Goal: Information Seeking & Learning: Learn about a topic

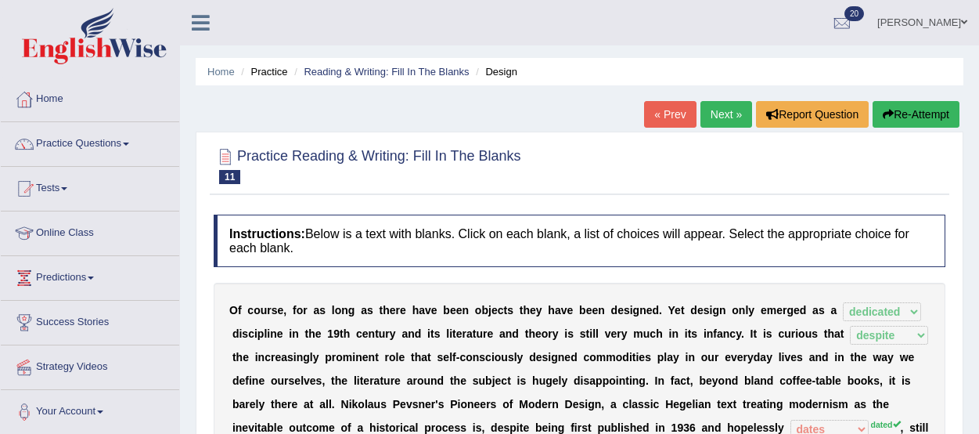
select select "dedicated"
select select "despite"
select select "dates"
select select "which"
click at [721, 113] on link "Next »" at bounding box center [727, 114] width 52 height 27
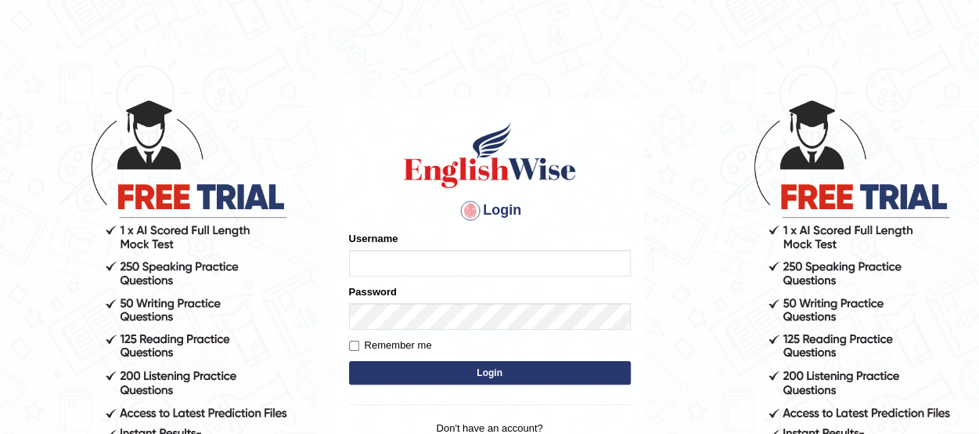
type input "benetta_parramatta"
drag, startPoint x: 0, startPoint y: 0, endPoint x: 423, endPoint y: 370, distance: 561.9
click at [423, 370] on button "Login" at bounding box center [490, 372] width 282 height 23
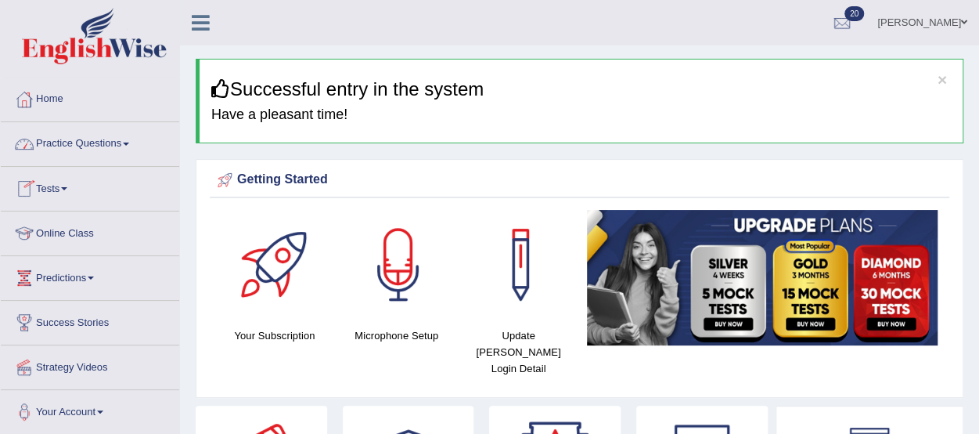
click at [100, 142] on link "Practice Questions" at bounding box center [90, 141] width 178 height 39
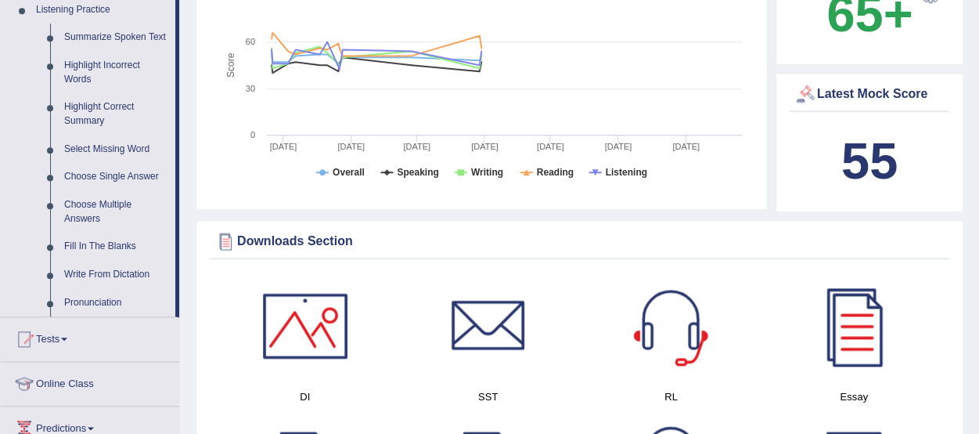
scroll to position [675, 0]
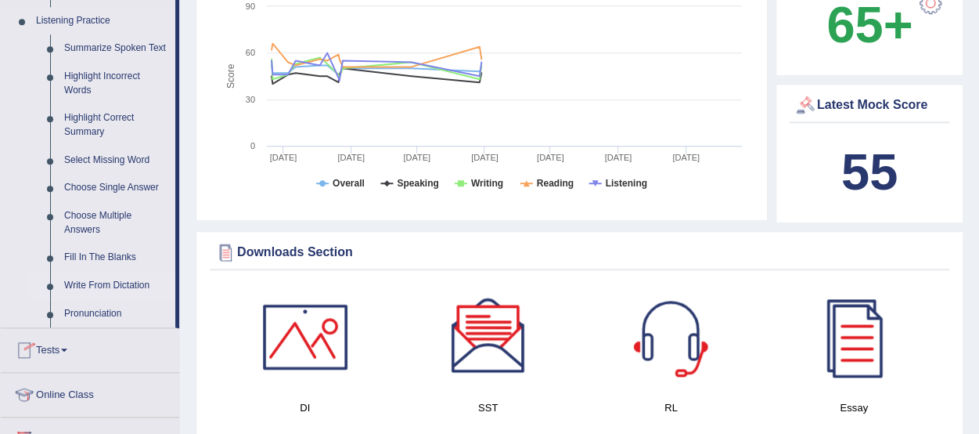
click at [99, 283] on link "Write From Dictation" at bounding box center [116, 286] width 118 height 28
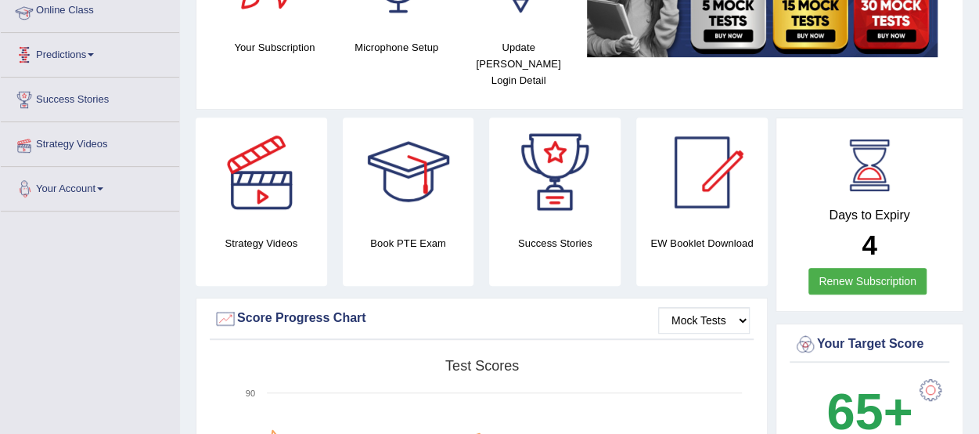
scroll to position [200, 0]
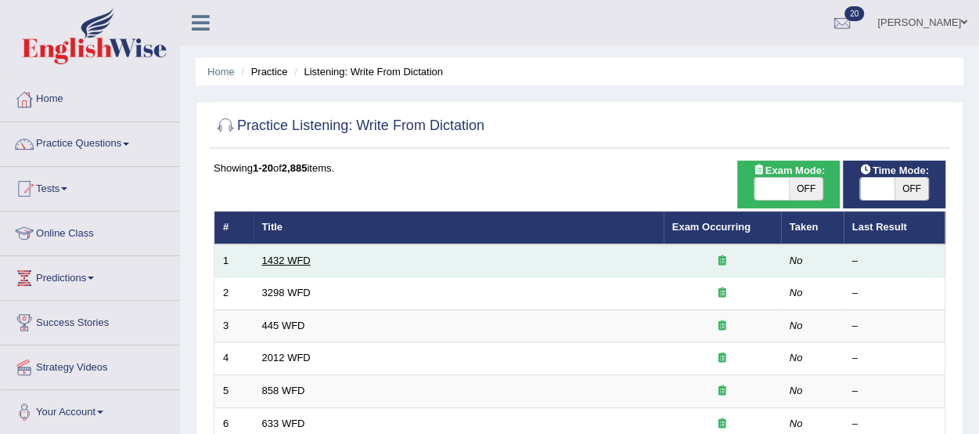
click at [290, 258] on link "1432 WFD" at bounding box center [286, 260] width 49 height 12
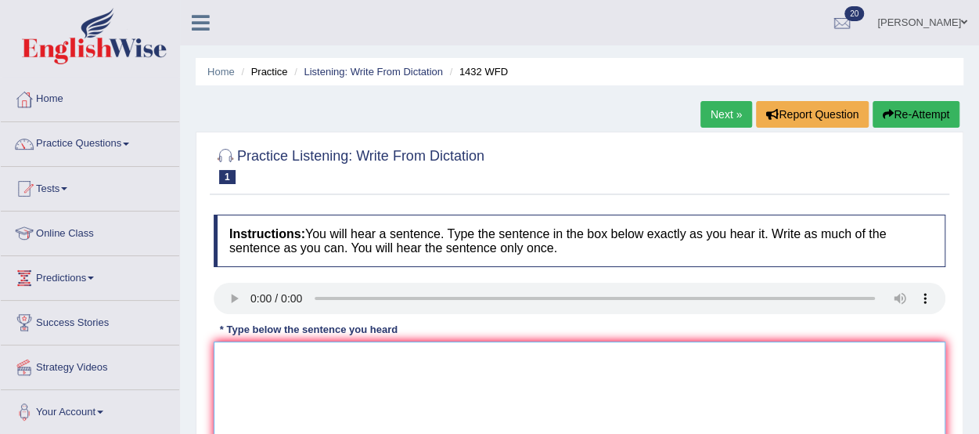
click at [255, 380] on textarea at bounding box center [580, 417] width 732 height 152
click at [308, 352] on textarea "More physical attivaties is better to your health," at bounding box center [580, 417] width 732 height 152
click at [299, 355] on textarea "More physical ativaties is better to your health," at bounding box center [580, 417] width 732 height 152
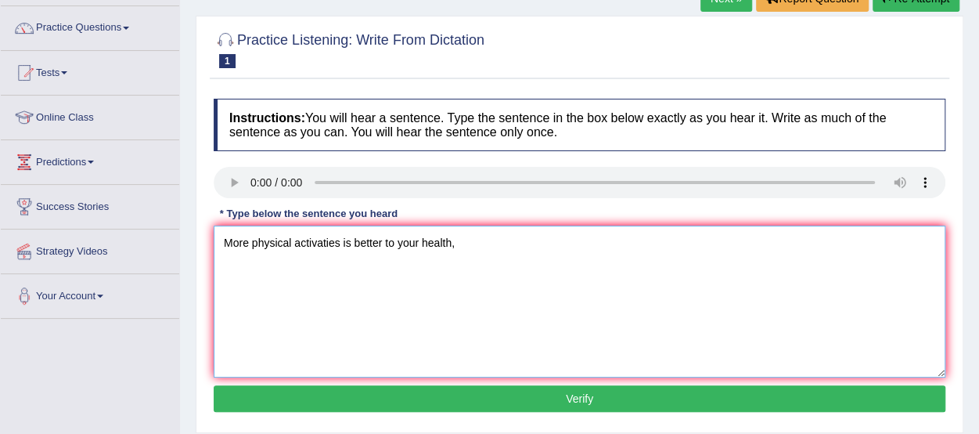
scroll to position [117, 0]
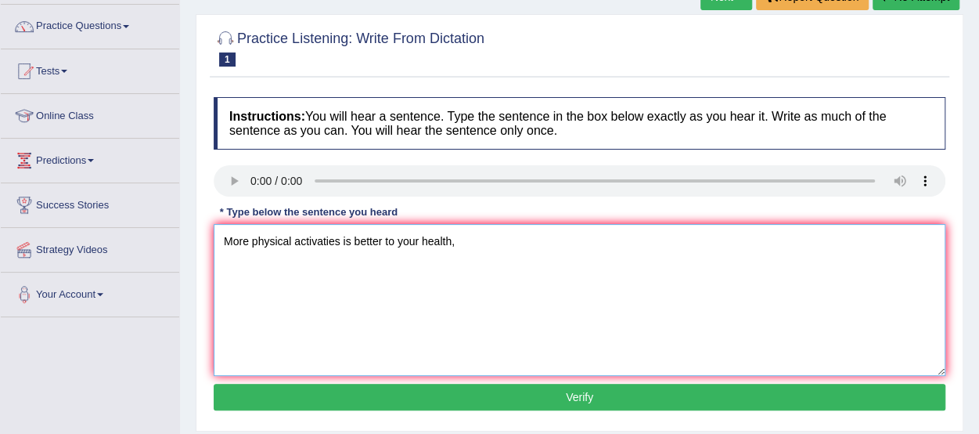
click at [382, 238] on textarea "More physical activaties is better to your health," at bounding box center [580, 300] width 732 height 152
click at [337, 236] on textarea "More physical activaties is better to your health," at bounding box center [580, 300] width 732 height 152
click at [376, 238] on textarea "More physical activatie is better to your health," at bounding box center [580, 300] width 732 height 152
click at [333, 238] on textarea "More physical activatie is beneficial to your health," at bounding box center [580, 300] width 732 height 152
type textarea "More physical activaty is beneficial to your health,"
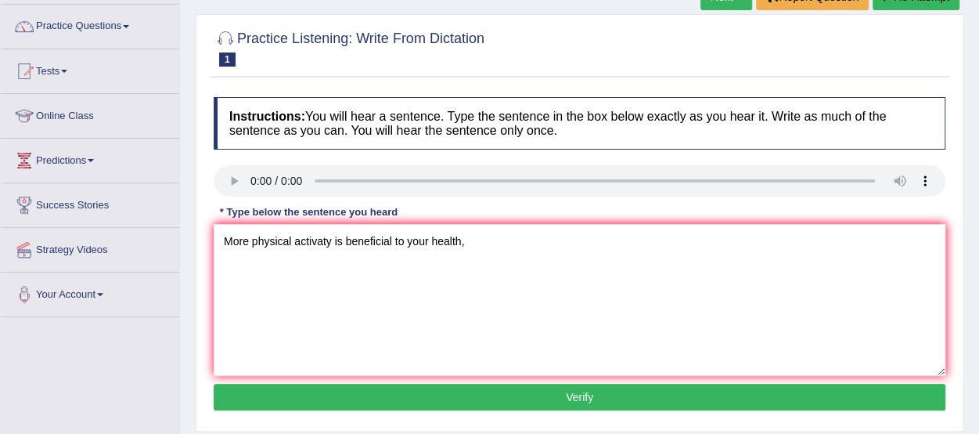
click at [587, 395] on button "Verify" at bounding box center [580, 397] width 732 height 27
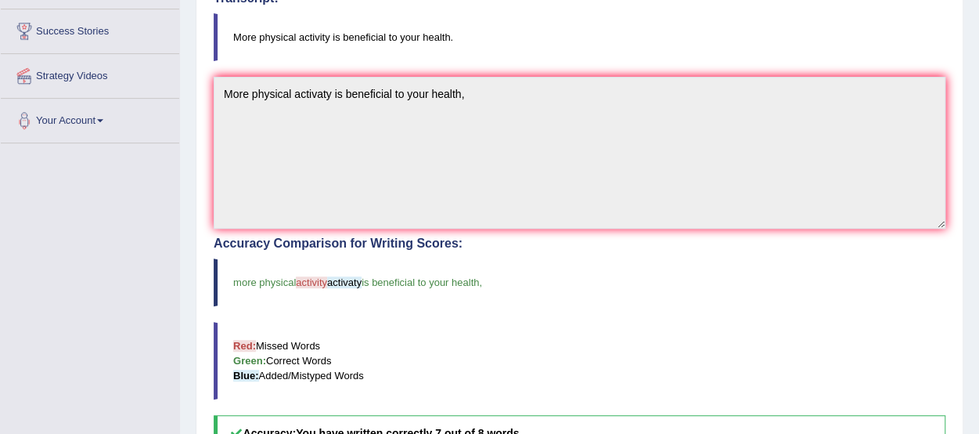
scroll to position [0, 0]
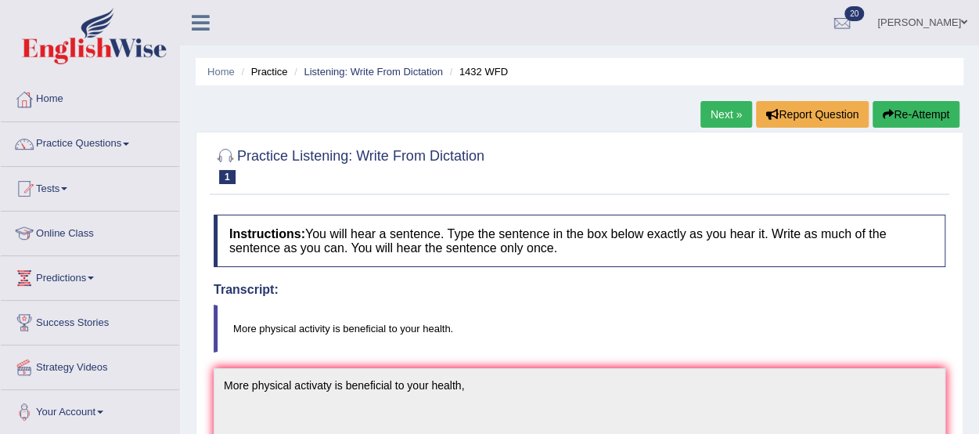
click at [713, 115] on link "Next »" at bounding box center [727, 114] width 52 height 27
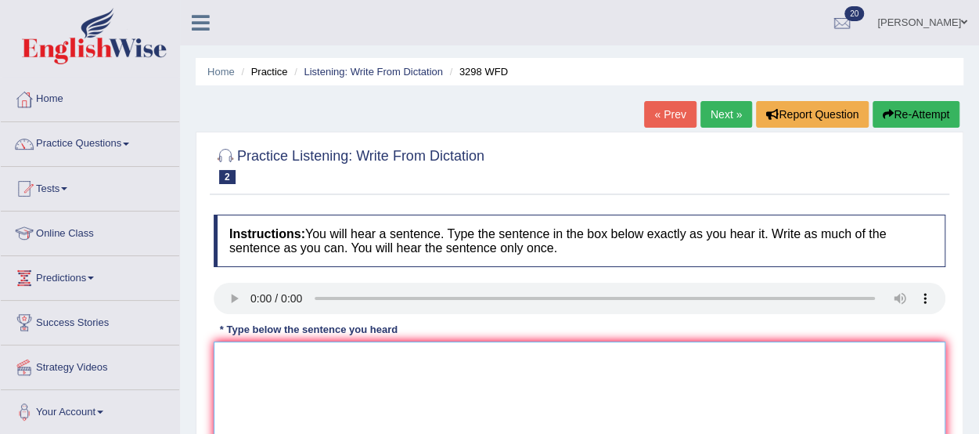
click at [237, 368] on textarea at bounding box center [580, 417] width 732 height 152
type textarea "a"
click at [355, 355] on textarea "Animal behaviour is kind of similar to human." at bounding box center [580, 417] width 732 height 152
click at [351, 356] on textarea "Animal behaviour apare to be similar to human." at bounding box center [580, 417] width 732 height 152
click at [368, 354] on textarea "Animal behaviour apare to be similar to human." at bounding box center [580, 417] width 732 height 152
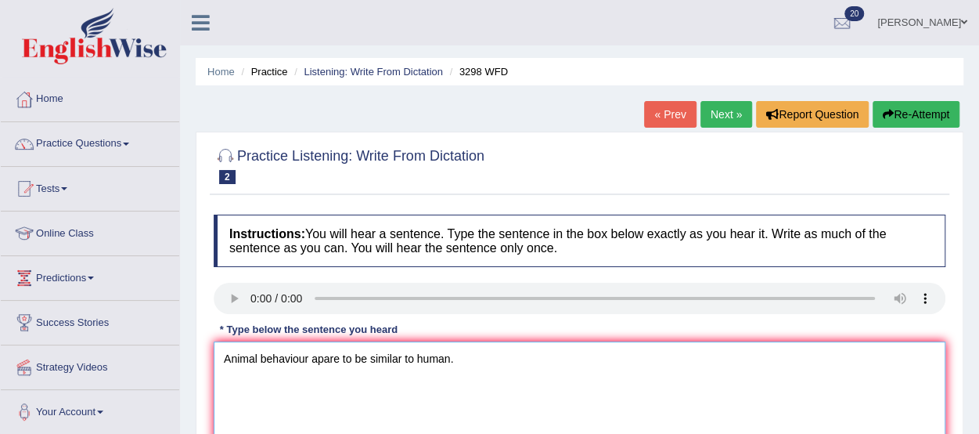
click at [351, 356] on textarea "Animal behaviour apare to be similar to human." at bounding box center [580, 417] width 732 height 152
click at [453, 358] on textarea "Animal behaviour apare to contain be similar to human." at bounding box center [580, 417] width 732 height 152
click at [474, 356] on textarea "Animal behaviour apare to contain be similar and cohuman." at bounding box center [580, 417] width 732 height 152
click at [496, 353] on textarea "Animal behaviour apare to contain be similar and distain human." at bounding box center [580, 417] width 732 height 152
click at [531, 354] on textarea "Animal behaviour apare to contain be similar and distain aspect human." at bounding box center [580, 417] width 732 height 152
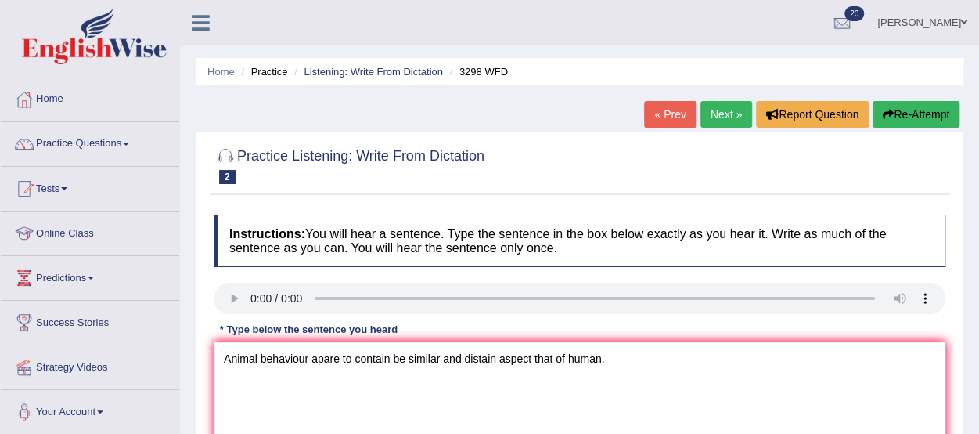
click at [403, 358] on textarea "Animal behaviour apare to contain be similar and distain aspect that of human." at bounding box center [580, 417] width 732 height 152
click at [322, 354] on textarea "Animal behaviour apare to contain both similar and distain aspect that of human." at bounding box center [580, 417] width 732 height 152
click at [344, 355] on textarea "Animal behaviour appare to contain both similar and distain aspect that of huma…" at bounding box center [580, 417] width 732 height 152
click at [546, 354] on textarea "Animal behaviour appear to contain both similar and distain aspect that of huma…" at bounding box center [580, 417] width 732 height 152
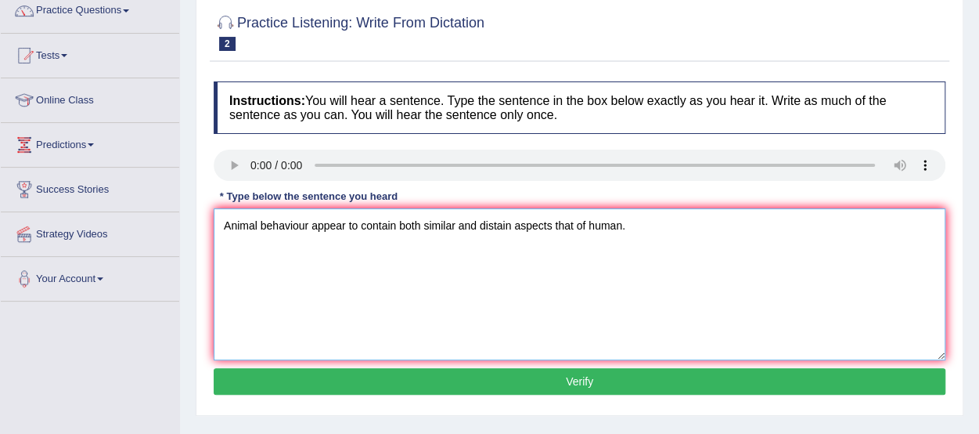
scroll to position [186, 0]
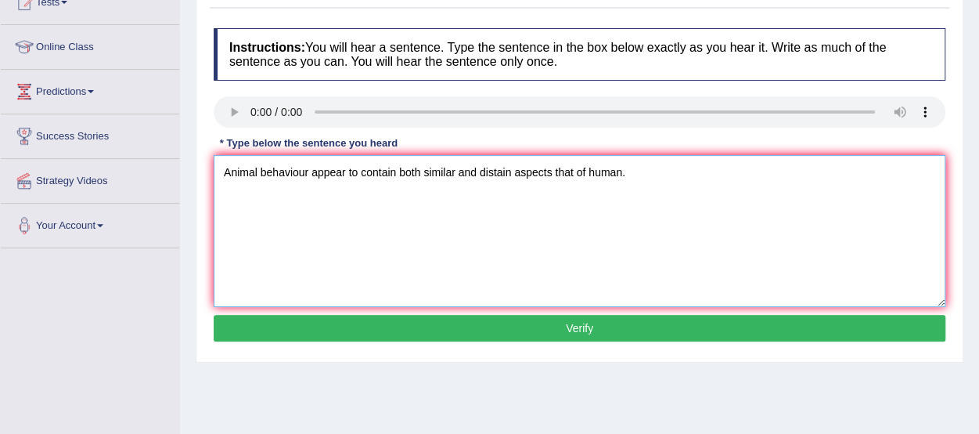
type textarea "Animal behaviour appear to contain both similar and distain aspects that of hum…"
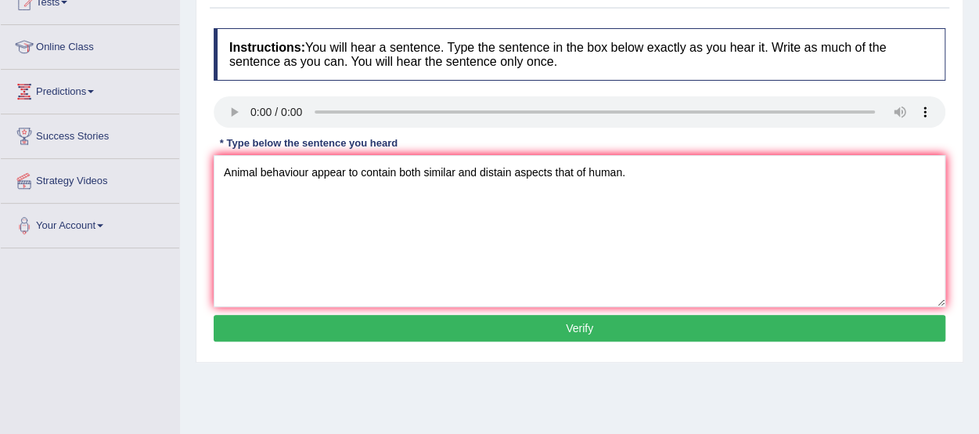
click at [809, 319] on button "Verify" at bounding box center [580, 328] width 732 height 27
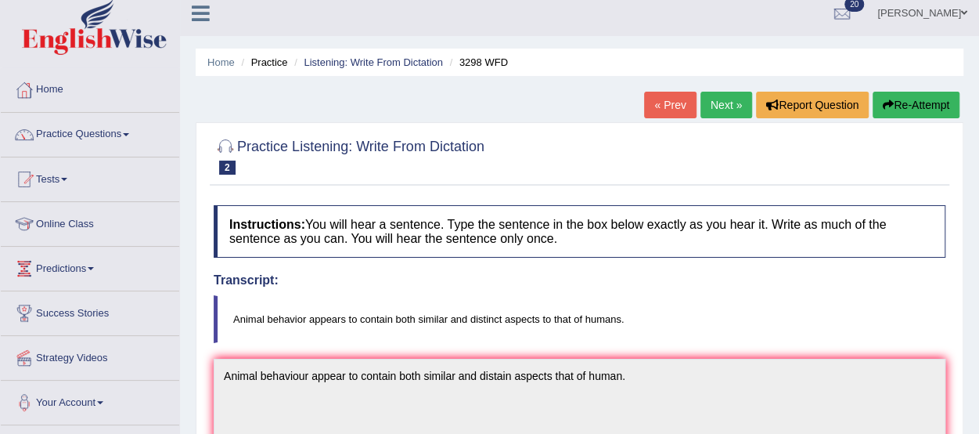
scroll to position [0, 0]
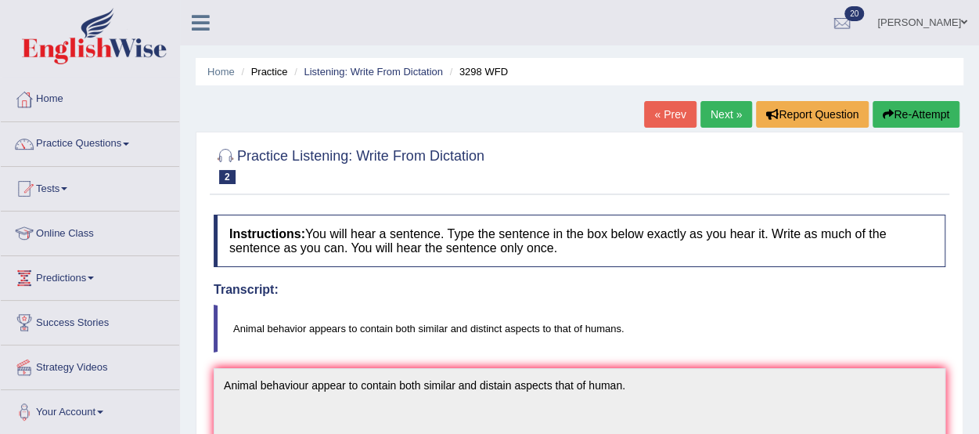
click at [723, 116] on link "Next »" at bounding box center [727, 114] width 52 height 27
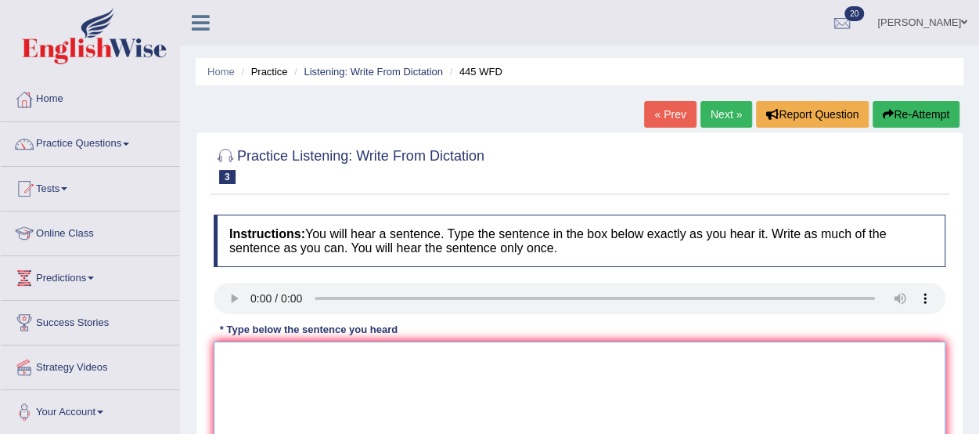
click at [243, 367] on textarea at bounding box center [580, 417] width 732 height 152
click at [308, 356] on textarea "The American ast made a plan for landing on mass." at bounding box center [580, 417] width 732 height 152
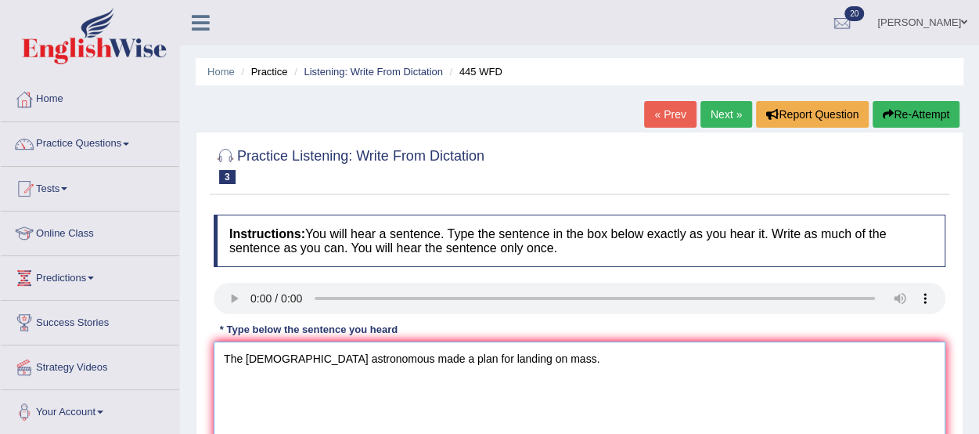
click at [478, 355] on textarea "The American astronomous made a plan for landing on mass." at bounding box center [580, 417] width 732 height 152
click at [489, 355] on textarea "The American astronomous made a plan for landing a ship on mass." at bounding box center [580, 417] width 732 height 152
click at [570, 354] on textarea "The American astronomous made a plan for landing a space ship on mass." at bounding box center [580, 417] width 732 height 152
click at [597, 364] on textarea "The American astronomous made a plan for landing a space ship on mass." at bounding box center [580, 417] width 732 height 152
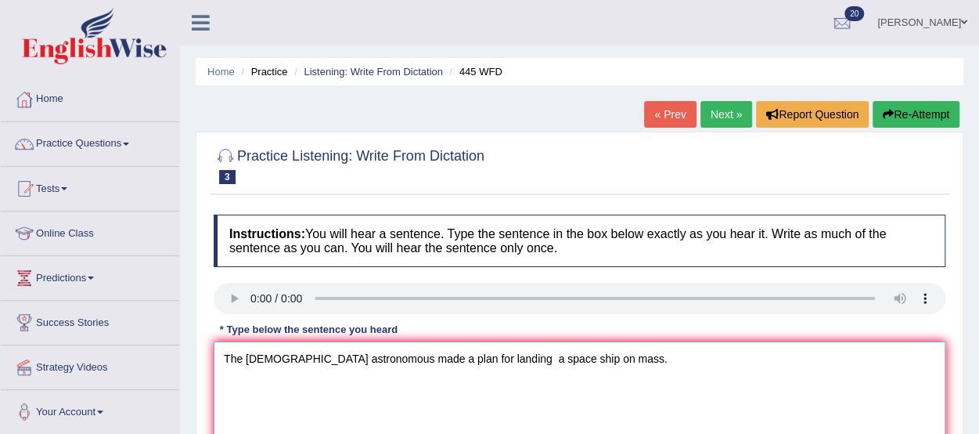
click at [568, 358] on textarea "The American astronomous made a plan for landing a space ship on mass." at bounding box center [580, 417] width 732 height 152
click at [525, 353] on textarea "The American astronomous made a plan for landing a space ship on Mass." at bounding box center [580, 417] width 732 height 152
click at [521, 351] on textarea "The American astronomous made a plan for landing a space ship on Mass." at bounding box center [580, 417] width 732 height 152
click at [351, 355] on textarea "The American astronomous made a plan for landing a spaceship on Mass." at bounding box center [580, 417] width 732 height 152
click at [357, 355] on textarea "The American astronomous made a plan for landing a spaceship on Mass." at bounding box center [580, 417] width 732 height 152
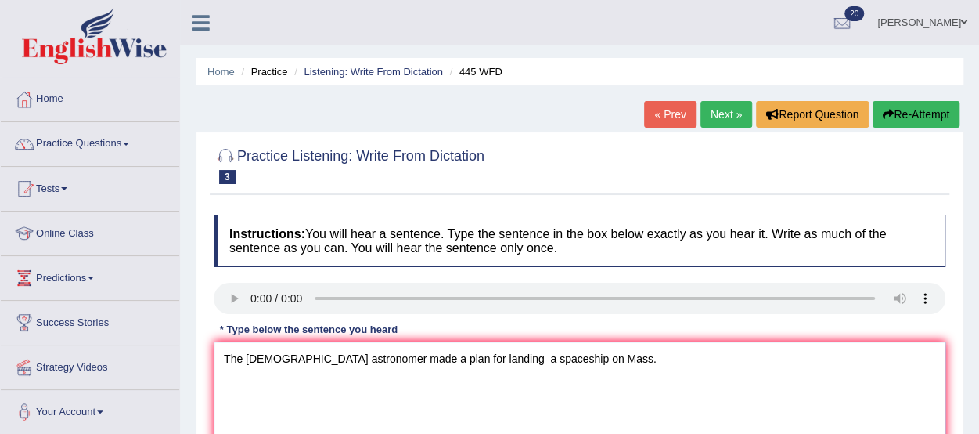
click at [349, 353] on textarea "The American astronomer made a plan for landing a spaceship on Mass." at bounding box center [580, 417] width 732 height 152
click at [577, 353] on textarea "The American astronomers made a plan for landing a spaceship on Mass." at bounding box center [580, 417] width 732 height 152
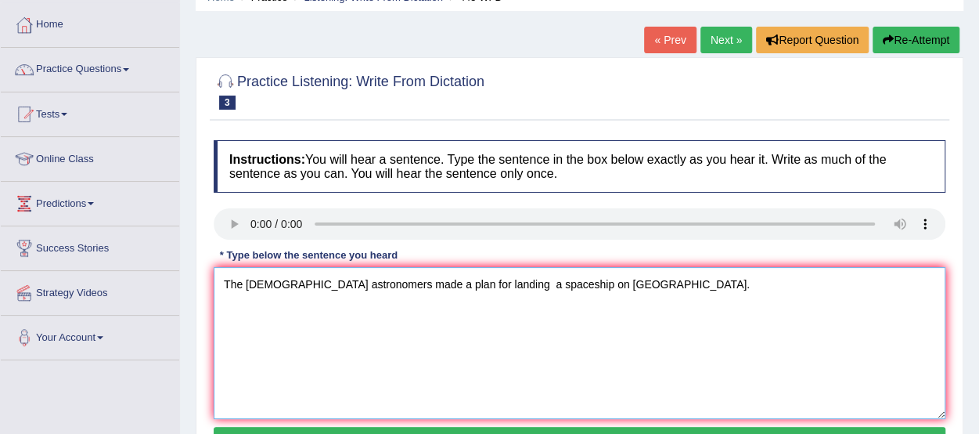
scroll to position [74, 0]
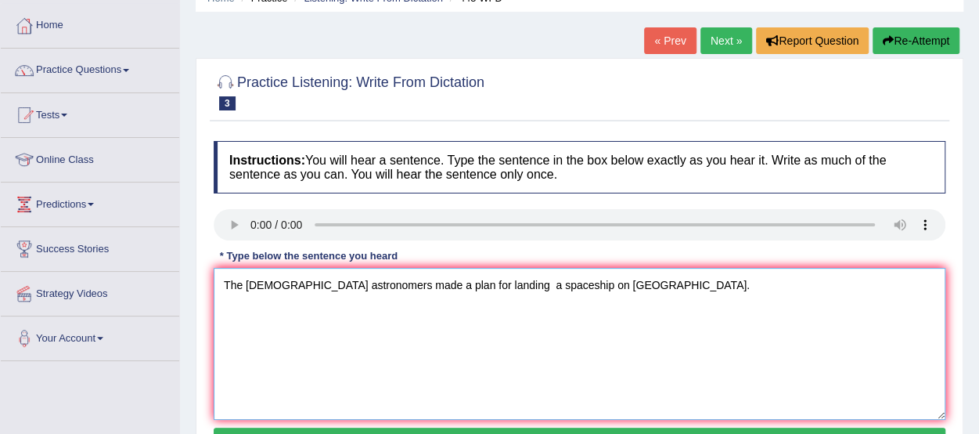
type textarea "The American astronomers made a plan for landing a spaceship on Mars."
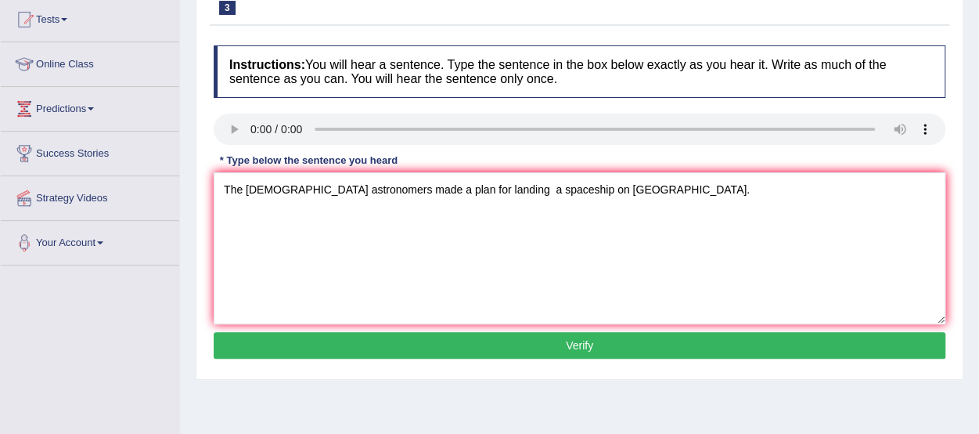
scroll to position [171, 0]
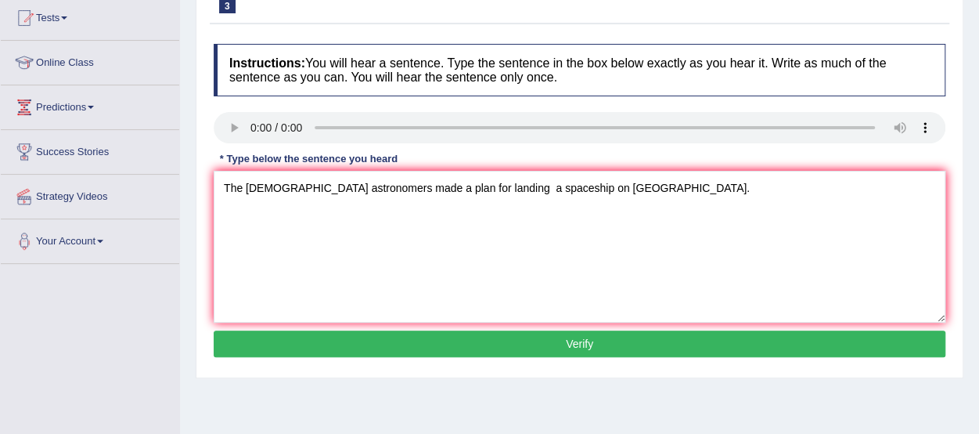
click at [877, 339] on button "Verify" at bounding box center [580, 343] width 732 height 27
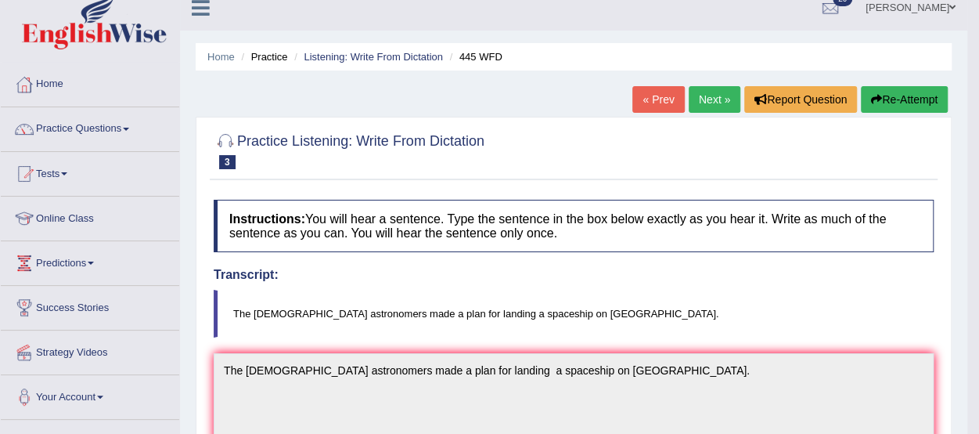
scroll to position [0, 0]
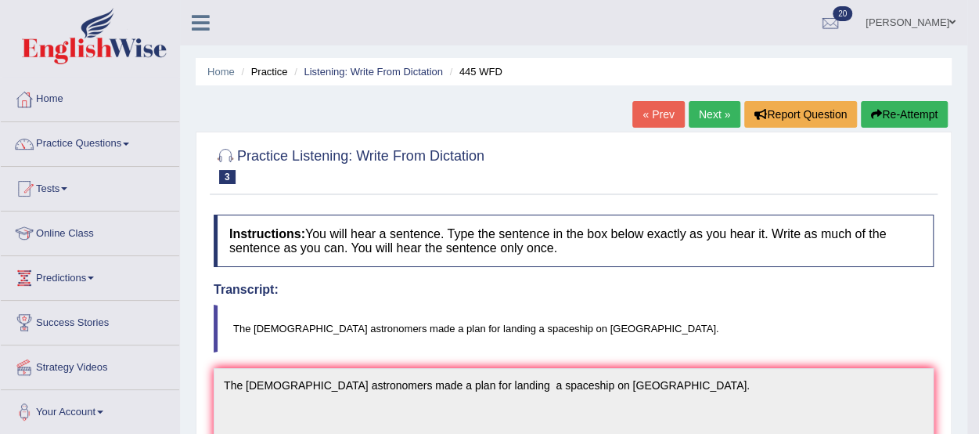
click at [708, 115] on link "Next »" at bounding box center [715, 114] width 52 height 27
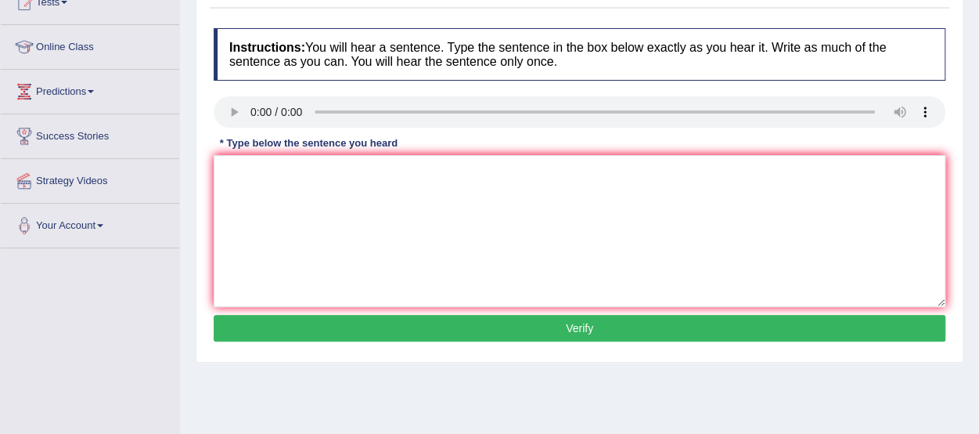
scroll to position [183, 0]
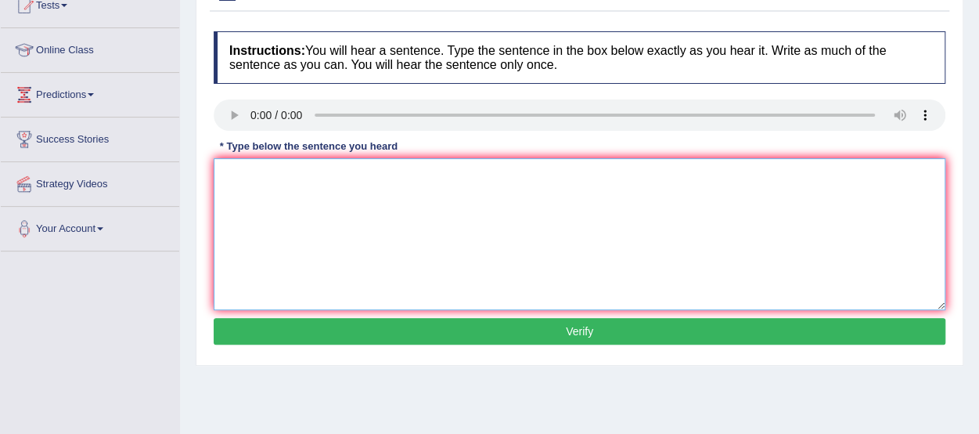
click at [232, 180] on textarea at bounding box center [580, 234] width 732 height 152
click at [363, 170] on textarea "There is a great deal of debit on this topic." at bounding box center [580, 234] width 732 height 152
type textarea "There is a great deal of debate on this topic."
click at [579, 332] on button "Verify" at bounding box center [580, 331] width 732 height 27
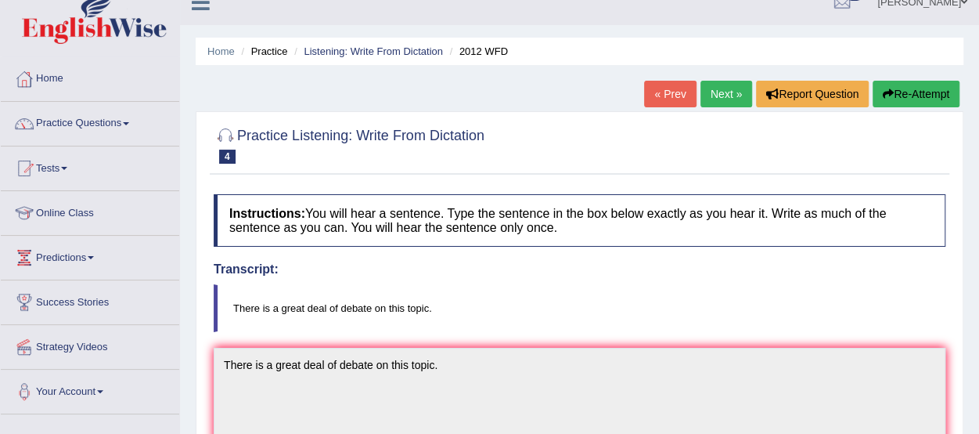
scroll to position [0, 0]
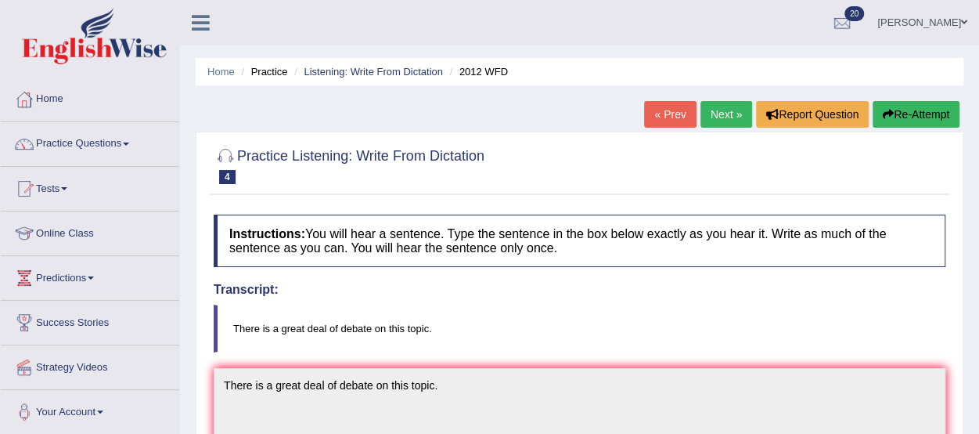
click at [709, 114] on link "Next »" at bounding box center [727, 114] width 52 height 27
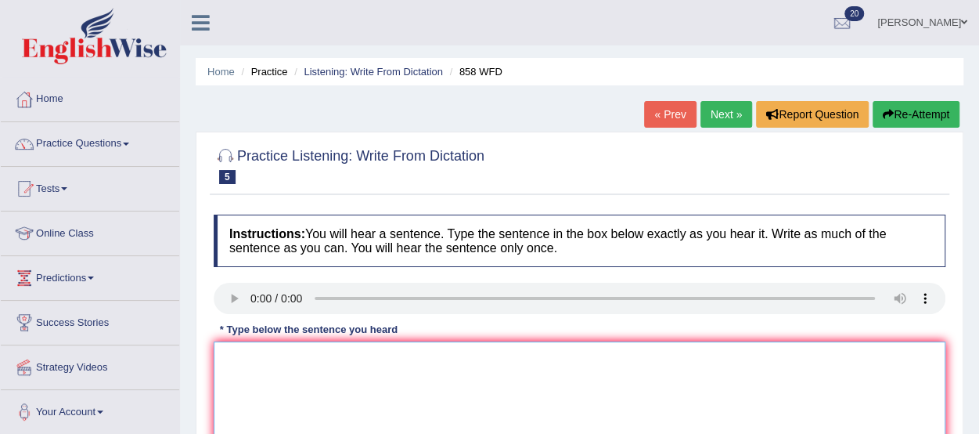
click at [245, 375] on textarea at bounding box center [580, 417] width 732 height 152
type textarea "T"
click at [715, 110] on link "Next »" at bounding box center [727, 114] width 52 height 27
click at [241, 371] on textarea at bounding box center [580, 417] width 732 height 152
click at [229, 351] on textarea "res show that exi mkes us feel better." at bounding box center [580, 417] width 732 height 152
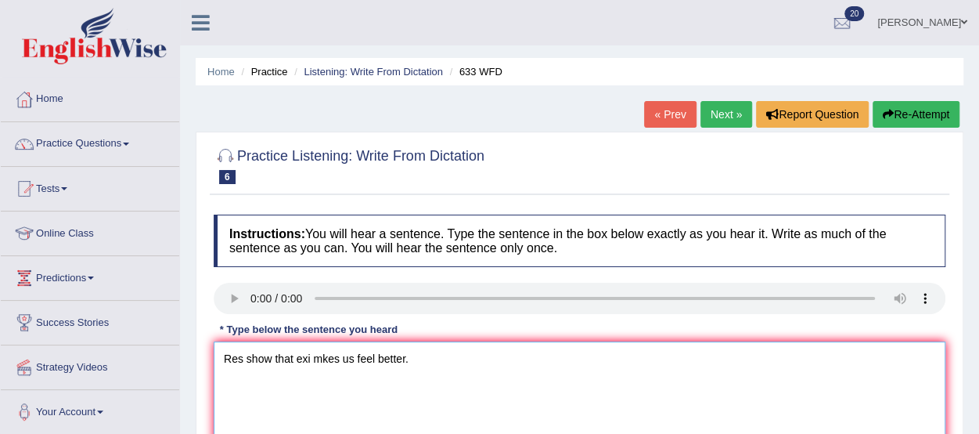
click at [240, 356] on textarea "Res show that exi mkes us feel better." at bounding box center [580, 417] width 732 height 152
click at [298, 357] on textarea "Research show that exi mkes us feel better." at bounding box center [580, 417] width 732 height 152
click at [341, 358] on textarea "Research shows that exi mkes us feel better." at bounding box center [580, 417] width 732 height 152
click at [340, 355] on textarea "Research shows that excising mkes us feel better." at bounding box center [580, 417] width 732 height 152
click at [389, 353] on textarea "Research shows that exercising mkes us feel better." at bounding box center [580, 417] width 732 height 152
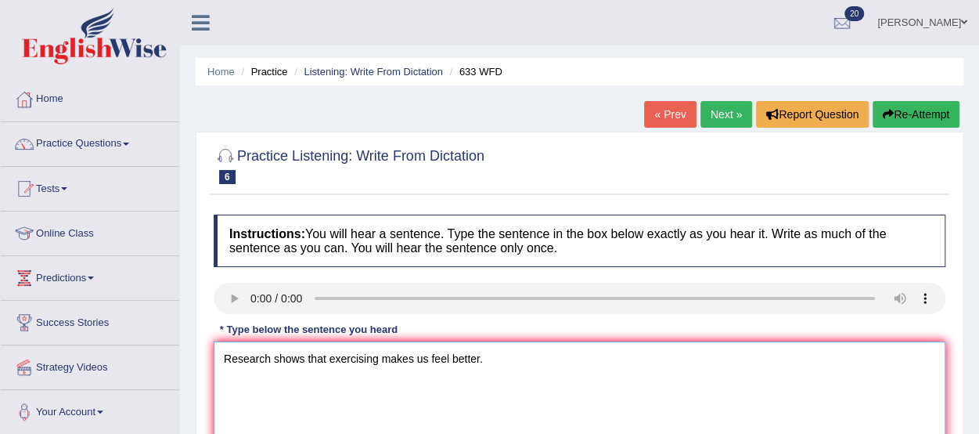
type textarea "Research shows that exercising makes us feel better."
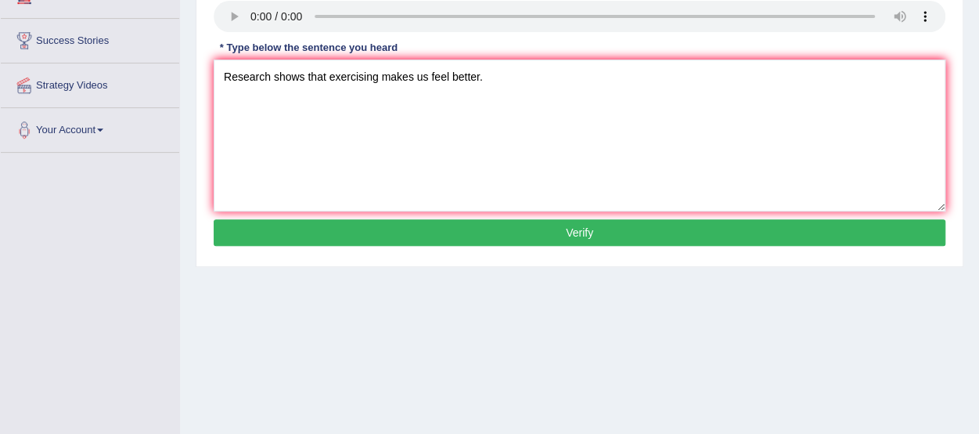
scroll to position [280, 0]
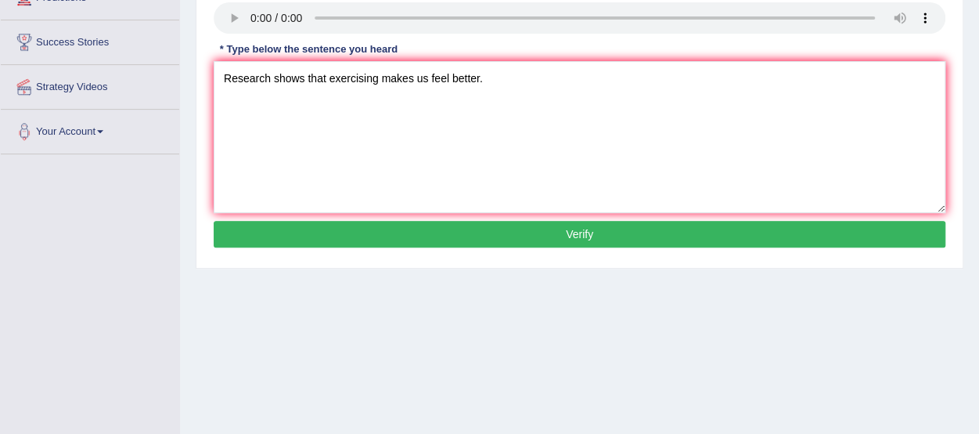
click at [867, 238] on button "Verify" at bounding box center [580, 234] width 732 height 27
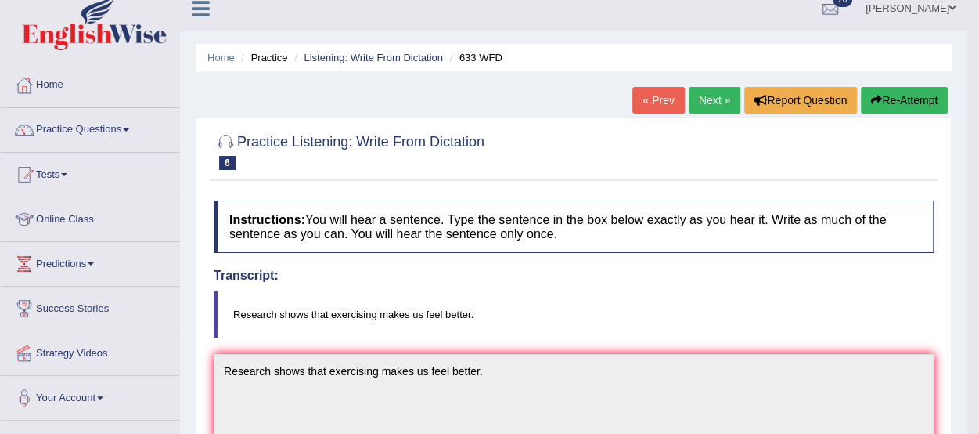
scroll to position [0, 0]
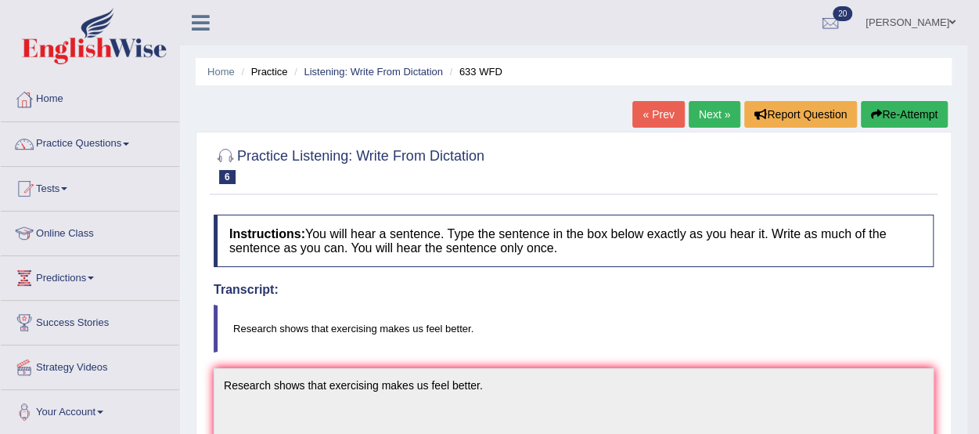
click at [708, 110] on link "Next »" at bounding box center [715, 114] width 52 height 27
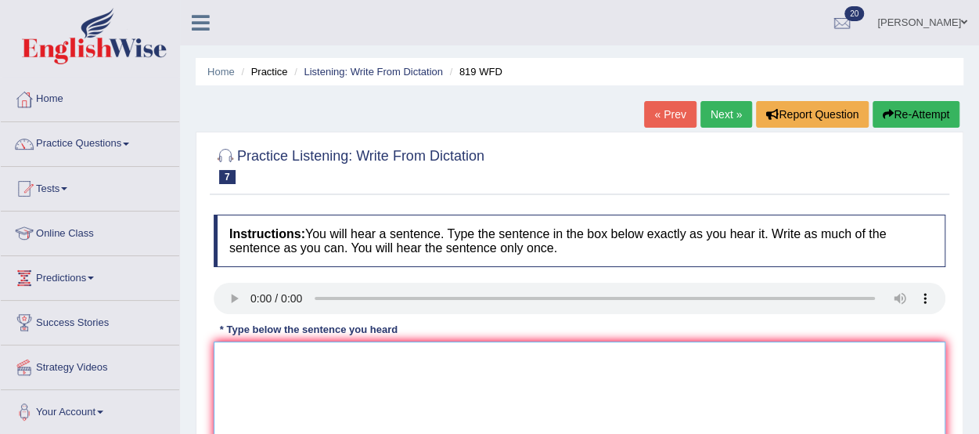
click at [247, 372] on textarea at bounding box center [580, 417] width 732 height 152
click at [243, 355] on textarea "Plan are abl to continu growing through out there lives." at bounding box center [580, 417] width 732 height 152
click at [284, 355] on textarea "Plant are abl to continu growing through out there lives." at bounding box center [580, 417] width 732 height 152
click at [341, 356] on textarea "Plant are able to continu growing through out there lives." at bounding box center [580, 417] width 732 height 152
click at [435, 361] on textarea "Plant are able to continue growing through out there lives." at bounding box center [580, 417] width 732 height 152
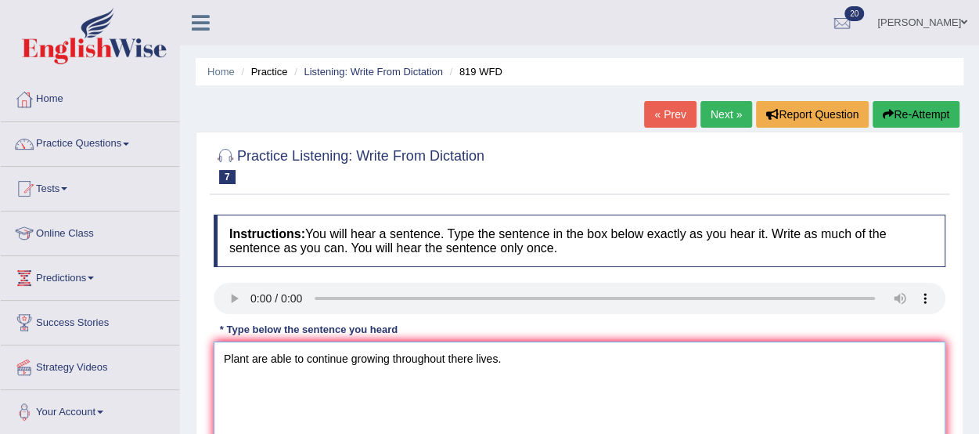
click at [470, 357] on textarea "Plant are able to continue growing throughout there lives." at bounding box center [580, 417] width 732 height 152
type textarea "Plant are able to continue growing throughout their lives."
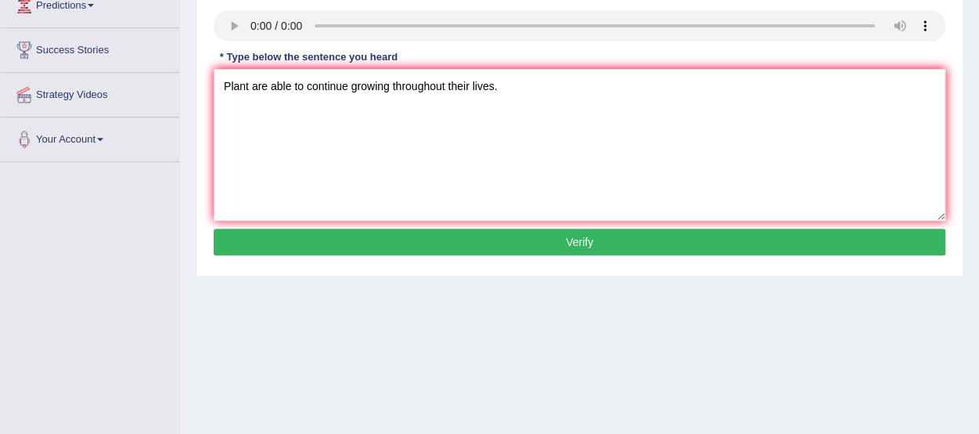
scroll to position [282, 0]
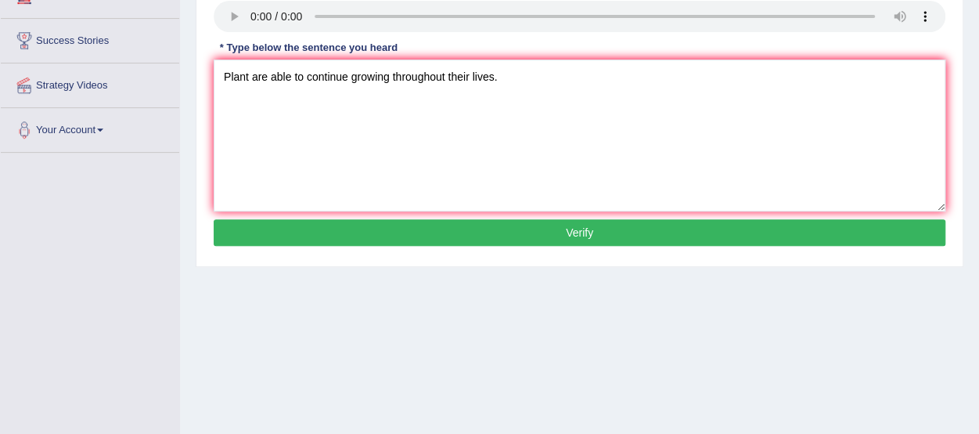
click at [830, 229] on button "Verify" at bounding box center [580, 232] width 732 height 27
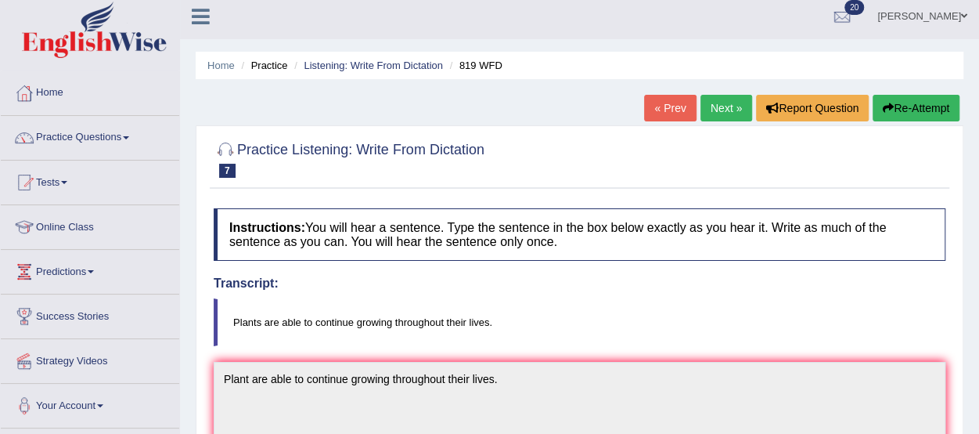
scroll to position [5, 0]
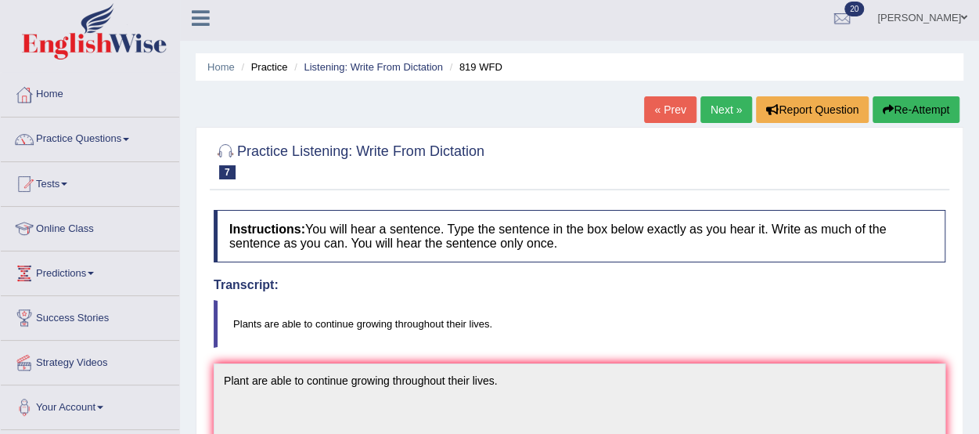
click at [733, 98] on link "Next »" at bounding box center [727, 109] width 52 height 27
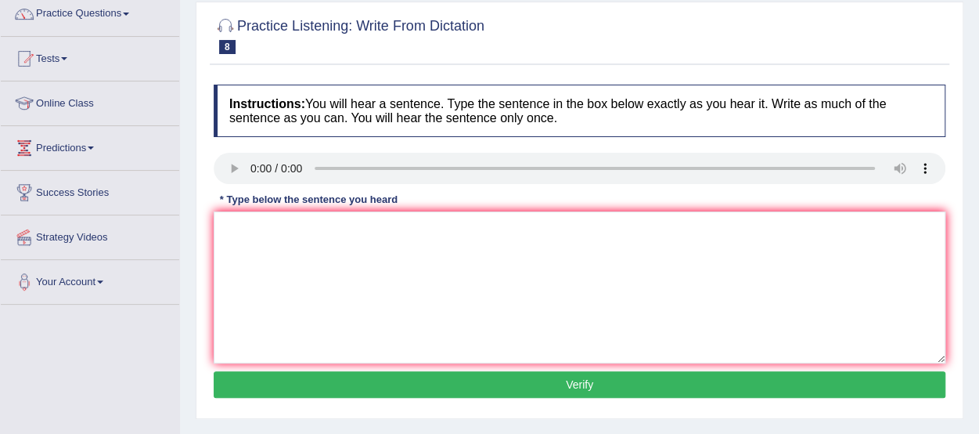
scroll to position [144, 0]
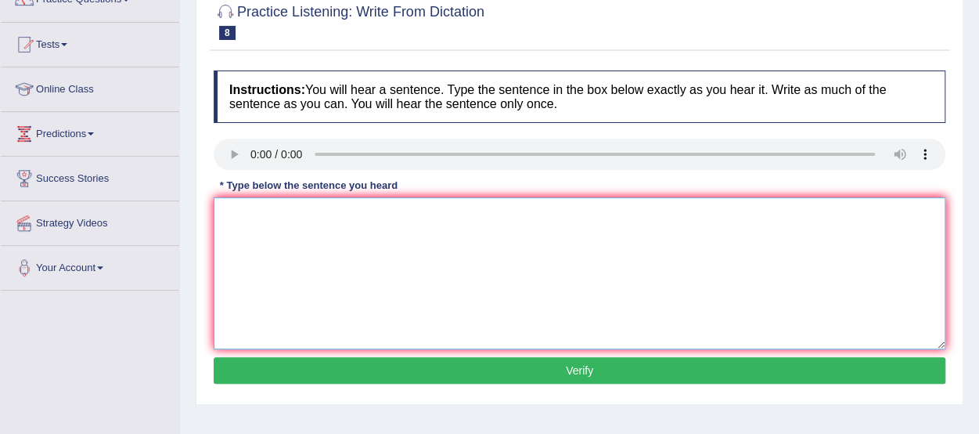
click at [277, 225] on textarea at bounding box center [580, 273] width 732 height 152
click at [236, 228] on textarea at bounding box center [580, 273] width 732 height 152
click at [251, 209] on textarea "A seri opsevation were cary out in the classroom." at bounding box center [580, 273] width 732 height 152
click at [264, 210] on textarea "A series opsevation were cary out in the classroom." at bounding box center [580, 273] width 732 height 152
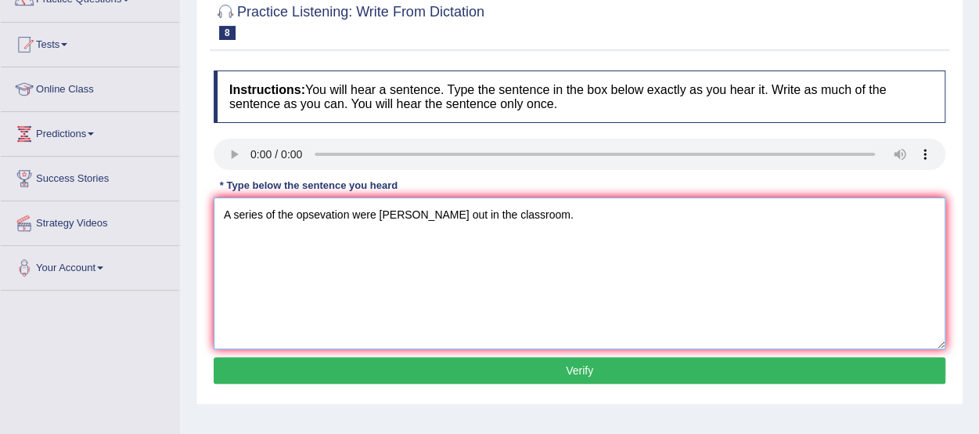
click at [306, 209] on textarea "A series of the opsevation were cary out in the classroom." at bounding box center [580, 273] width 732 height 152
click at [319, 209] on textarea "A series of the obsevation were cary out in the classroom." at bounding box center [580, 273] width 732 height 152
click at [365, 207] on textarea "A series of the observation were cary out in the classroom." at bounding box center [580, 273] width 732 height 152
click at [402, 208] on textarea "A series of the observation where cary out in the classroom." at bounding box center [580, 273] width 732 height 152
type textarea "A series of the observation where carry out in the classroom."
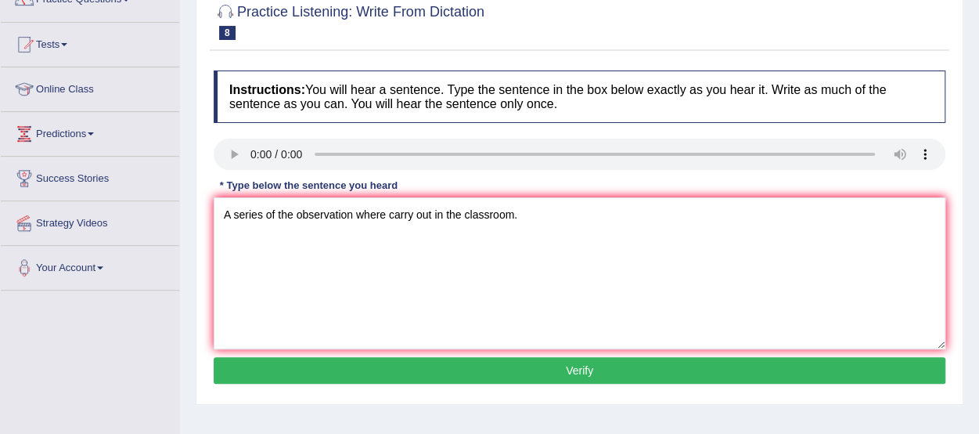
click at [364, 358] on button "Verify" at bounding box center [580, 370] width 732 height 27
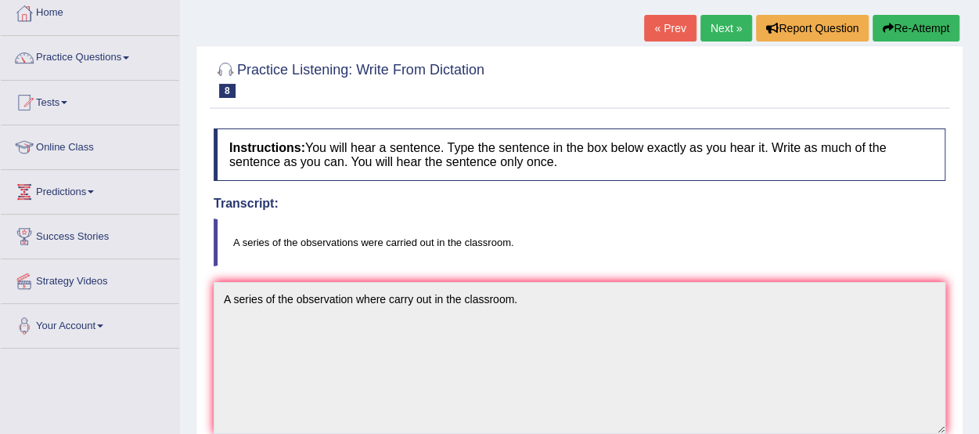
scroll to position [83, 0]
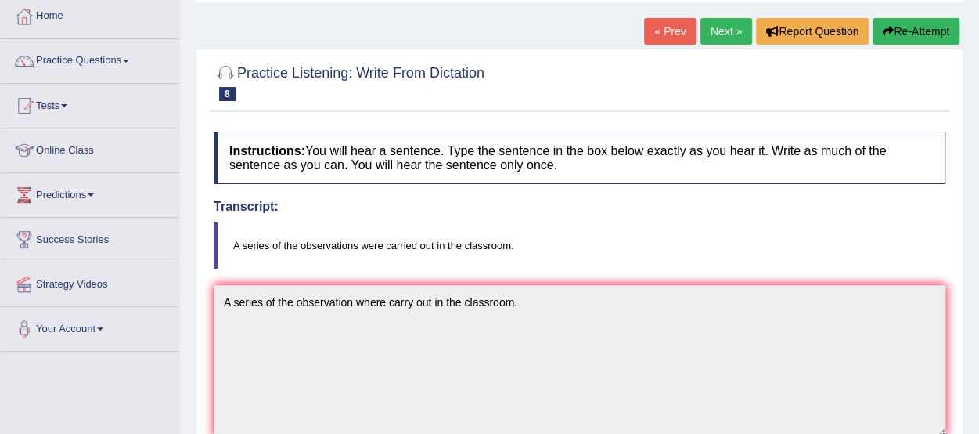
click at [719, 34] on link "Next »" at bounding box center [727, 31] width 52 height 27
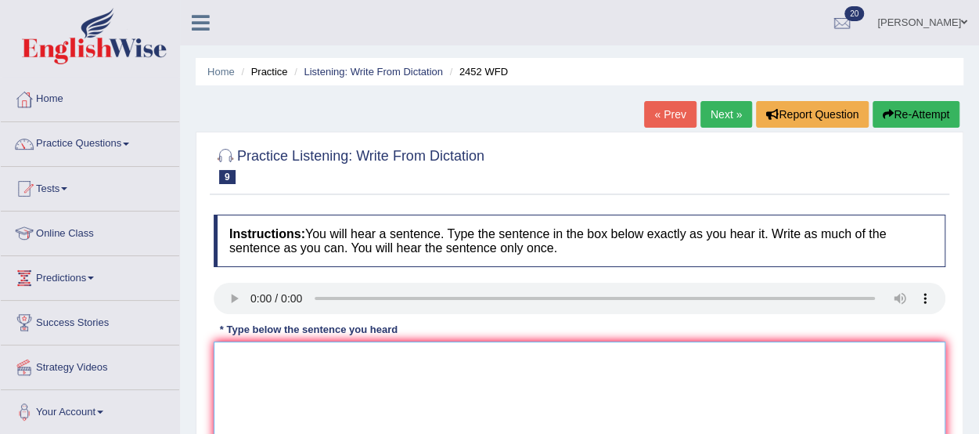
click at [262, 370] on textarea at bounding box center [580, 417] width 732 height 152
click at [288, 356] on textarea "It is the debit of the value of knowledge" at bounding box center [580, 417] width 732 height 152
click at [420, 359] on textarea "It is the debate of the value of knowledge" at bounding box center [580, 417] width 732 height 152
click at [307, 351] on textarea "It is the debate of the value of knowledge." at bounding box center [580, 417] width 732 height 152
type textarea "It is the debate about the value of knowledge."
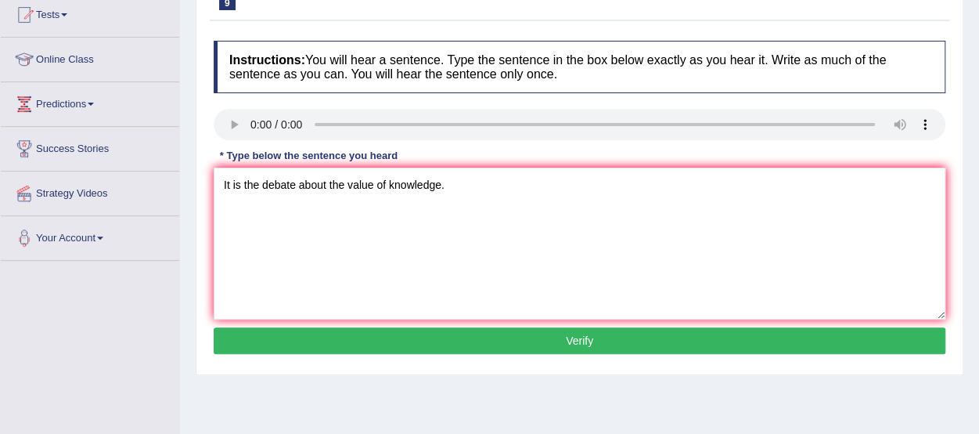
scroll to position [183, 0]
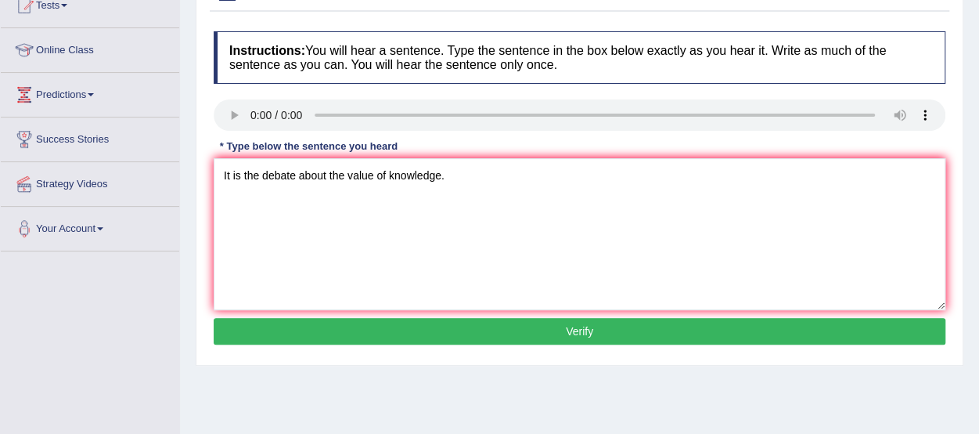
click at [877, 320] on button "Verify" at bounding box center [580, 331] width 732 height 27
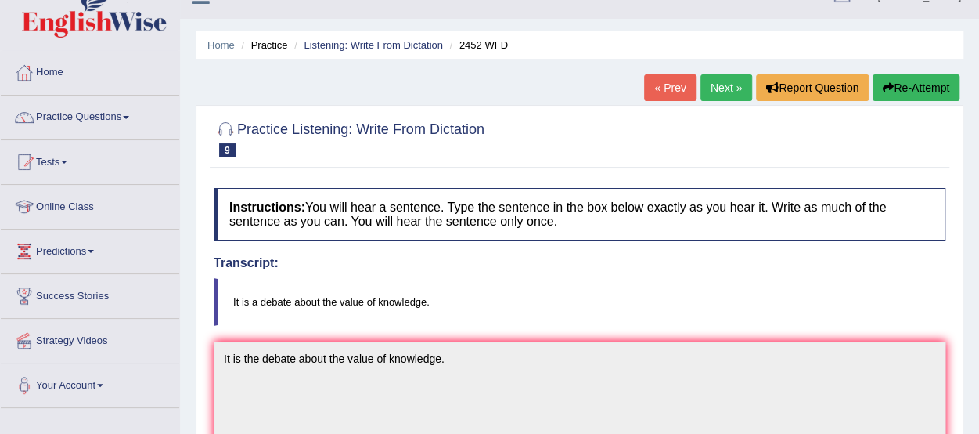
scroll to position [0, 0]
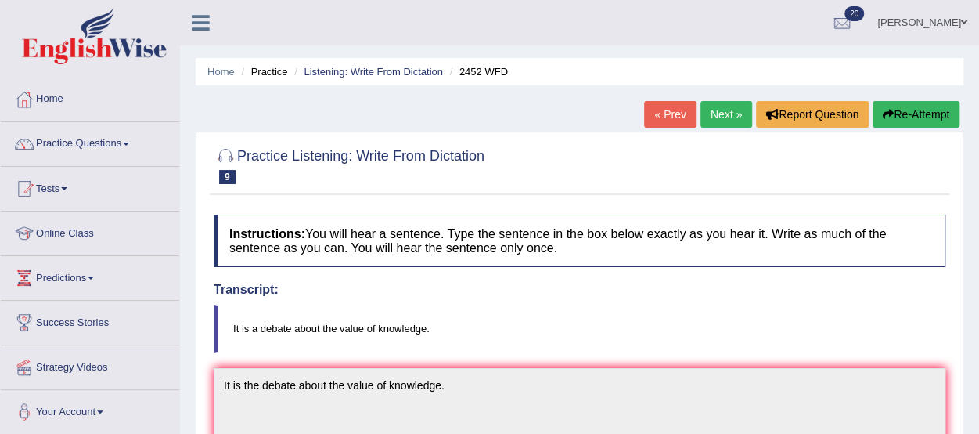
click at [725, 104] on link "Next »" at bounding box center [727, 114] width 52 height 27
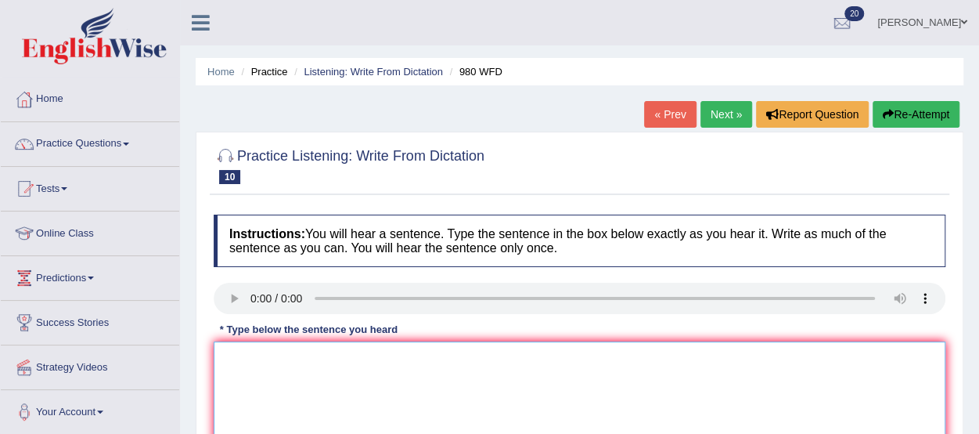
click at [236, 357] on textarea at bounding box center [580, 417] width 732 height 152
click at [374, 354] on textarea "your ideas has been discuss in simnise and totorious." at bounding box center [580, 417] width 732 height 152
click at [296, 355] on textarea "your ideas has been discuss and simnise and [PERSON_NAME]." at bounding box center [580, 417] width 732 height 152
click at [229, 357] on textarea "your ideas have been discuss and simnise and [PERSON_NAME]." at bounding box center [580, 417] width 732 height 152
click at [390, 355] on textarea "Your ideas have been discuss and simnise and [PERSON_NAME]." at bounding box center [580, 417] width 732 height 152
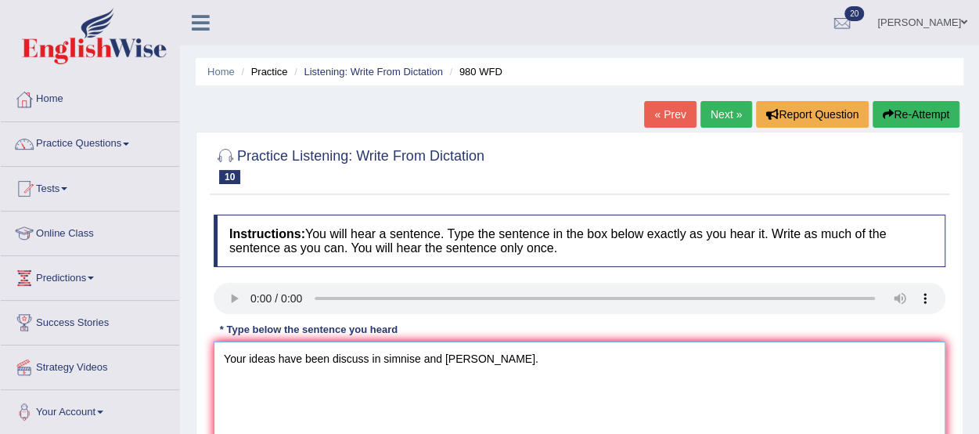
click at [401, 355] on textarea "Your ideas have been discuss in simnise and totorious." at bounding box center [580, 417] width 732 height 152
click at [367, 351] on textarea "Your ideas have been discuss in siminise and totorious." at bounding box center [580, 417] width 732 height 152
click at [474, 355] on textarea "Your ideas have been discussed in siminise and totorious." at bounding box center [580, 417] width 732 height 152
click at [477, 355] on textarea "Your ideas have been discussed in siminise and totorious." at bounding box center [580, 417] width 732 height 152
click at [468, 355] on textarea "Your ideas have been discussed in siminise and totorious." at bounding box center [580, 417] width 732 height 152
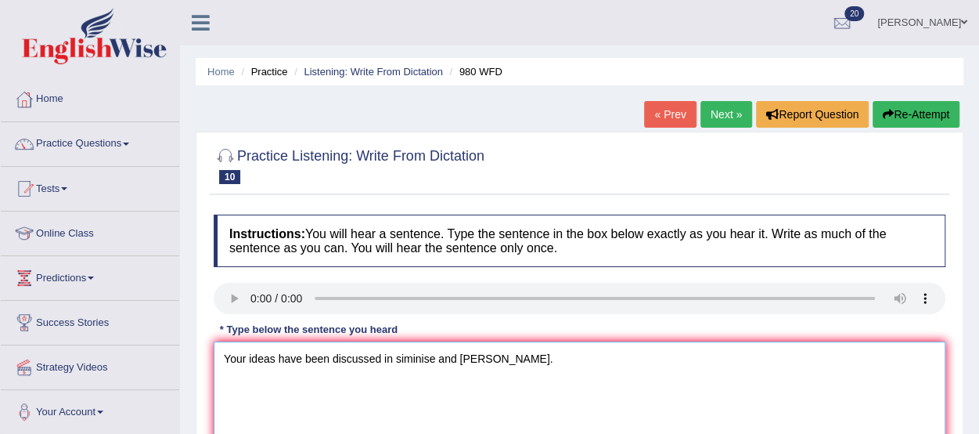
click at [477, 355] on textarea "Your ideas have been discussed in siminise and totorious." at bounding box center [580, 417] width 732 height 152
click at [434, 354] on textarea "Your ideas have been discussed in siminise and toturious." at bounding box center [580, 417] width 732 height 152
click at [404, 350] on textarea "Your ideas have been discussed in siminar and toturious." at bounding box center [580, 417] width 732 height 152
click at [474, 355] on textarea "Your ideas have been discussed in seminar and toturious." at bounding box center [580, 417] width 732 height 152
click at [382, 355] on textarea "Your ideas have been discussed in seminar and tutorious." at bounding box center [580, 417] width 732 height 152
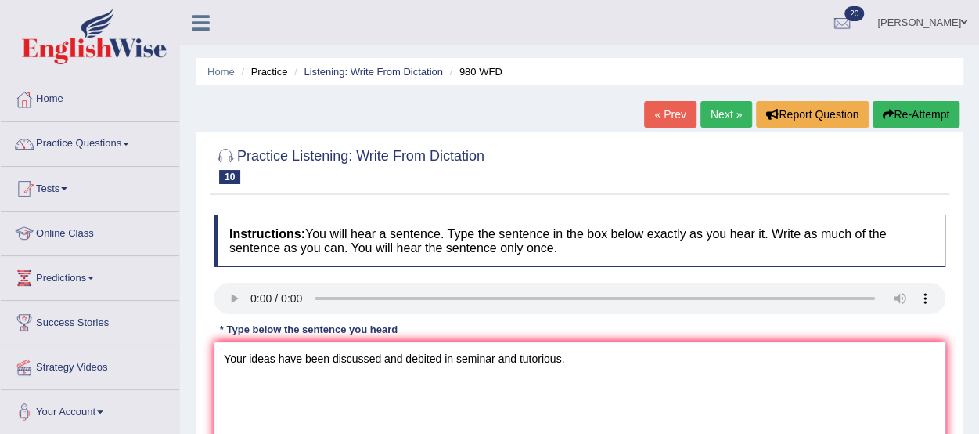
click at [426, 351] on textarea "Your ideas have been discussed and debited in seminar and tutorious." at bounding box center [580, 417] width 732 height 152
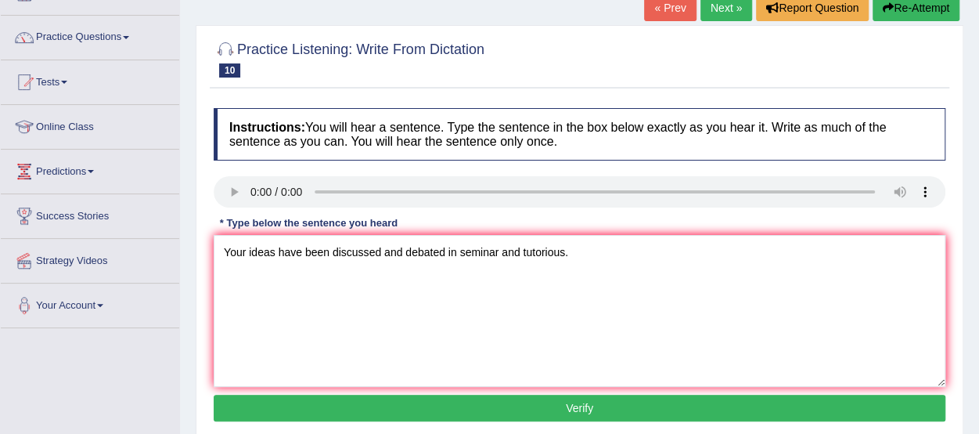
scroll to position [110, 0]
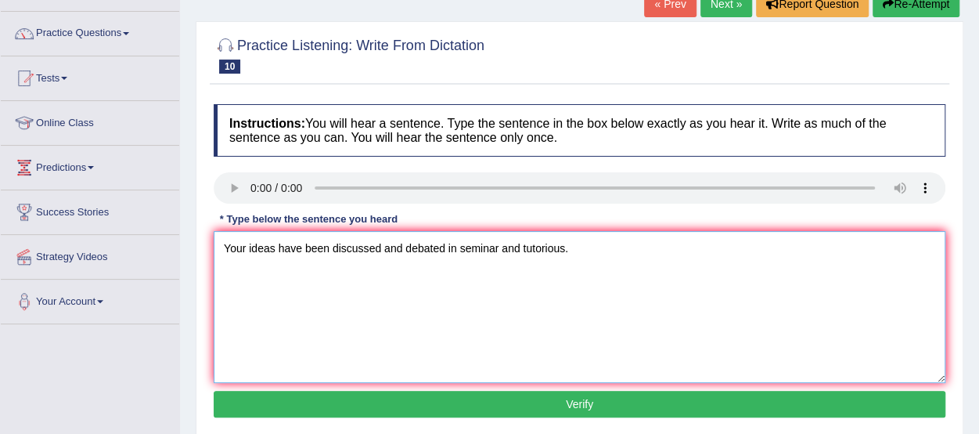
drag, startPoint x: 376, startPoint y: 380, endPoint x: 286, endPoint y: 285, distance: 130.7
click at [286, 285] on textarea "Your ideas have been discussed and debated in seminar and tutorious." at bounding box center [580, 307] width 732 height 152
click at [301, 298] on textarea "Your ideas have been discussed and debated in seminar and tutorious." at bounding box center [580, 307] width 732 height 152
click at [497, 242] on textarea "Your ideas have been discussed and debated in seminar and tutorious." at bounding box center [580, 307] width 732 height 152
type textarea "Your ideas have been discussed and debated in seminars and tutorious."
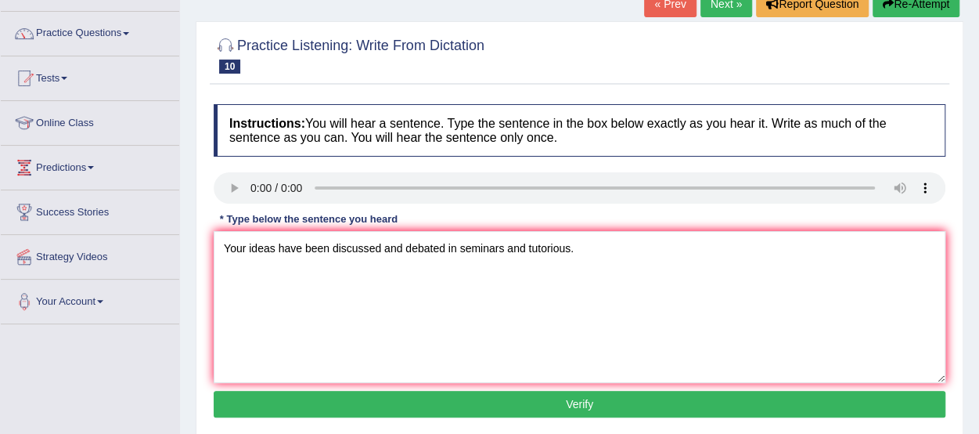
click at [406, 400] on button "Verify" at bounding box center [580, 404] width 732 height 27
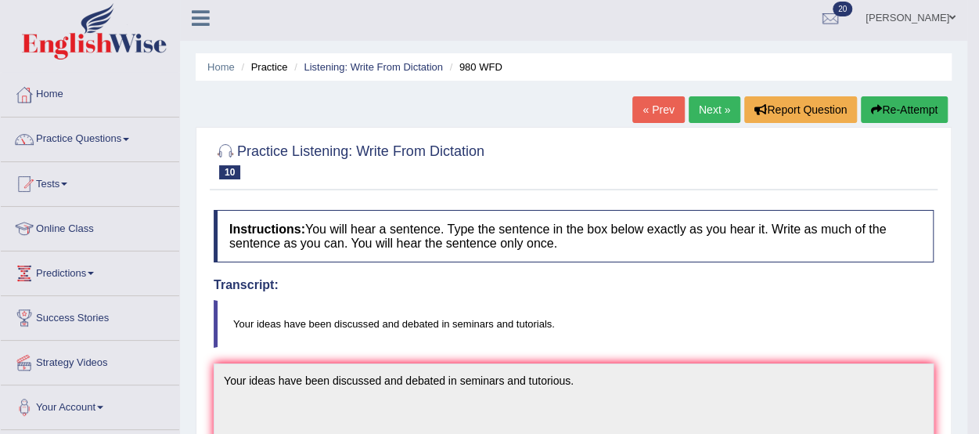
scroll to position [0, 0]
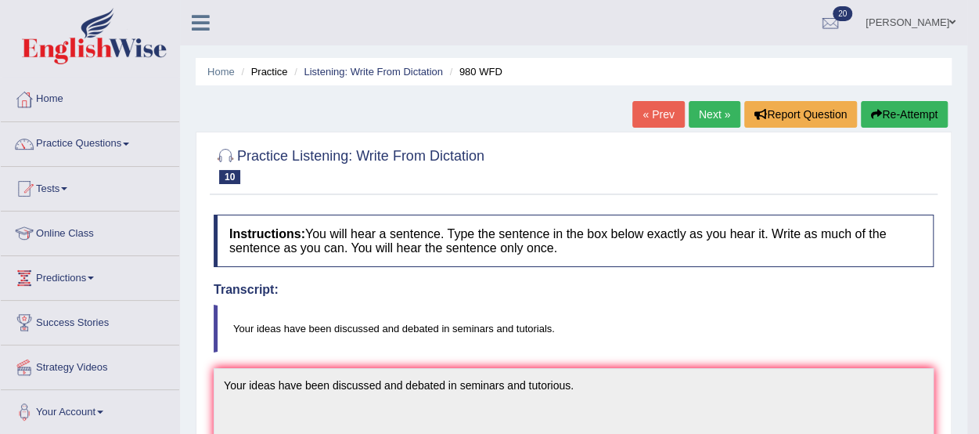
click at [704, 106] on link "Next »" at bounding box center [715, 114] width 52 height 27
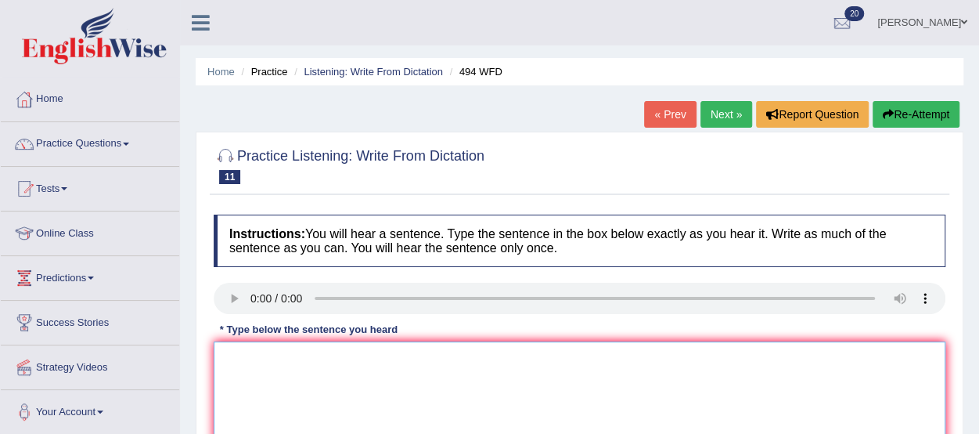
click at [217, 382] on textarea at bounding box center [580, 417] width 732 height 152
click at [306, 355] on textarea "the vocabular is" at bounding box center [580, 417] width 732 height 152
click at [397, 355] on textarea "the vocabular that is peaqu in speci" at bounding box center [580, 417] width 732 height 152
click at [343, 356] on textarea "the vocabular that is peaqu in speci feal is call jakon." at bounding box center [580, 417] width 732 height 152
click at [355, 353] on textarea "the vocabular that is peaqu in speci feal is call jakon." at bounding box center [580, 417] width 732 height 152
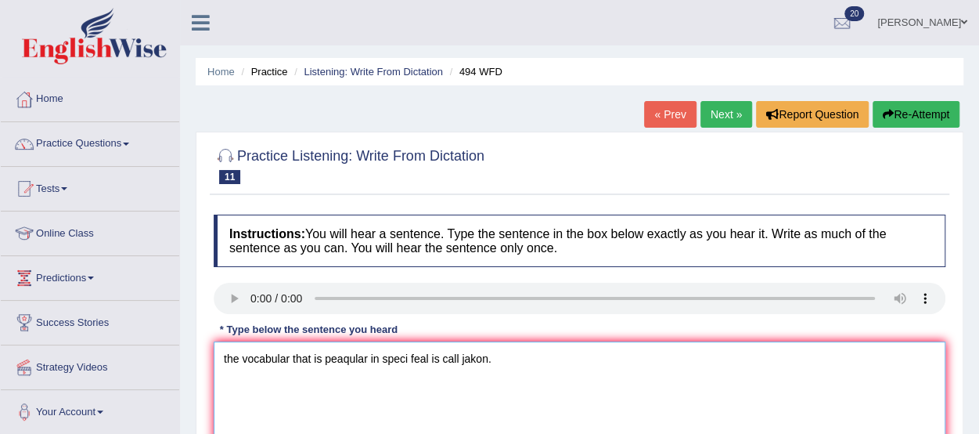
click at [343, 355] on textarea "the vocabular that is peaqular in speci feal is call jakon." at bounding box center [580, 417] width 732 height 152
click at [402, 356] on textarea "the vocabular that is peqular in speci feal is call jakon." at bounding box center [580, 417] width 732 height 152
click at [463, 355] on textarea "the vocabular that is peqular in specific feal is call jakon." at bounding box center [580, 417] width 732 height 152
click at [290, 355] on textarea "the vocabular that is peqular in specific feal is called jakon." at bounding box center [580, 417] width 732 height 152
click at [495, 359] on textarea "the vocabulary that is peqular in specific feal is called jakon." at bounding box center [580, 417] width 732 height 152
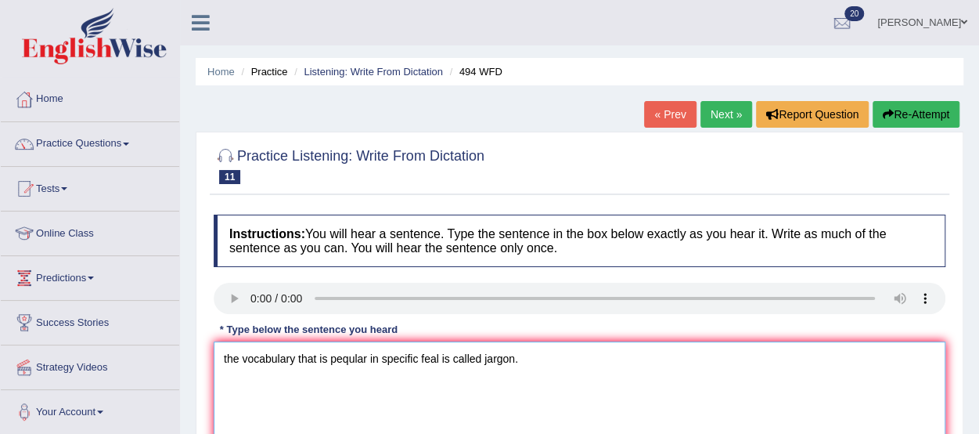
click at [227, 355] on textarea "the vocabulary that is peqular in specific feal is called jargon." at bounding box center [580, 417] width 732 height 152
click at [353, 356] on textarea "The vocabulary that is peqular in specific feal is called jargon." at bounding box center [580, 417] width 732 height 152
click at [360, 355] on textarea "The vocabulary that is pecular in specific feal is called jargon." at bounding box center [580, 417] width 732 height 152
click at [384, 352] on textarea "The vocabulary that is peculiar in specific feal is called jargon." at bounding box center [580, 417] width 732 height 152
click at [449, 355] on textarea "The vocabulary that is peculiar in a specific feal is called jargon." at bounding box center [580, 417] width 732 height 152
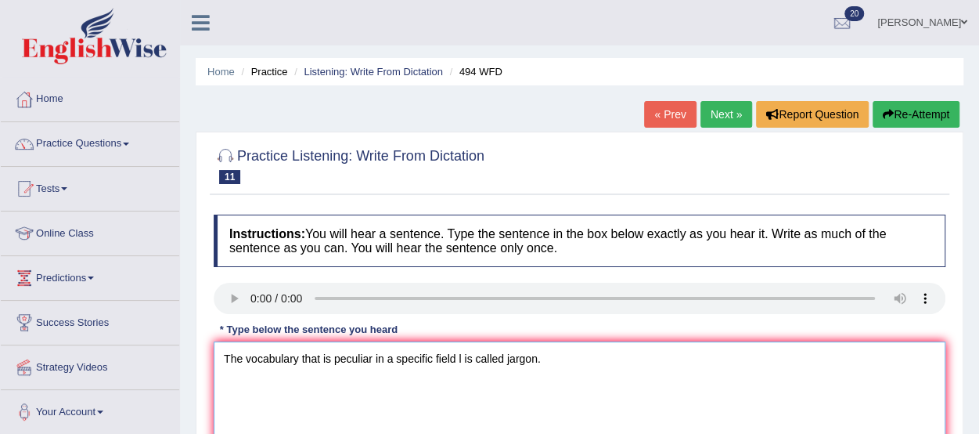
click at [463, 355] on textarea "The vocabulary that is peculiar in a specific field l is called jargon." at bounding box center [580, 417] width 732 height 152
type textarea "The vocabulary that is peculiar in a specific field is called jargon."
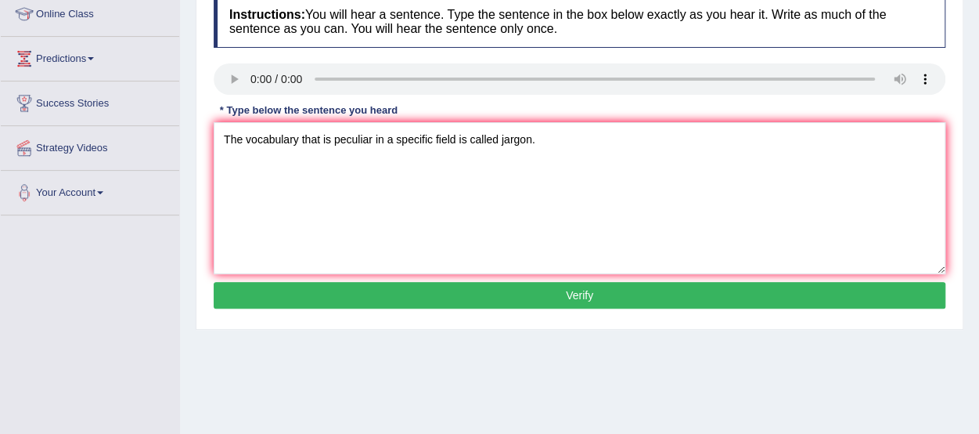
scroll to position [218, 0]
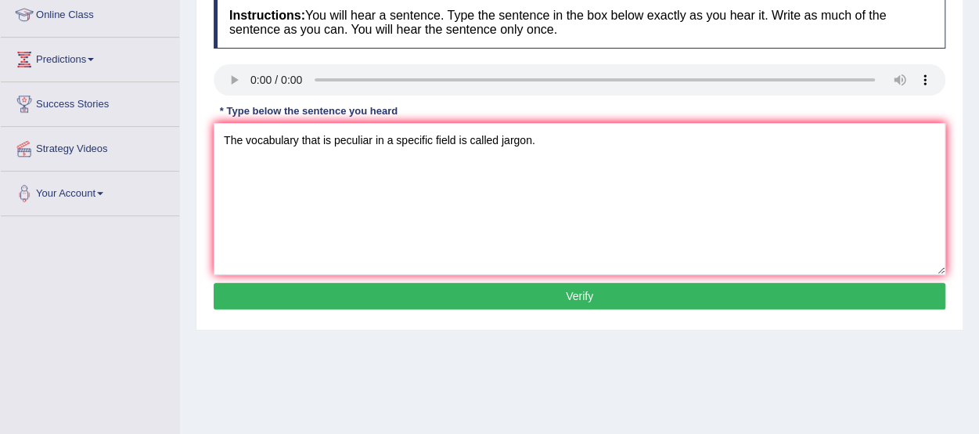
click at [837, 285] on button "Verify" at bounding box center [580, 296] width 732 height 27
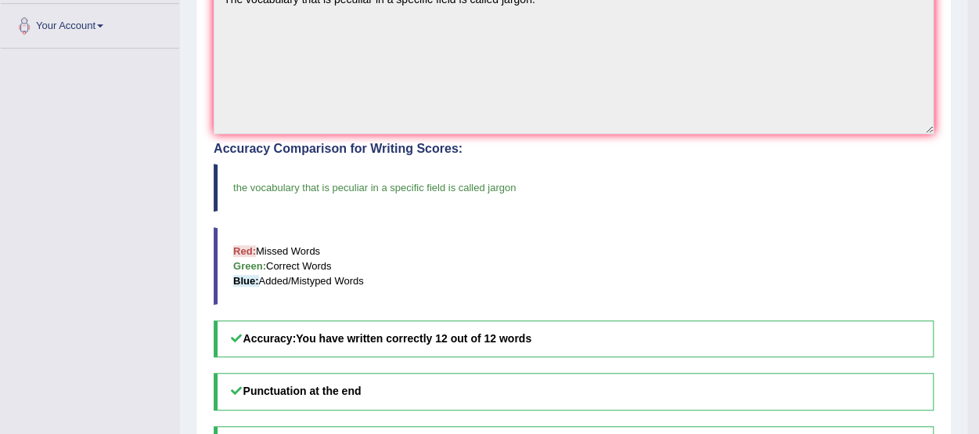
scroll to position [0, 0]
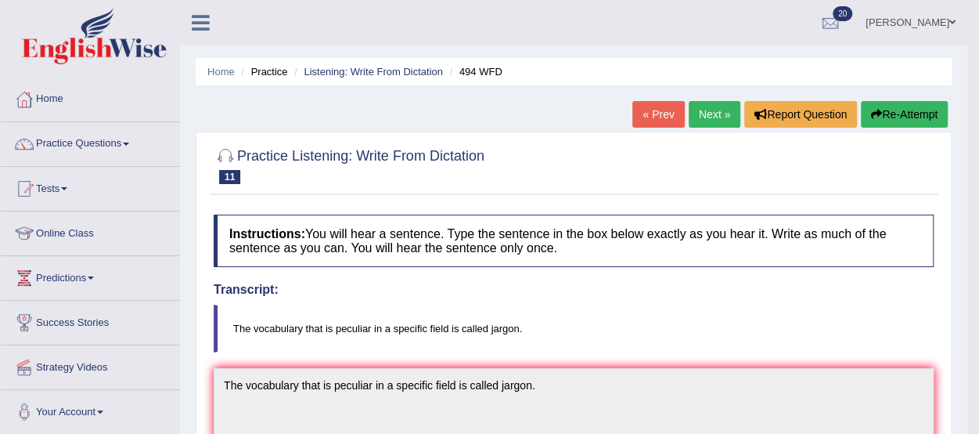
click at [63, 139] on link "Practice Questions" at bounding box center [90, 141] width 178 height 39
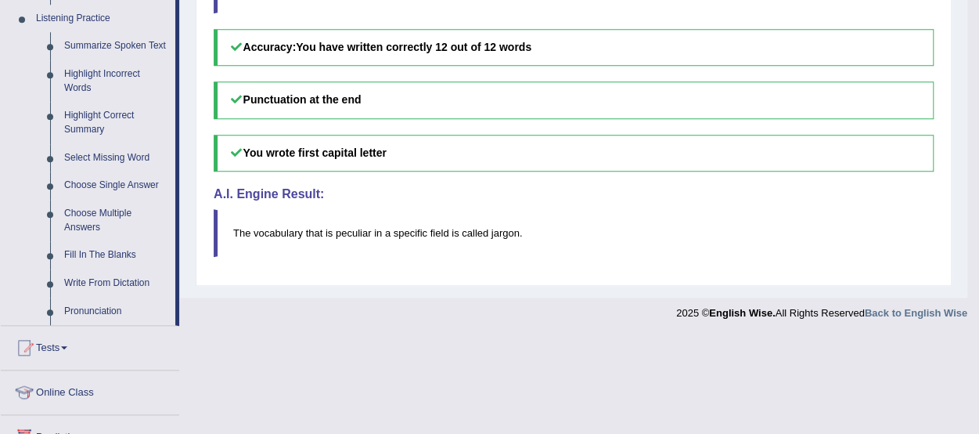
scroll to position [719, 0]
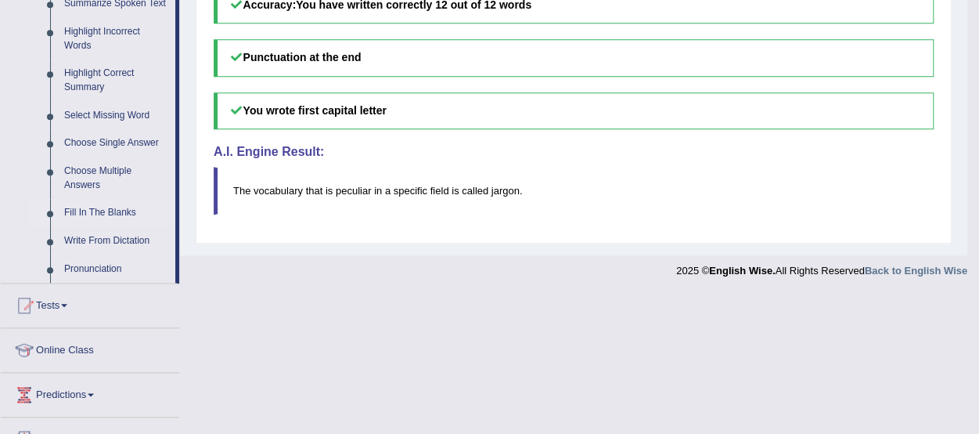
click at [106, 214] on link "Fill In The Blanks" at bounding box center [116, 213] width 118 height 28
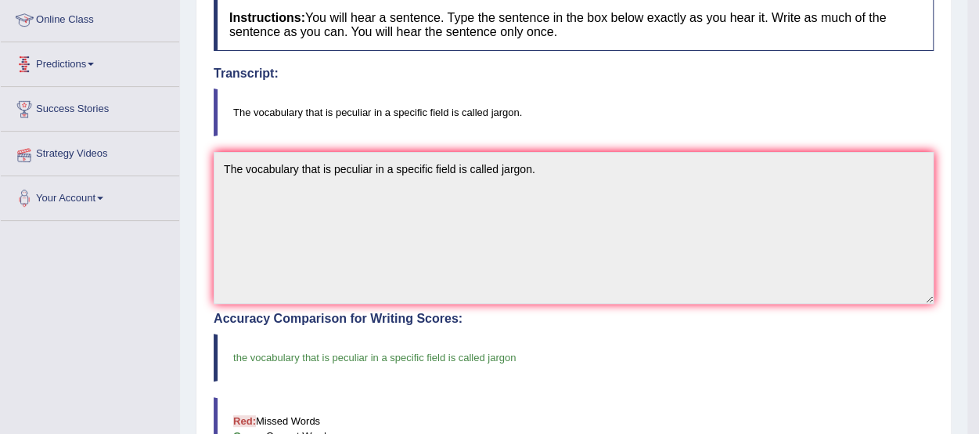
scroll to position [171, 0]
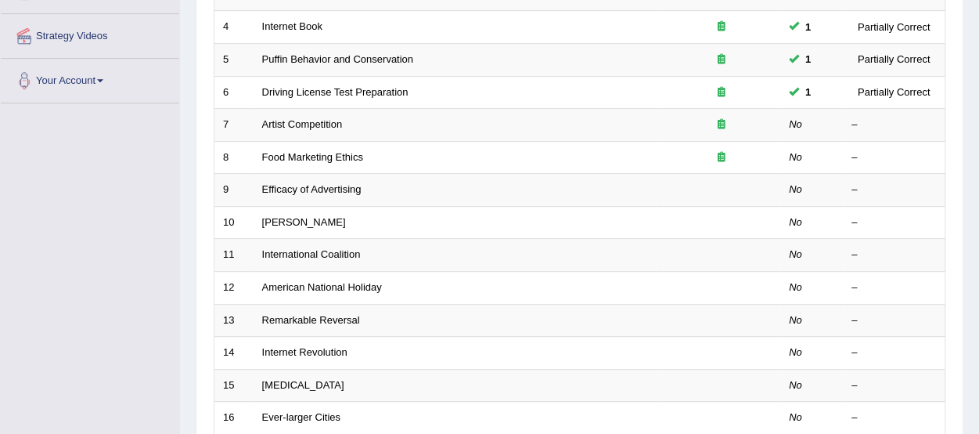
scroll to position [333, 0]
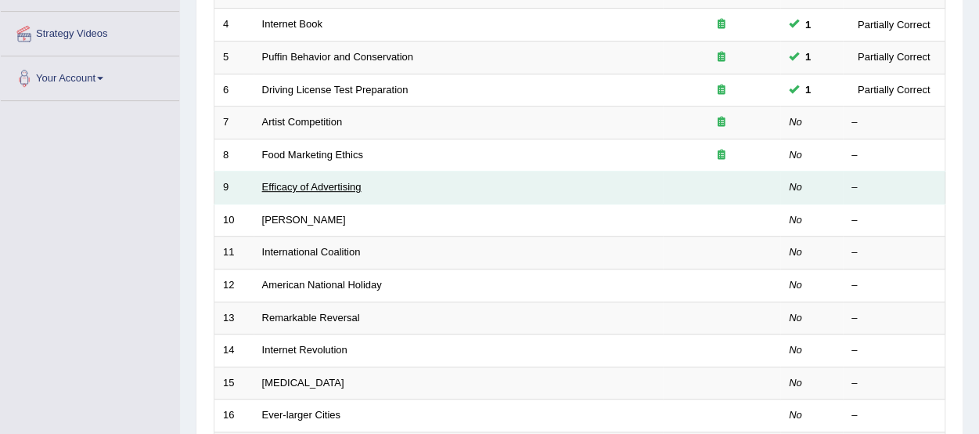
click at [316, 187] on link "Efficacy of Advertising" at bounding box center [311, 187] width 99 height 12
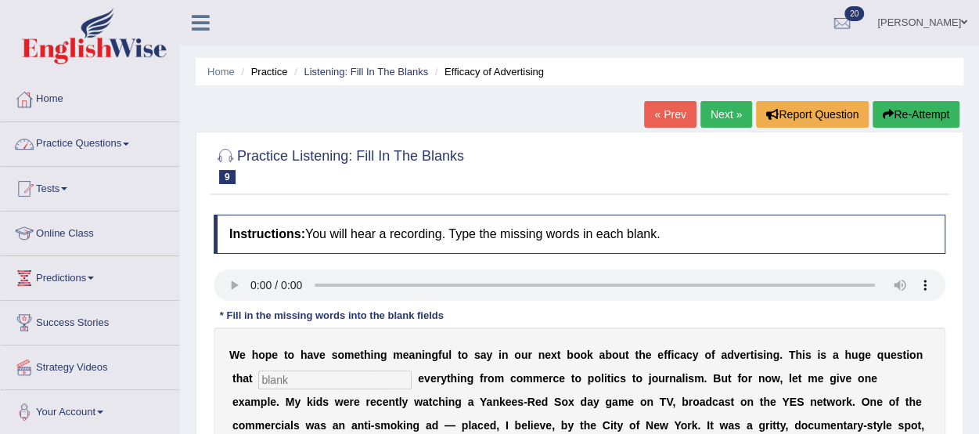
click at [89, 140] on link "Practice Questions" at bounding box center [90, 141] width 178 height 39
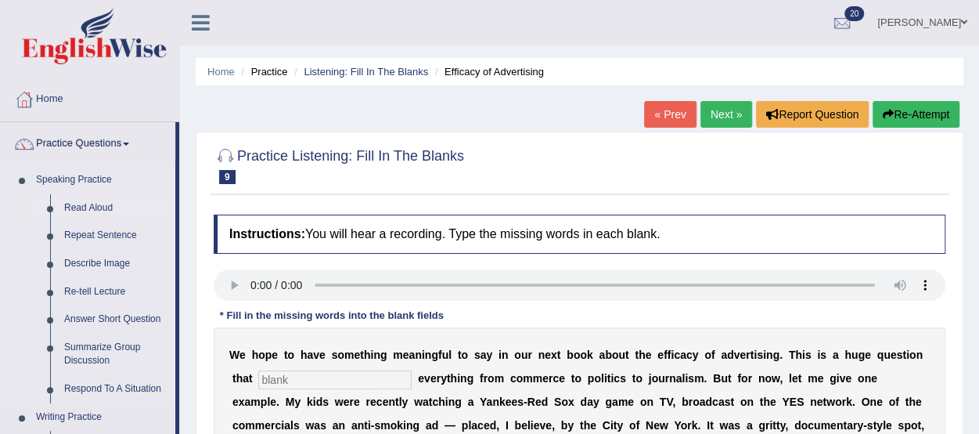
click at [103, 206] on link "Read Aloud" at bounding box center [116, 208] width 118 height 28
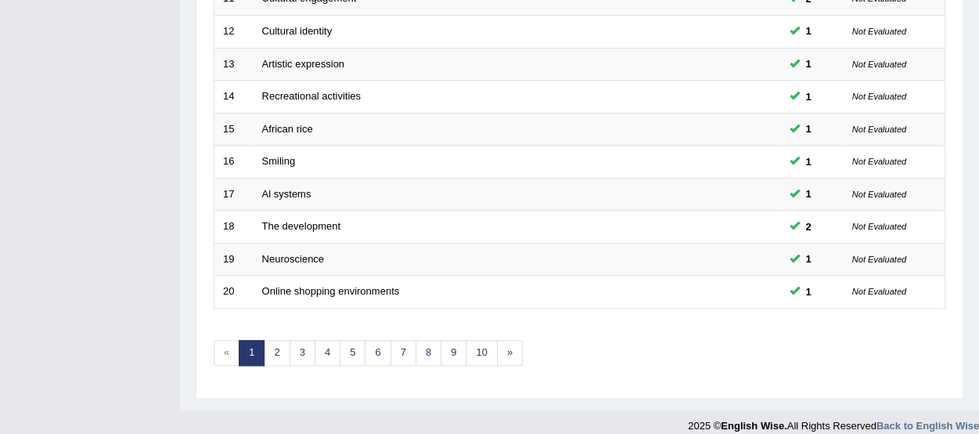
scroll to position [589, 0]
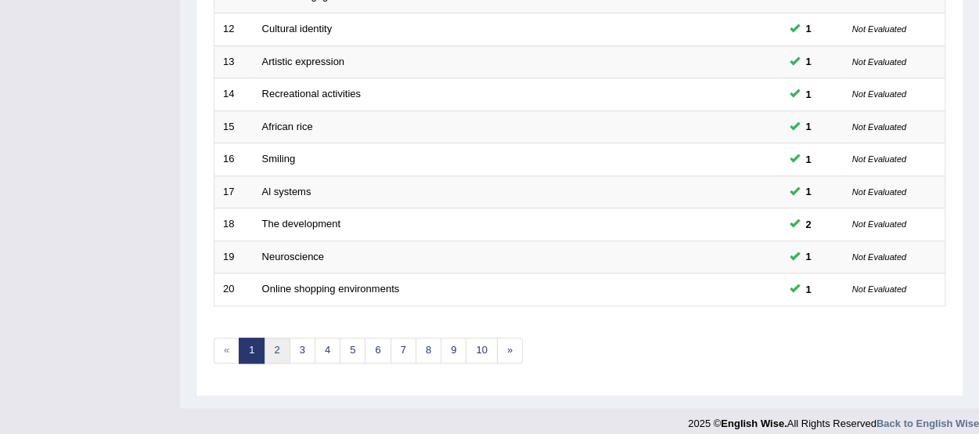
click at [279, 342] on link "2" at bounding box center [277, 350] width 26 height 26
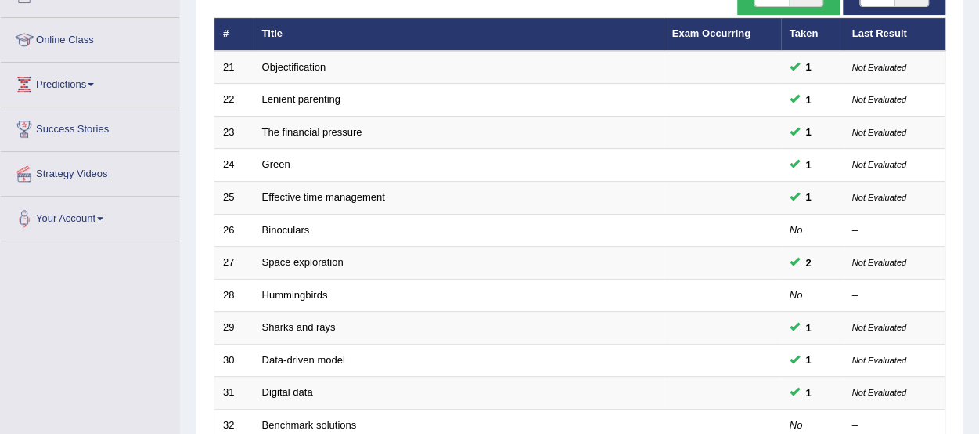
scroll to position [196, 0]
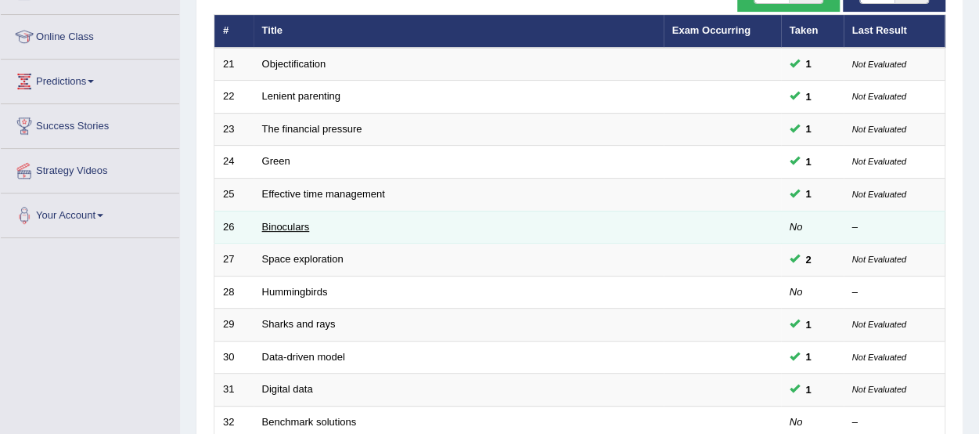
click at [272, 223] on link "Binoculars" at bounding box center [286, 227] width 48 height 12
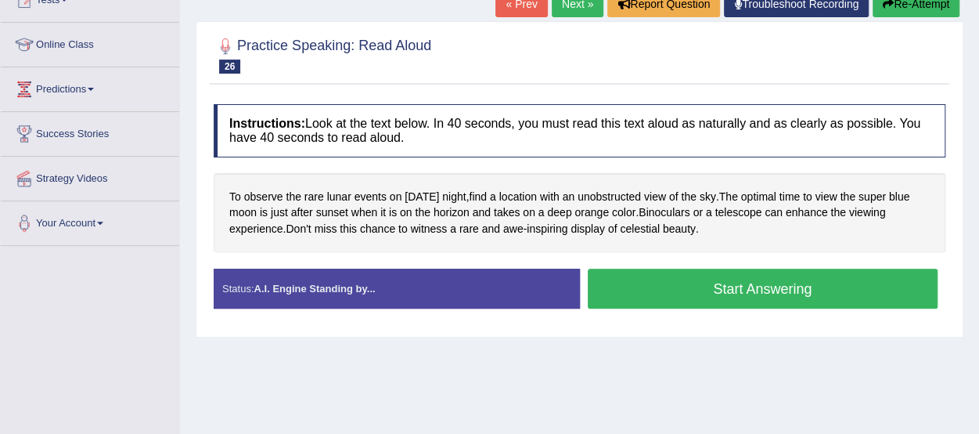
scroll to position [188, 0]
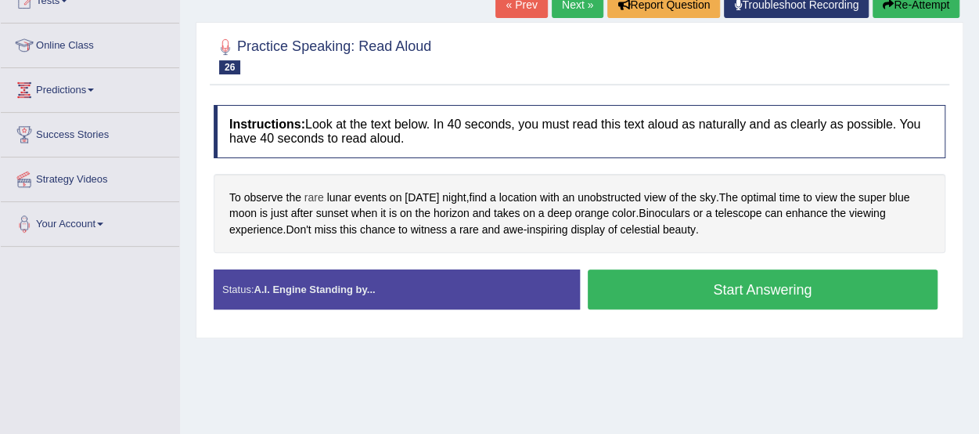
click at [315, 193] on span "rare" at bounding box center [314, 197] width 20 height 16
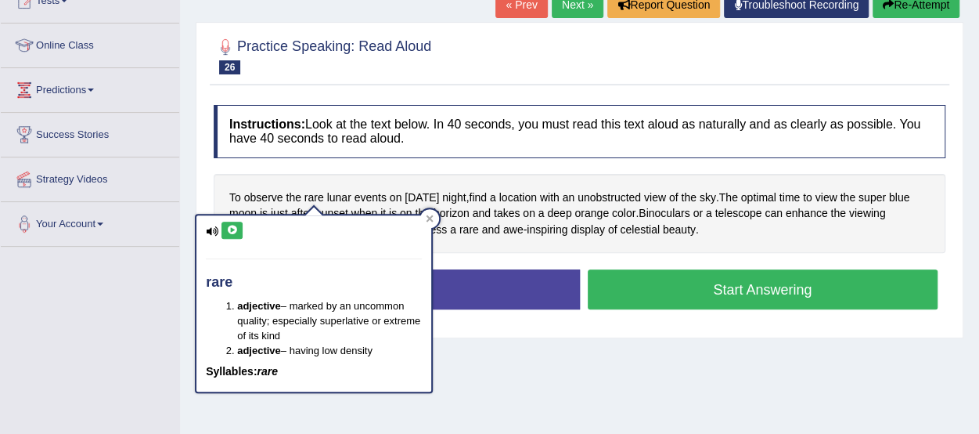
click at [232, 229] on icon at bounding box center [232, 229] width 12 height 9
click at [317, 179] on div "To observe the rare lunar events on Wednesday night , find a location with an u…" at bounding box center [580, 214] width 732 height 80
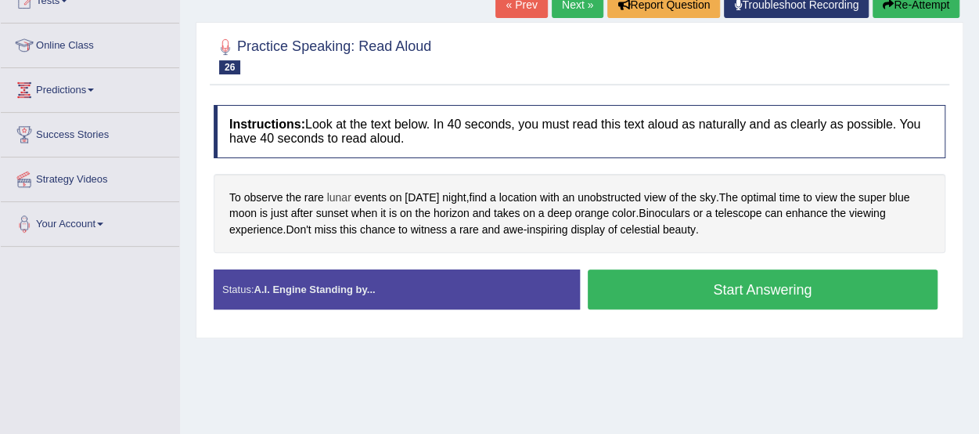
click at [337, 198] on span "lunar" at bounding box center [339, 197] width 24 height 16
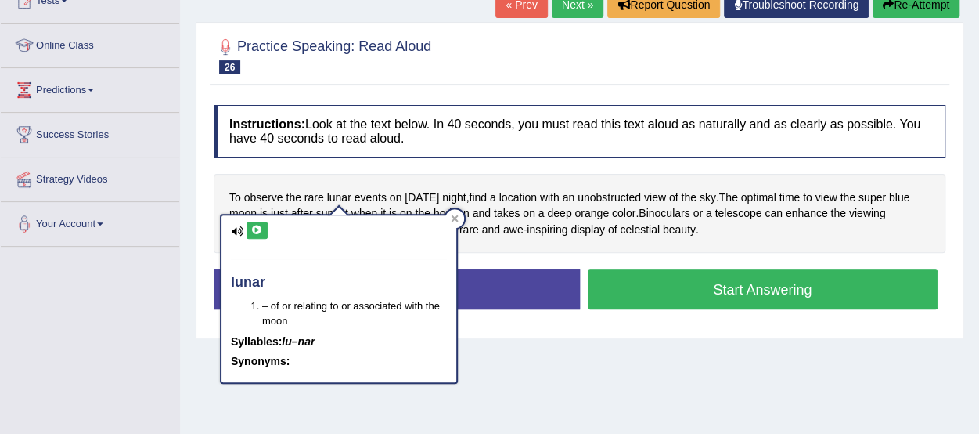
click at [259, 229] on icon at bounding box center [257, 229] width 12 height 9
click at [339, 170] on div "Instructions: Look at the text below. In 40 seconds, you must read this text al…" at bounding box center [580, 213] width 740 height 232
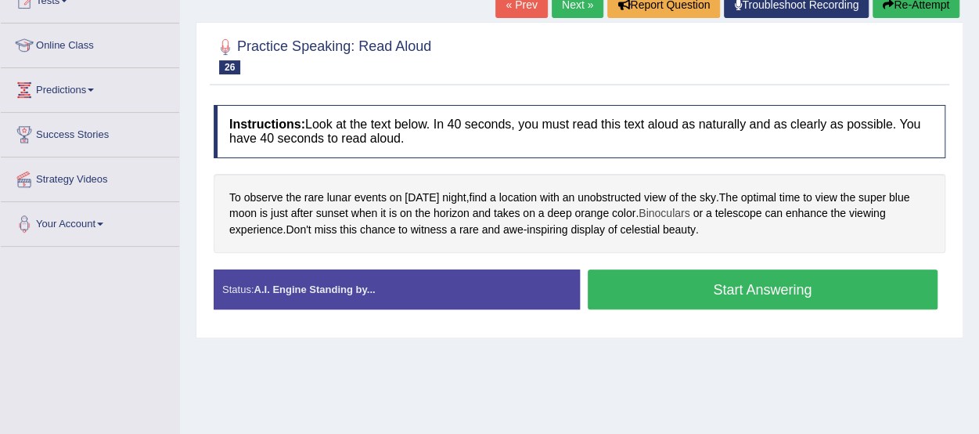
click at [690, 211] on span "Binoculars" at bounding box center [664, 213] width 51 height 16
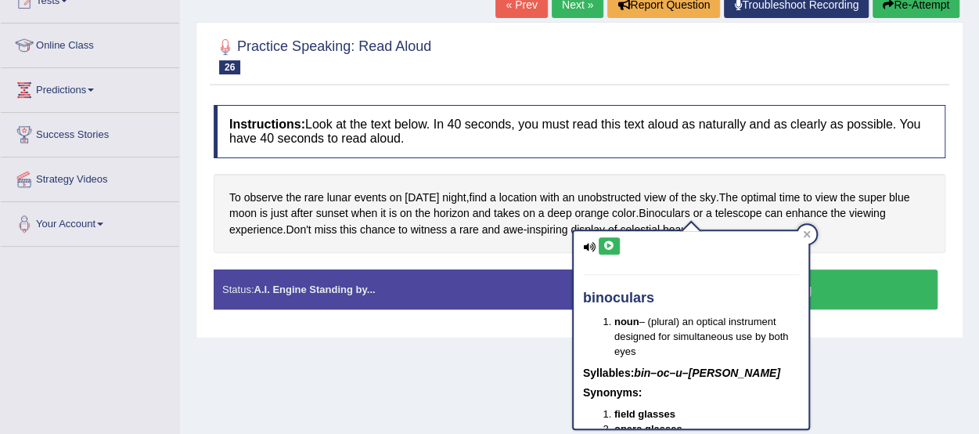
click at [608, 245] on icon at bounding box center [609, 245] width 12 height 9
click at [810, 232] on div "binoculars noun – (plural) an optical instrument designed for simultaneous use …" at bounding box center [691, 324] width 238 height 211
click at [804, 235] on icon at bounding box center [807, 234] width 8 height 8
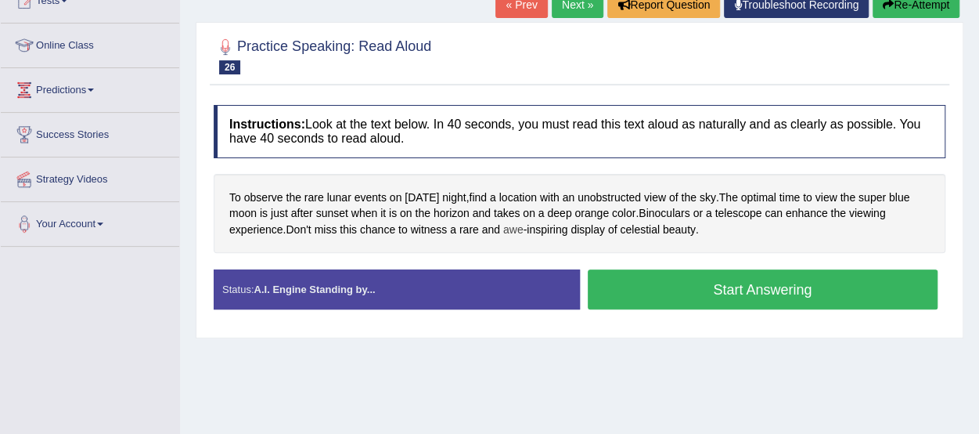
click at [519, 225] on span "awe" at bounding box center [513, 229] width 20 height 16
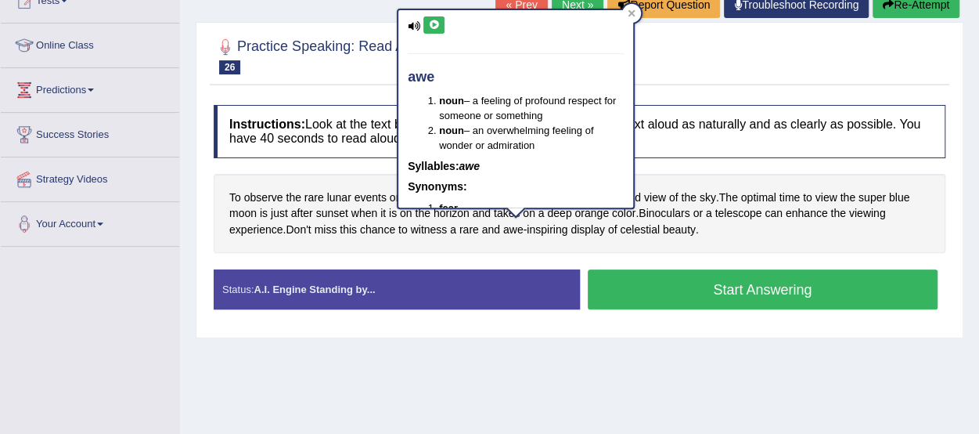
click at [434, 23] on icon at bounding box center [434, 24] width 12 height 9
click at [542, 222] on span "inspiring" at bounding box center [547, 229] width 41 height 16
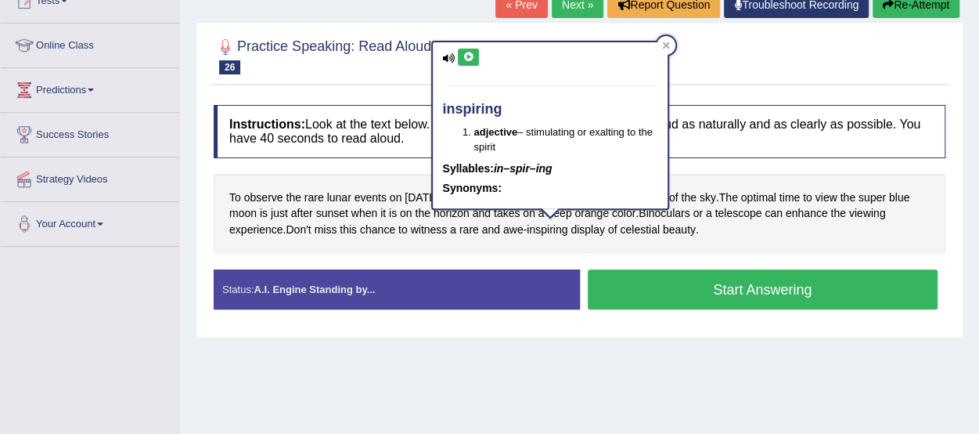
click at [466, 56] on icon at bounding box center [469, 56] width 12 height 9
click at [664, 44] on icon at bounding box center [666, 45] width 8 height 8
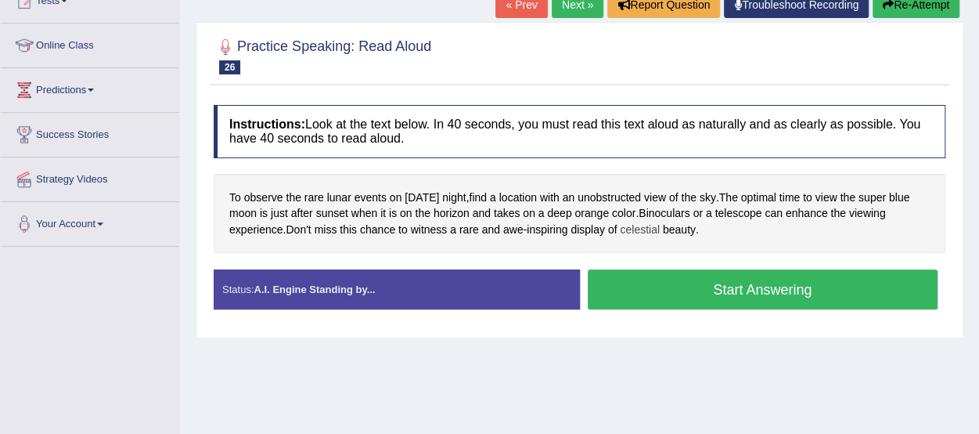
click at [642, 228] on span "celestial" at bounding box center [640, 229] width 40 height 16
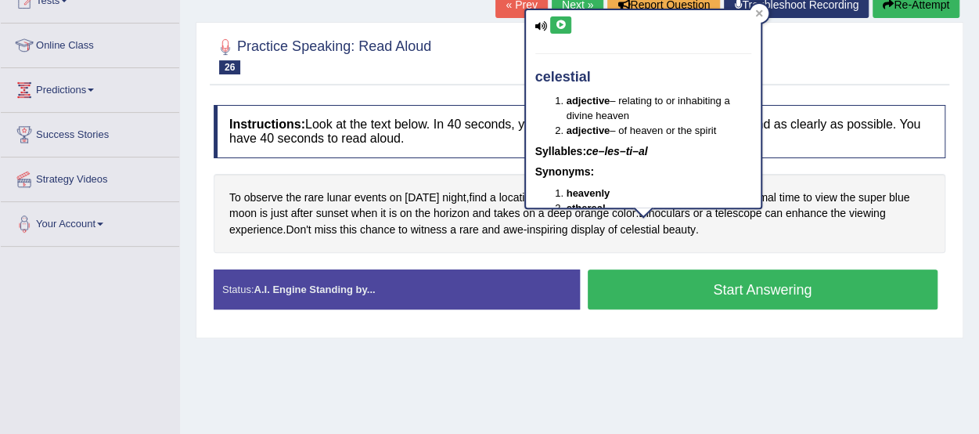
click at [560, 23] on icon at bounding box center [561, 24] width 12 height 9
click at [777, 44] on div at bounding box center [580, 55] width 732 height 48
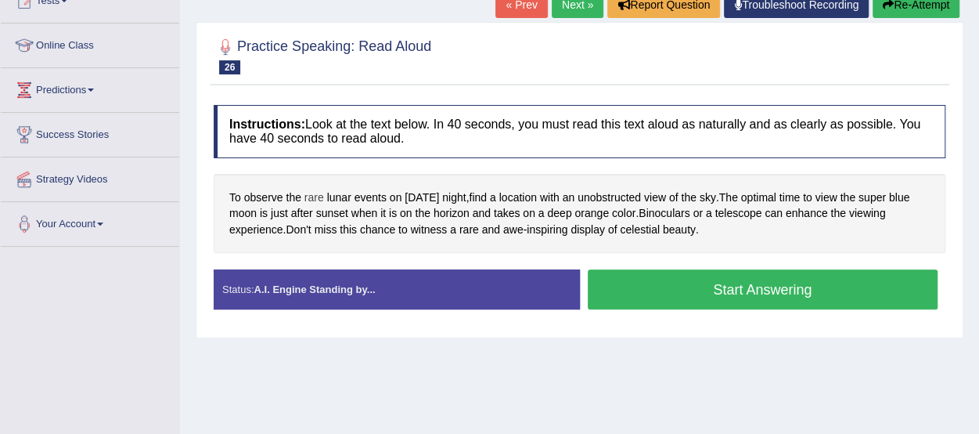
click at [312, 195] on span "rare" at bounding box center [314, 197] width 20 height 16
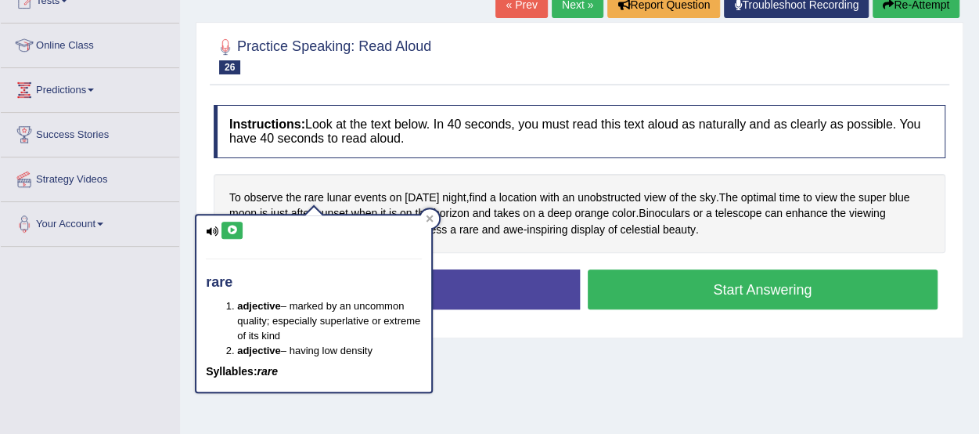
click at [229, 229] on icon at bounding box center [232, 229] width 12 height 9
click at [335, 196] on span "lunar" at bounding box center [339, 197] width 24 height 16
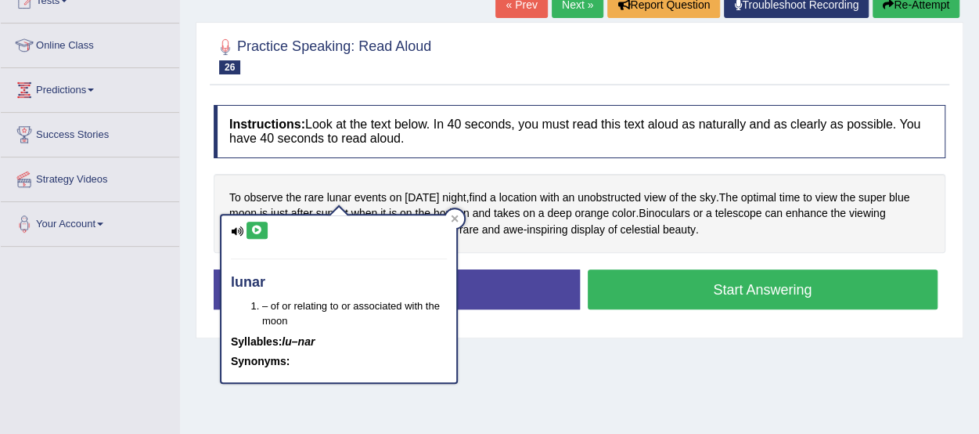
click at [257, 225] on icon at bounding box center [257, 229] width 12 height 9
click at [330, 169] on div "Instructions: Look at the text below. In 40 seconds, you must read this text al…" at bounding box center [580, 213] width 740 height 232
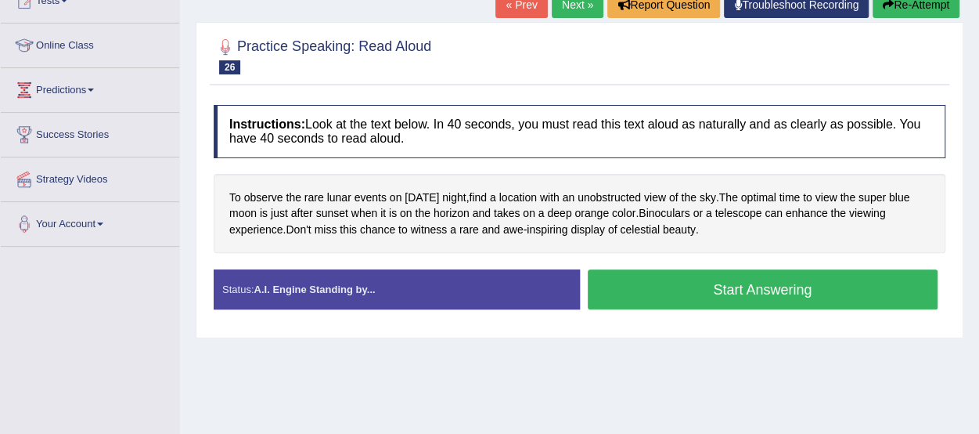
drag, startPoint x: 330, startPoint y: 169, endPoint x: 378, endPoint y: 237, distance: 83.6
click at [378, 237] on div "Instructions: Look at the text below. In 40 seconds, you must read this text al…" at bounding box center [580, 213] width 740 height 232
click at [666, 282] on button "Start Answering" at bounding box center [763, 289] width 351 height 40
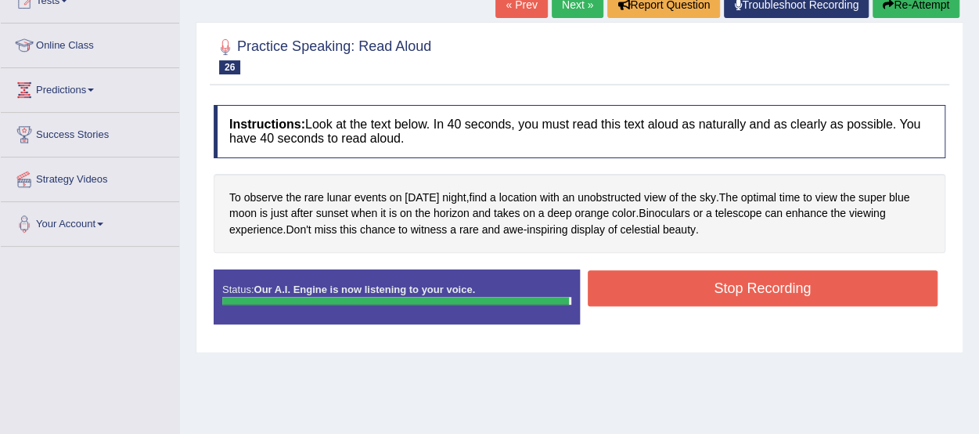
click at [666, 282] on button "Stop Recording" at bounding box center [763, 288] width 351 height 36
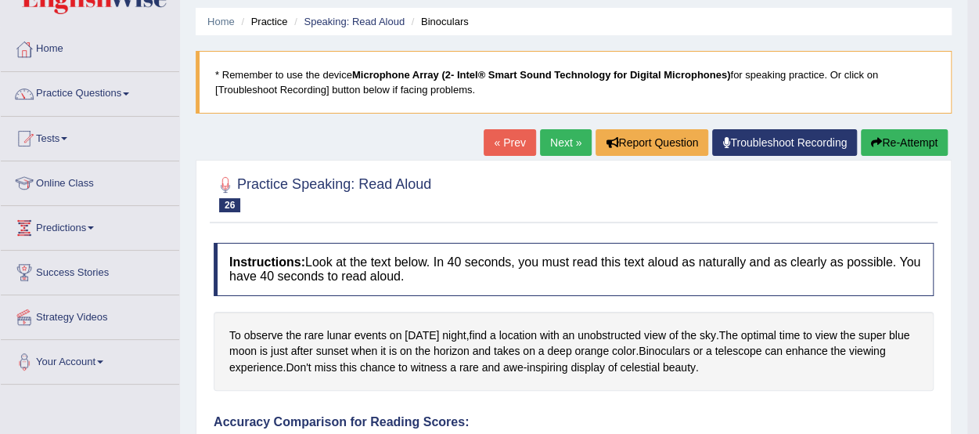
scroll to position [0, 0]
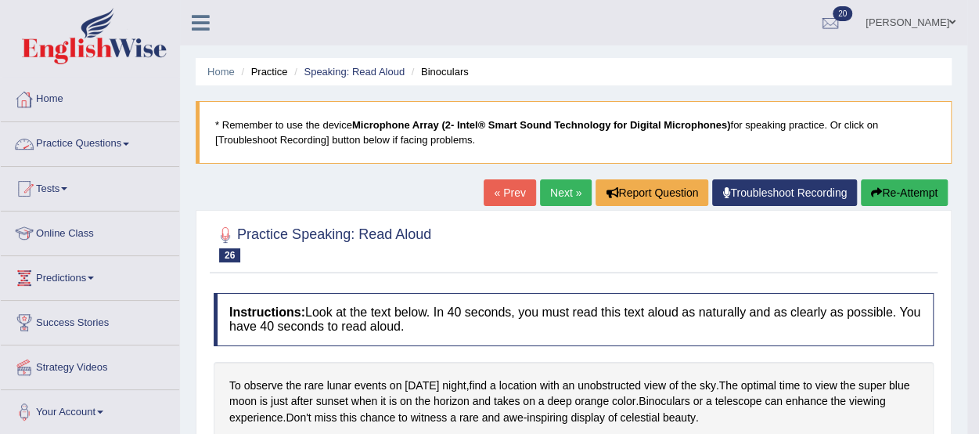
click at [99, 141] on link "Practice Questions" at bounding box center [90, 141] width 178 height 39
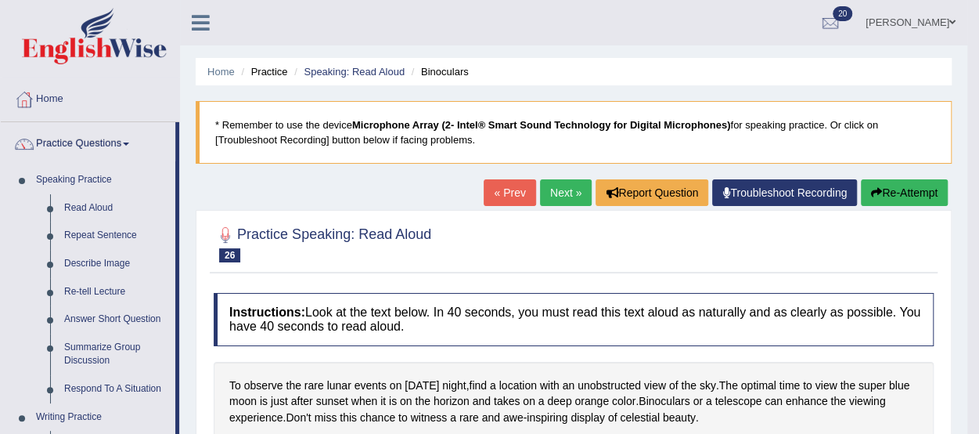
click at [558, 184] on link "Next »" at bounding box center [566, 192] width 52 height 27
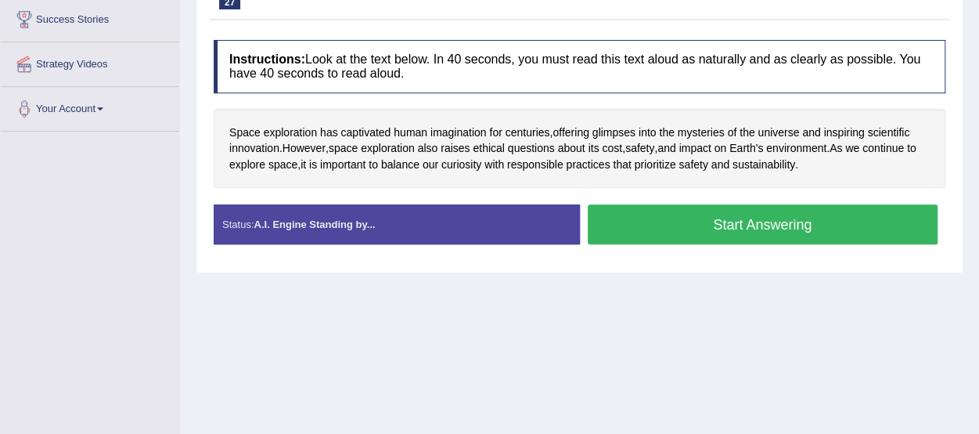
scroll to position [304, 0]
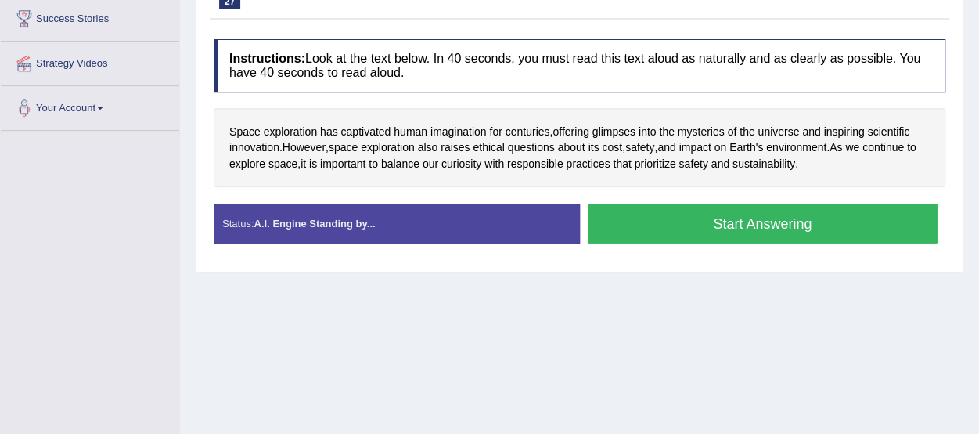
click at [861, 225] on button "Start Answering" at bounding box center [763, 223] width 351 height 40
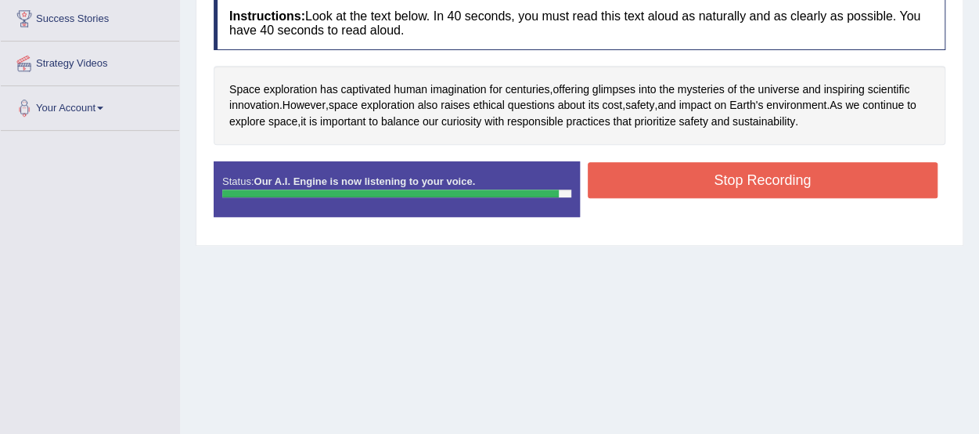
click at [831, 177] on button "Stop Recording" at bounding box center [763, 180] width 351 height 36
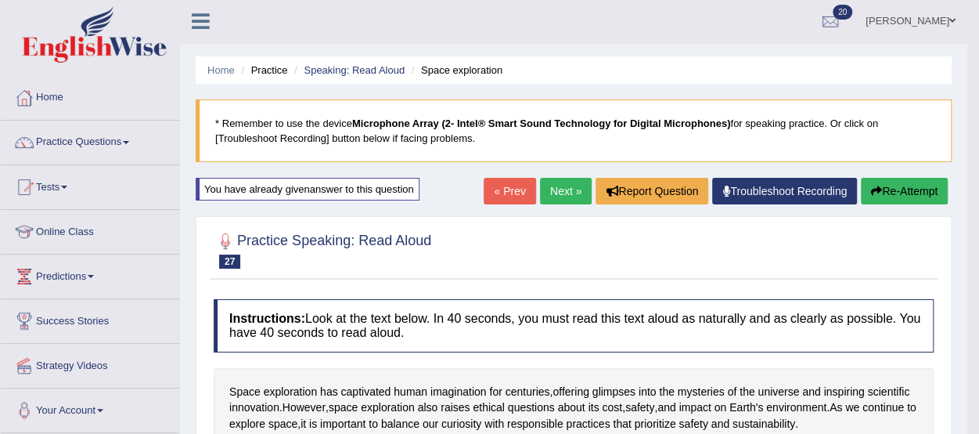
scroll to position [0, 0]
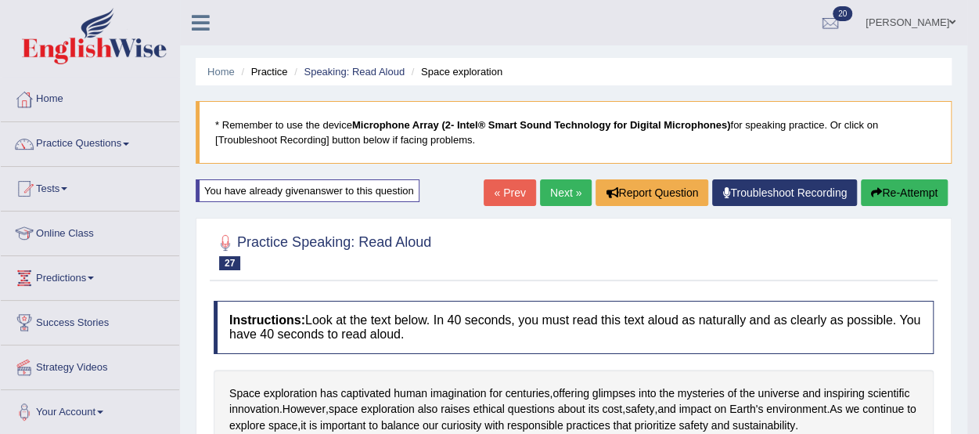
click at [554, 184] on link "Next »" at bounding box center [566, 192] width 52 height 27
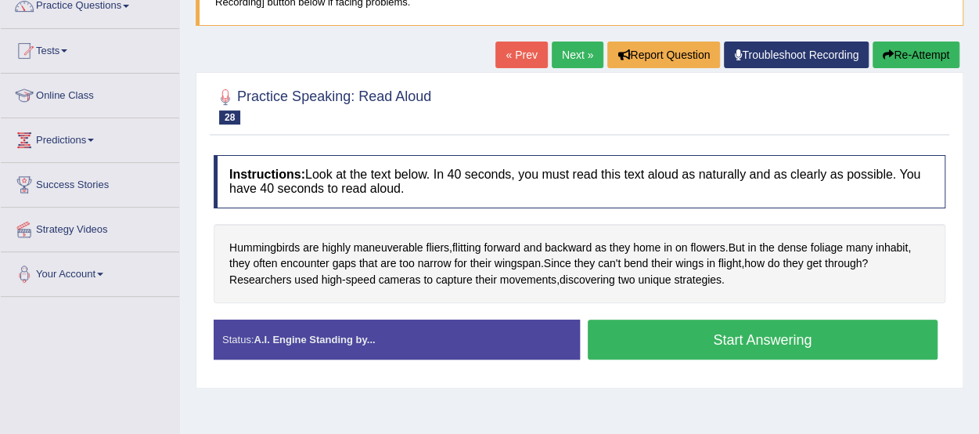
scroll to position [134, 0]
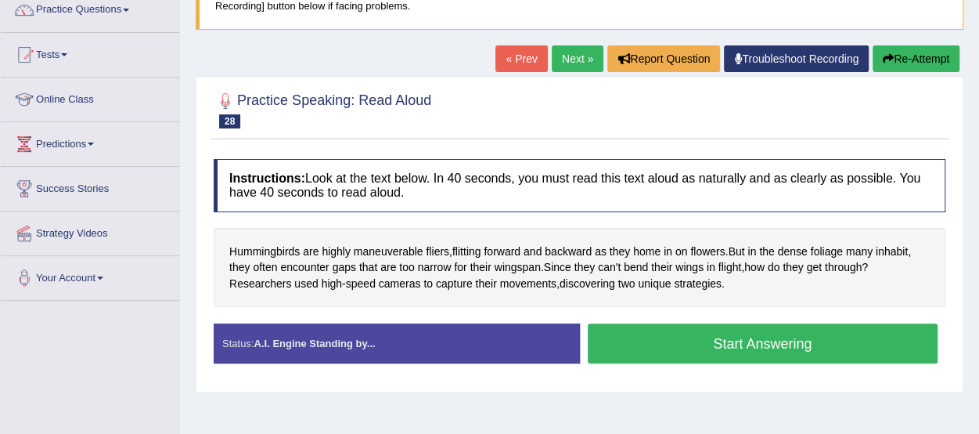
click at [571, 57] on link "Next »" at bounding box center [578, 58] width 52 height 27
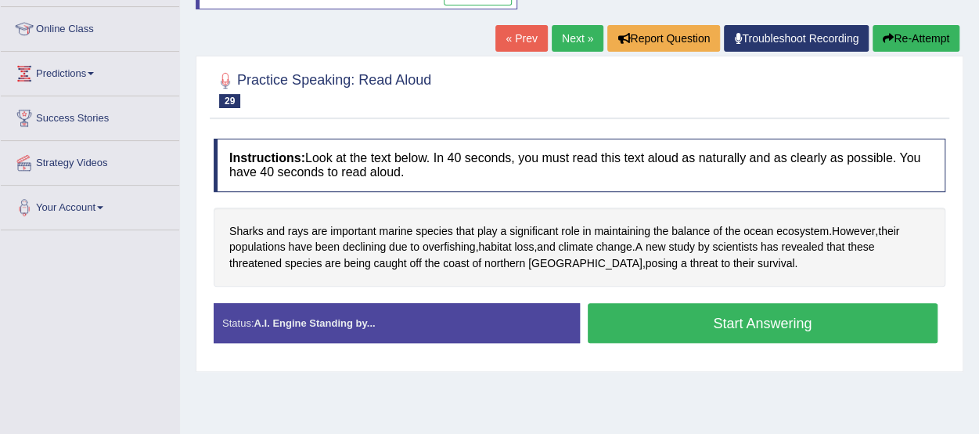
scroll to position [205, 0]
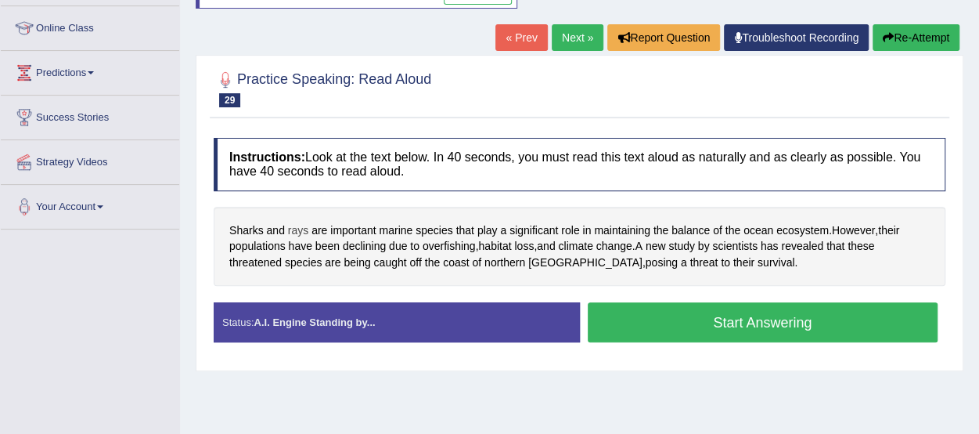
click at [294, 225] on span "rays" at bounding box center [298, 230] width 20 height 16
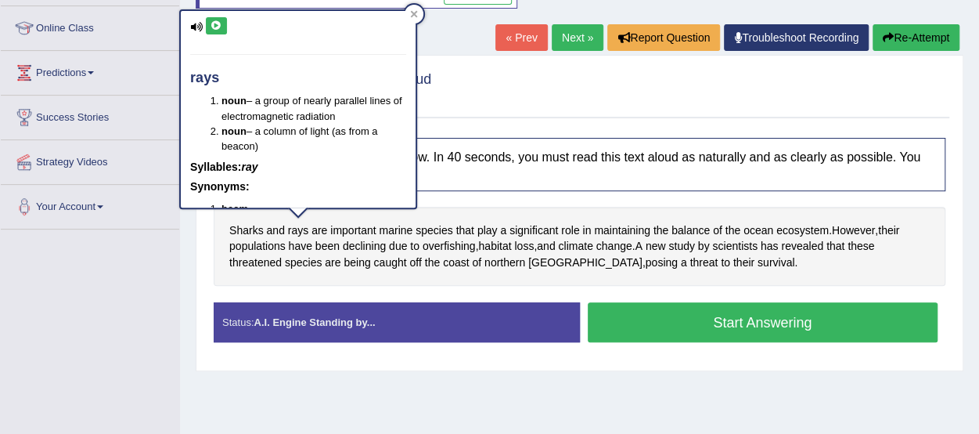
click at [211, 26] on icon at bounding box center [217, 25] width 12 height 9
click at [476, 64] on div at bounding box center [580, 88] width 732 height 48
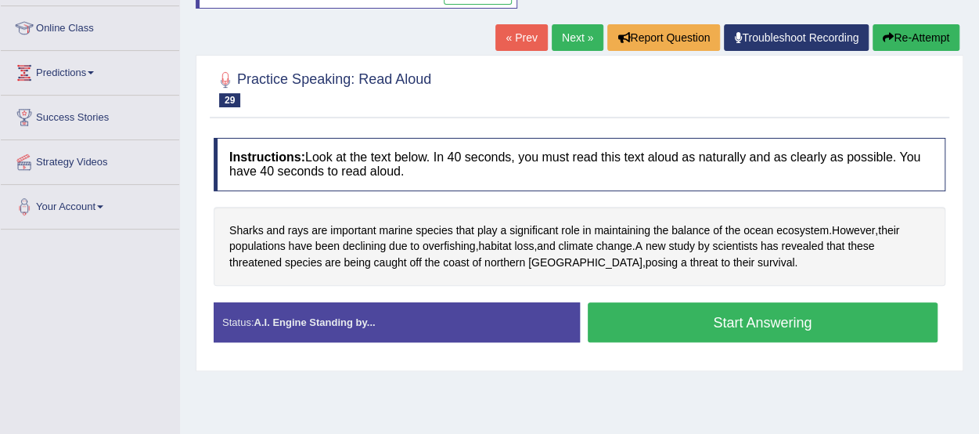
click at [642, 308] on button "Start Answering" at bounding box center [763, 322] width 351 height 40
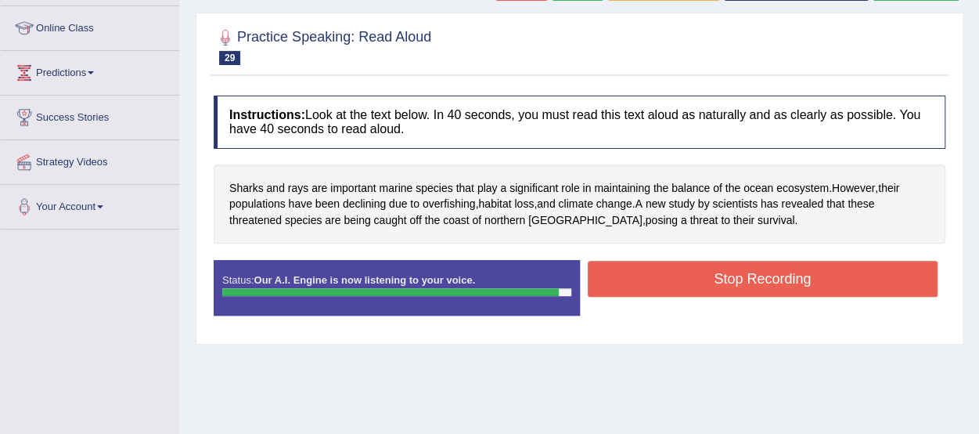
click at [689, 267] on button "Stop Recording" at bounding box center [763, 279] width 351 height 36
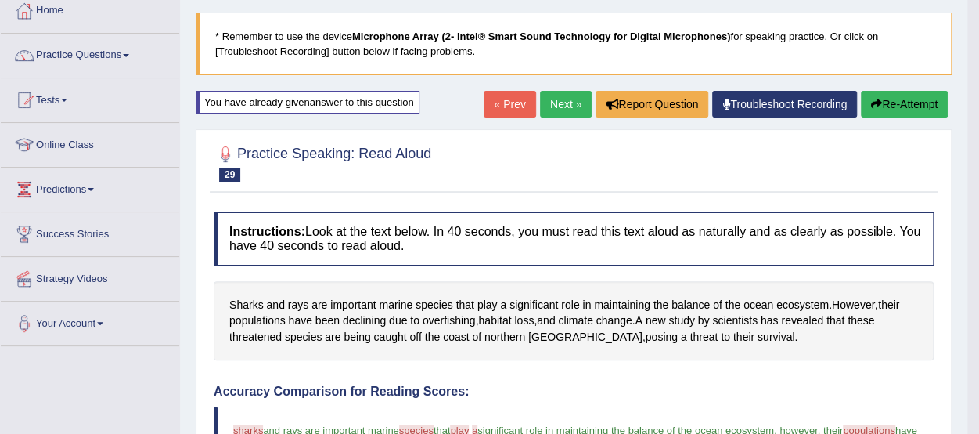
scroll to position [0, 0]
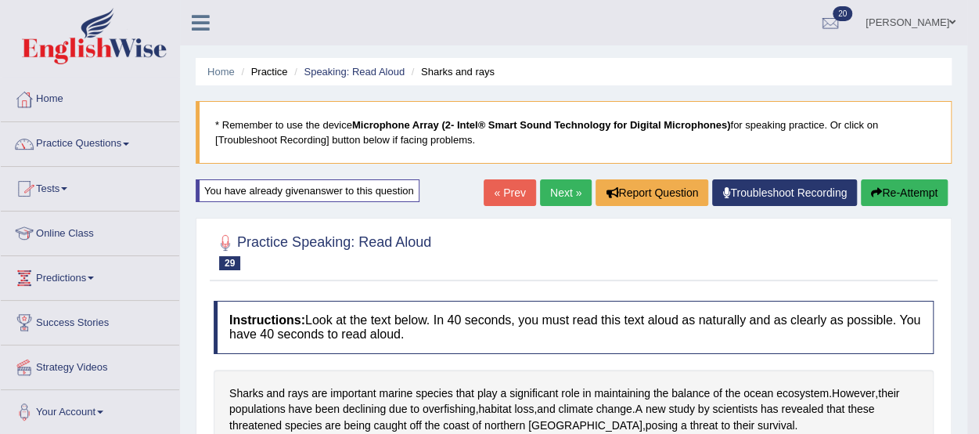
click at [91, 140] on link "Practice Questions" at bounding box center [90, 141] width 178 height 39
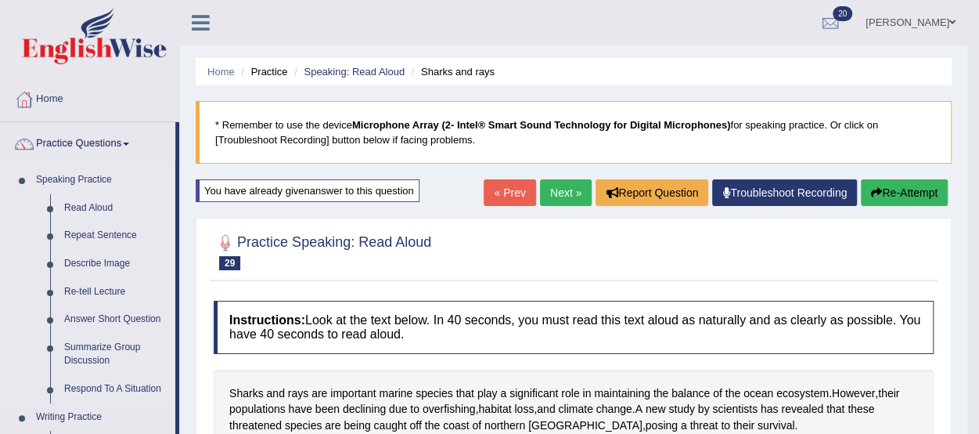
click at [95, 207] on link "Read Aloud" at bounding box center [116, 208] width 118 height 28
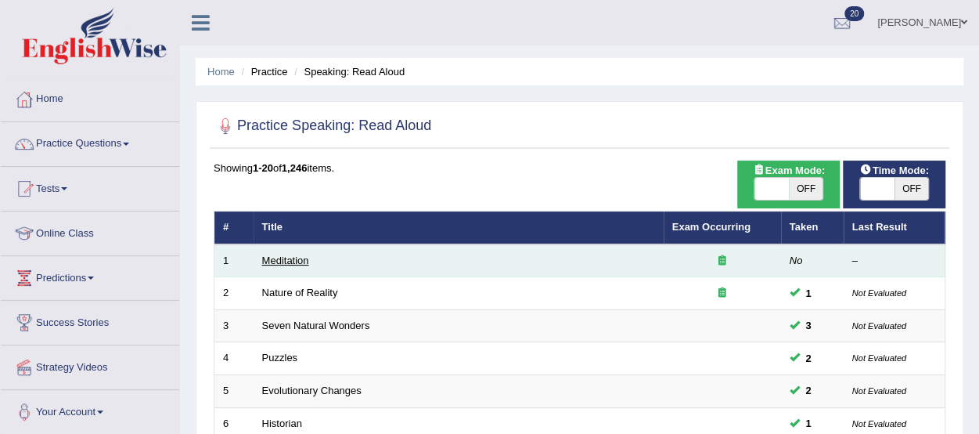
click at [301, 258] on link "Meditation" at bounding box center [285, 260] width 47 height 12
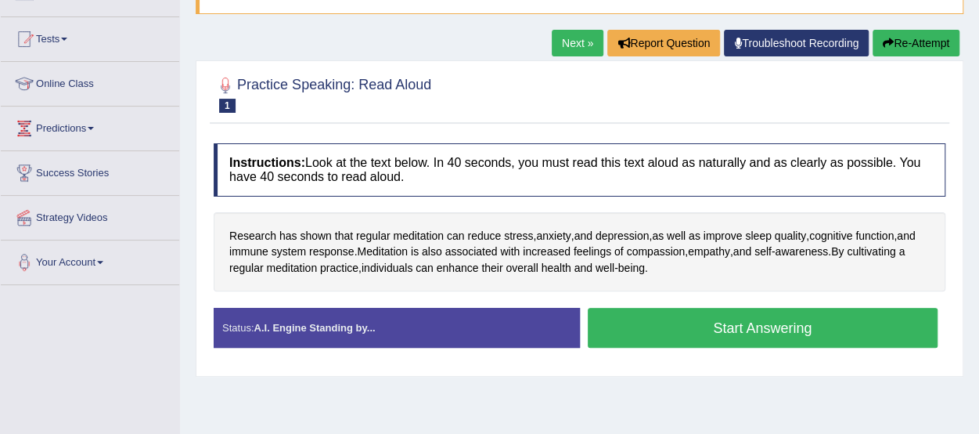
scroll to position [153, 0]
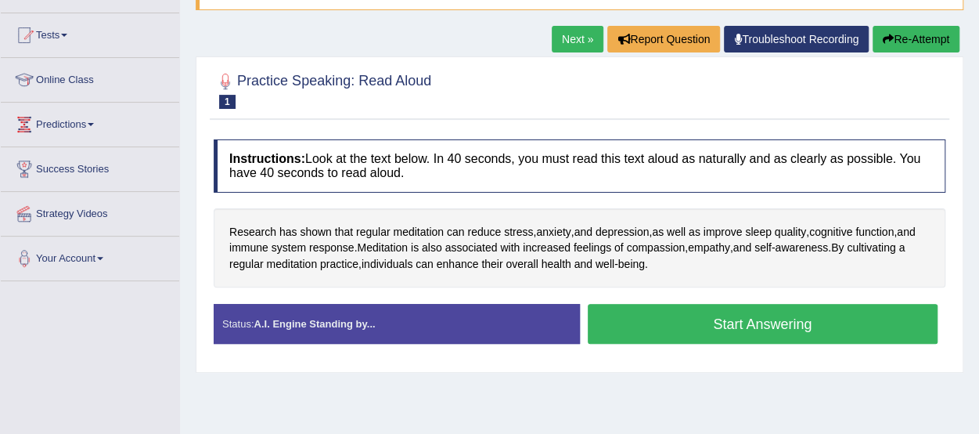
click at [820, 318] on button "Start Answering" at bounding box center [763, 324] width 351 height 40
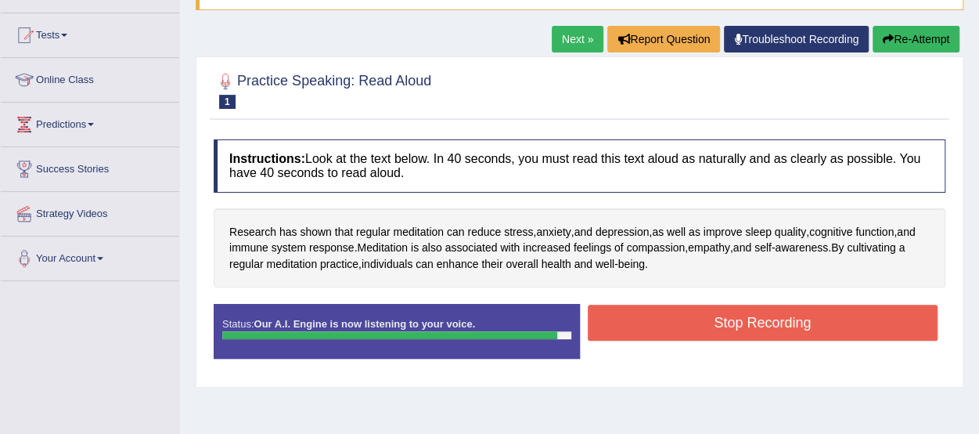
click at [820, 318] on button "Stop Recording" at bounding box center [763, 322] width 351 height 36
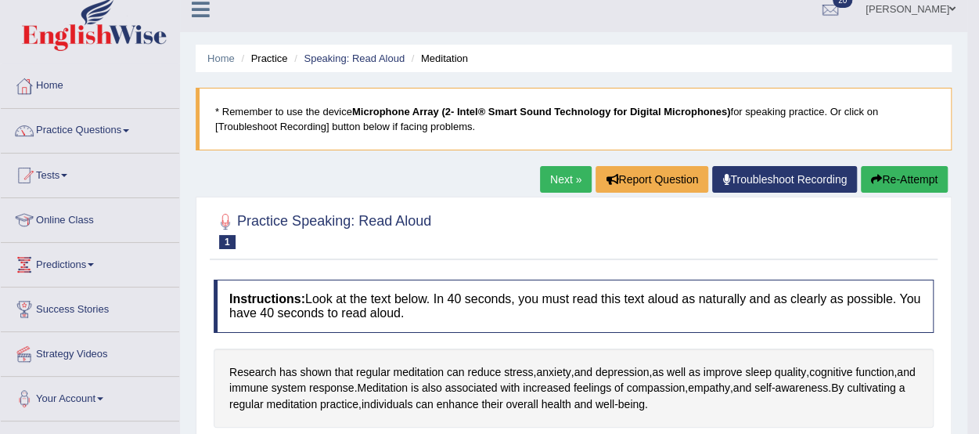
scroll to position [0, 0]
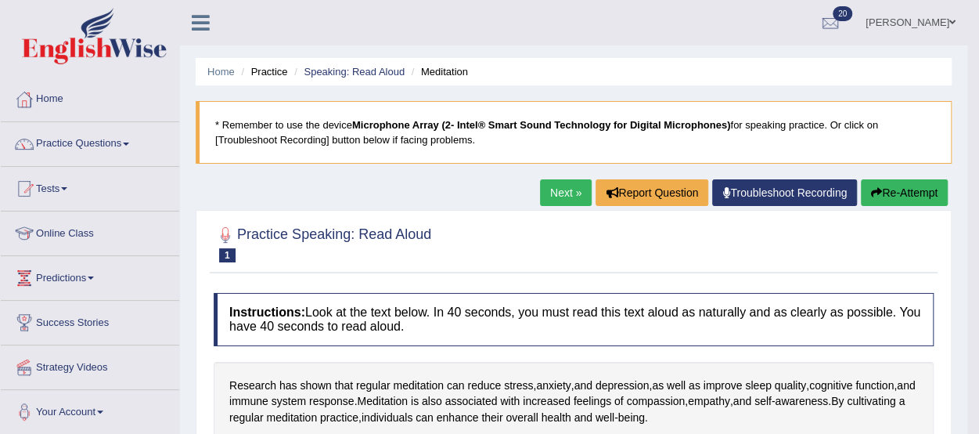
click at [555, 189] on link "Next »" at bounding box center [566, 192] width 52 height 27
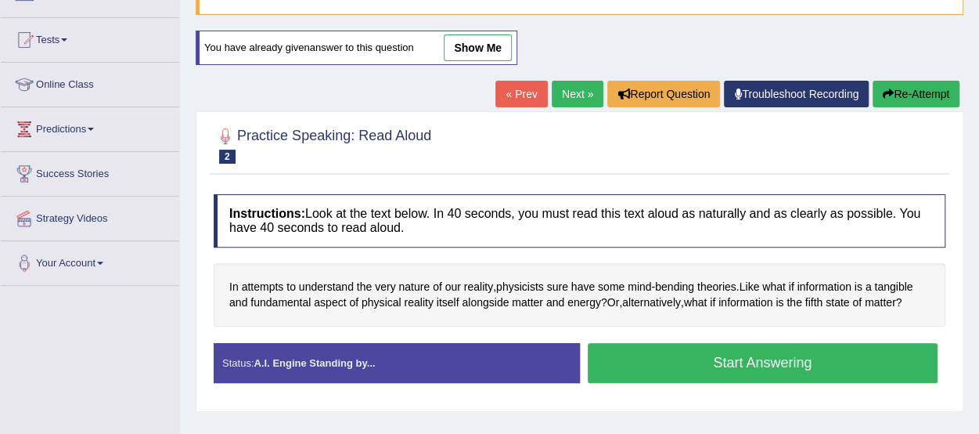
scroll to position [197, 0]
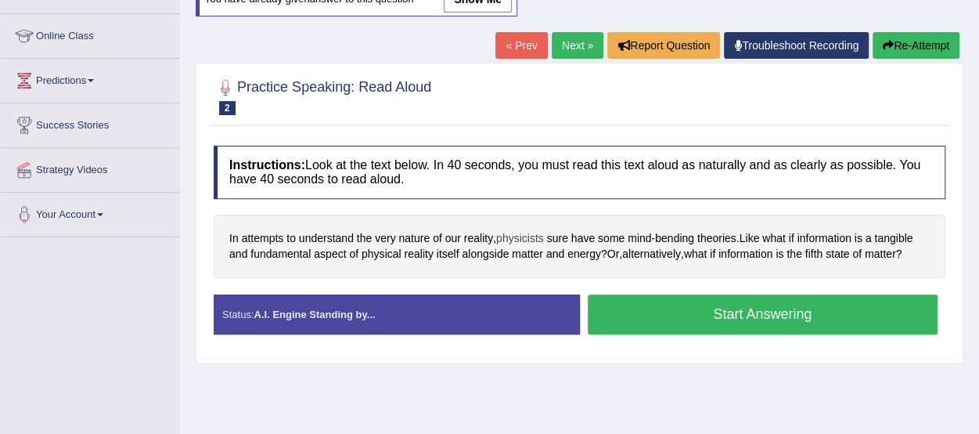
click at [513, 232] on span "physicists" at bounding box center [520, 238] width 48 height 16
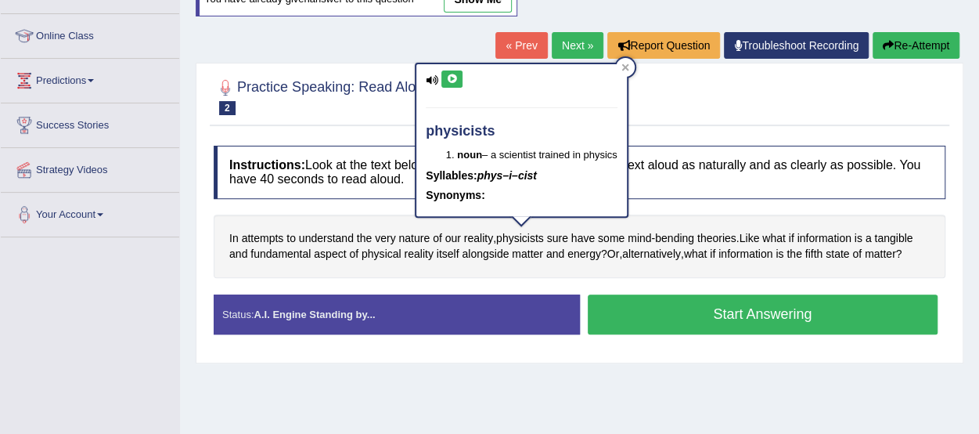
click at [451, 77] on icon at bounding box center [452, 78] width 12 height 9
click at [655, 72] on div at bounding box center [580, 96] width 732 height 48
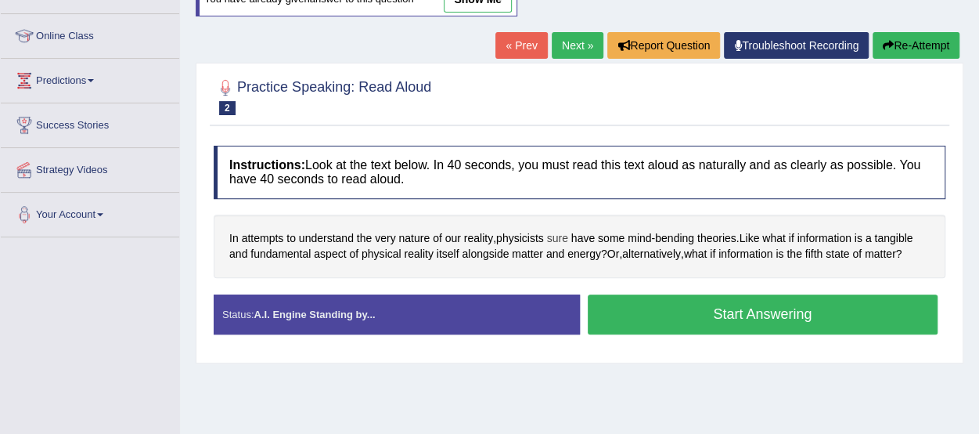
click at [565, 235] on span "sure" at bounding box center [557, 238] width 21 height 16
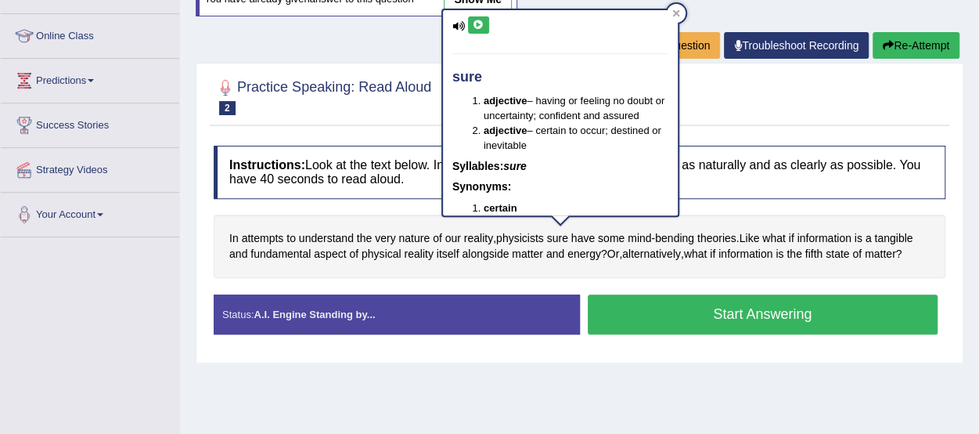
click at [477, 23] on icon at bounding box center [479, 24] width 12 height 9
click at [731, 81] on div at bounding box center [580, 96] width 732 height 48
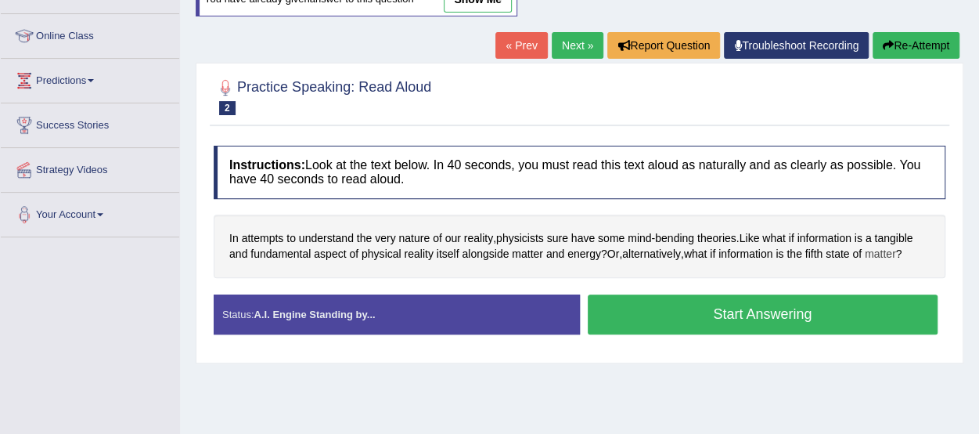
click at [888, 247] on span "matter" at bounding box center [880, 254] width 31 height 16
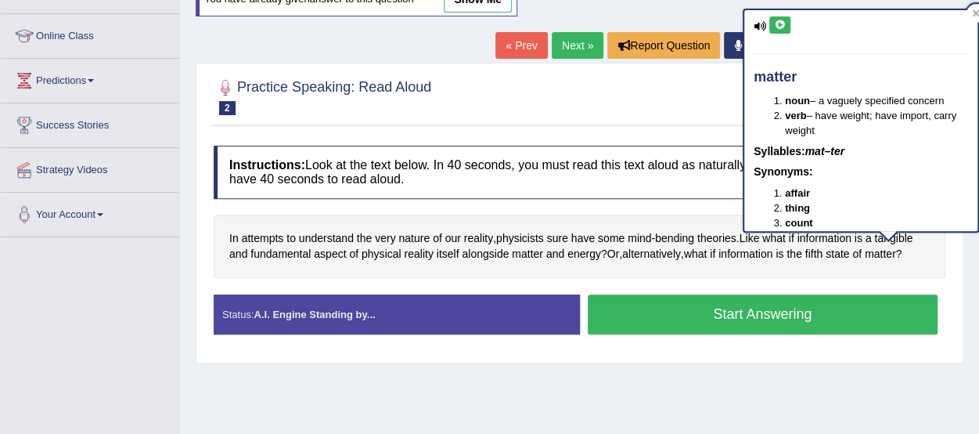
click at [776, 22] on icon at bounding box center [780, 24] width 12 height 9
click at [972, 10] on icon at bounding box center [976, 13] width 8 height 8
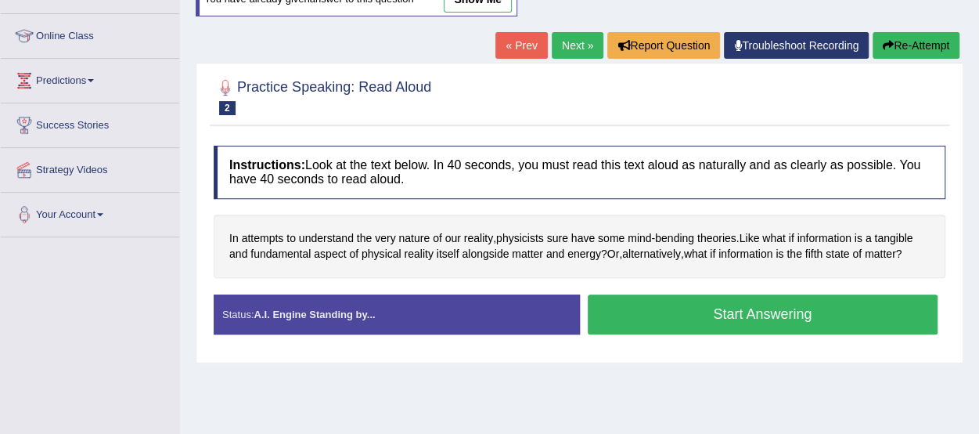
click at [665, 304] on button "Start Answering" at bounding box center [763, 314] width 351 height 40
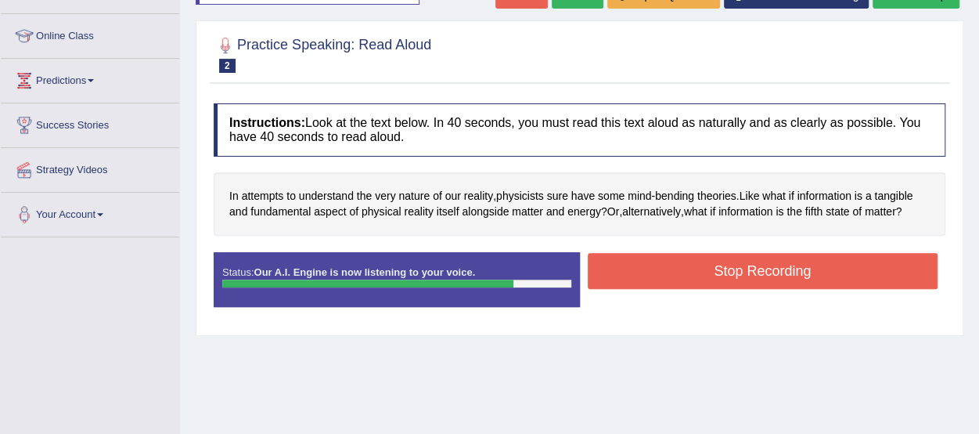
click at [716, 272] on button "Stop Recording" at bounding box center [763, 271] width 351 height 36
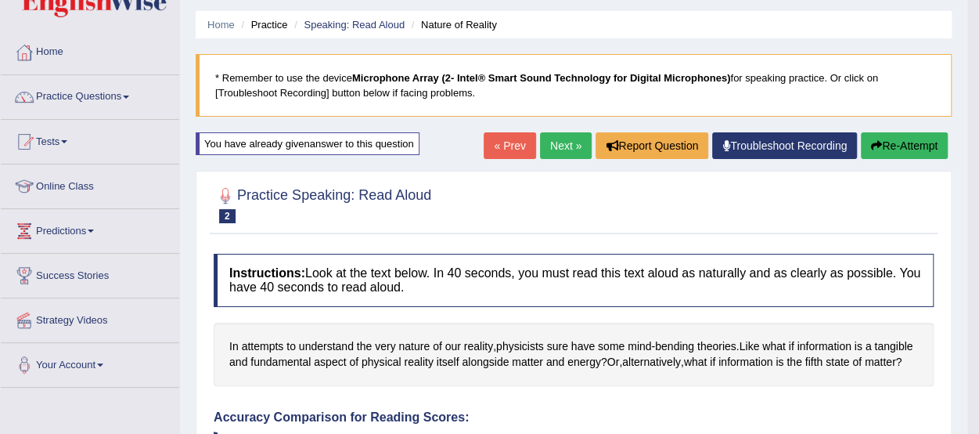
scroll to position [46, 0]
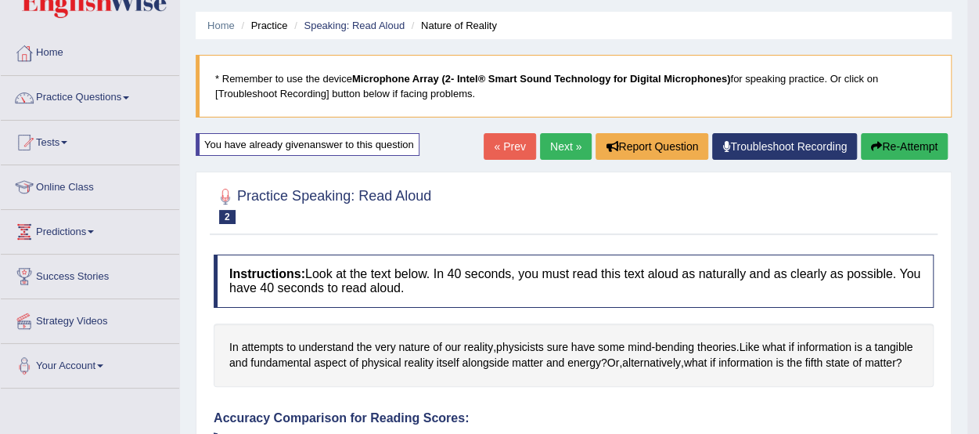
click at [892, 145] on button "Re-Attempt" at bounding box center [904, 146] width 87 height 27
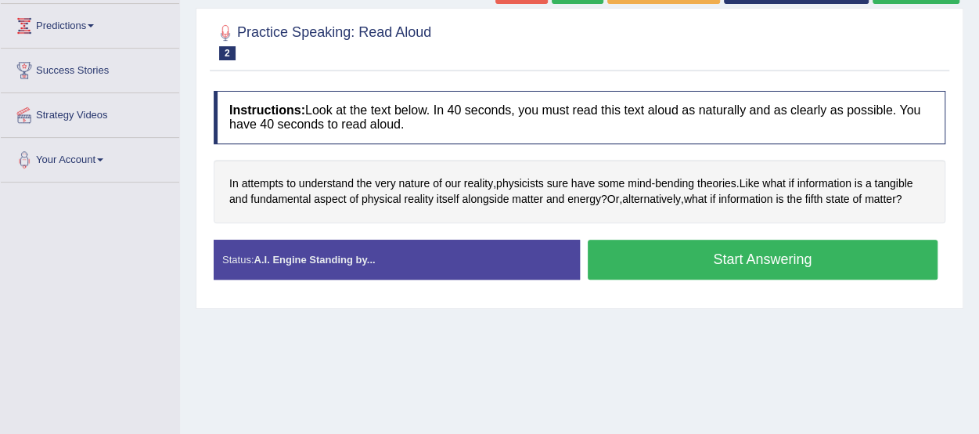
scroll to position [257, 0]
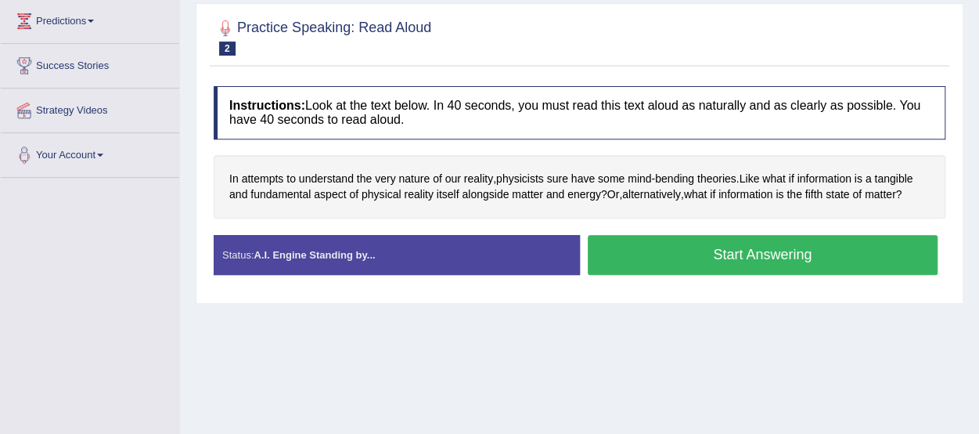
click at [854, 249] on button "Start Answering" at bounding box center [763, 255] width 351 height 40
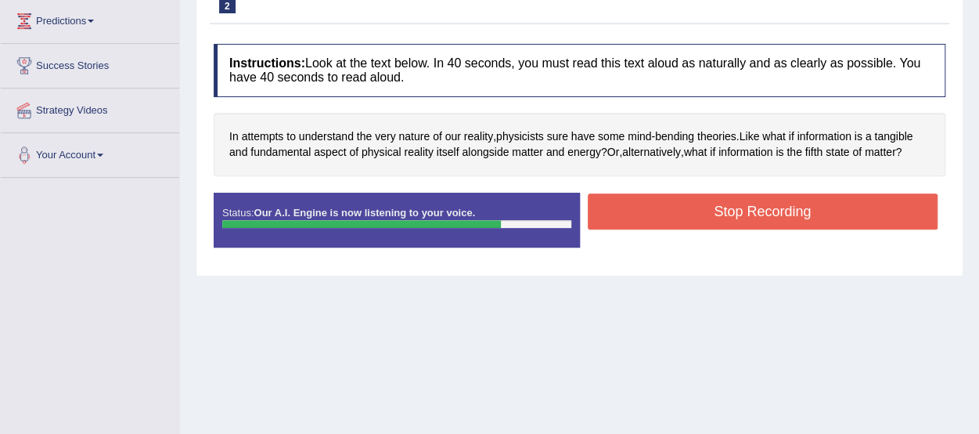
click at [843, 214] on button "Stop Recording" at bounding box center [763, 211] width 351 height 36
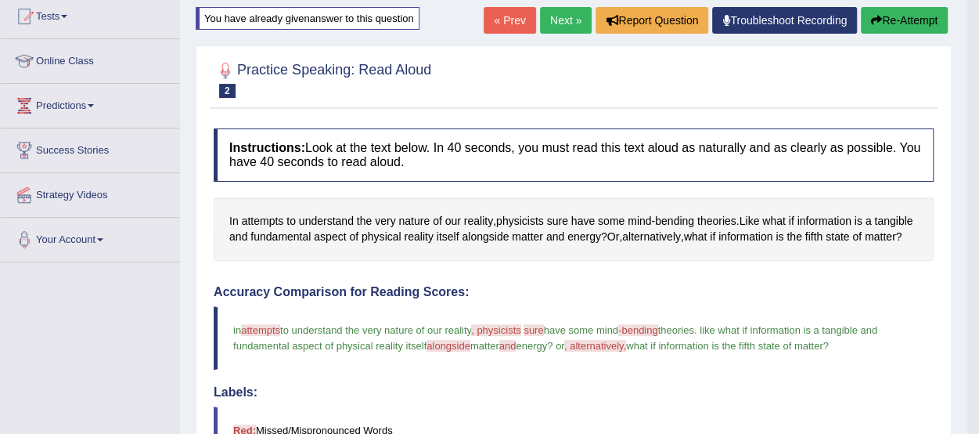
scroll to position [0, 0]
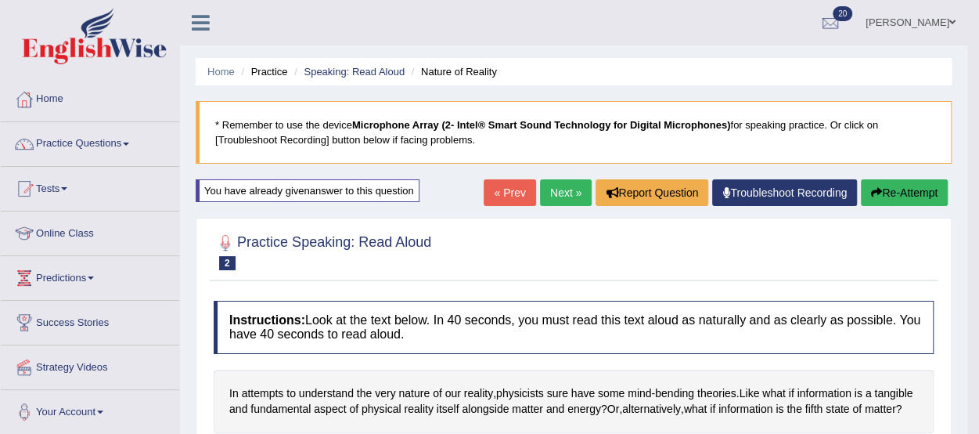
click at [94, 145] on link "Practice Questions" at bounding box center [90, 141] width 178 height 39
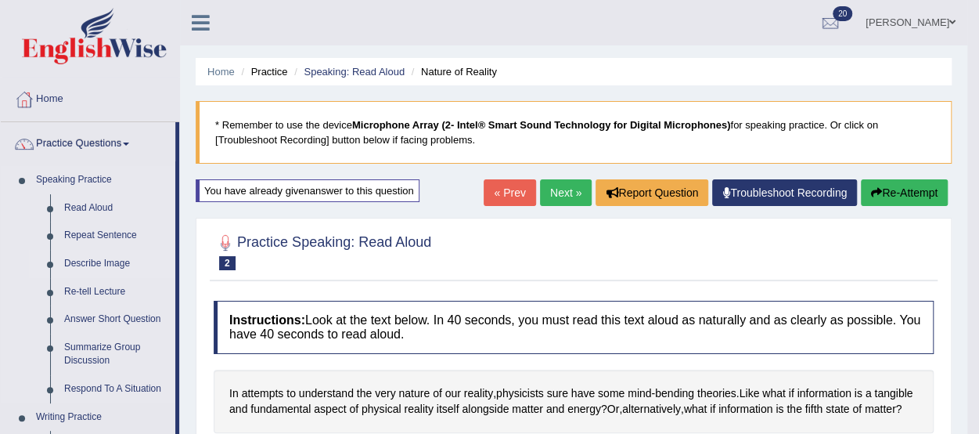
click at [81, 260] on link "Describe Image" at bounding box center [116, 264] width 118 height 28
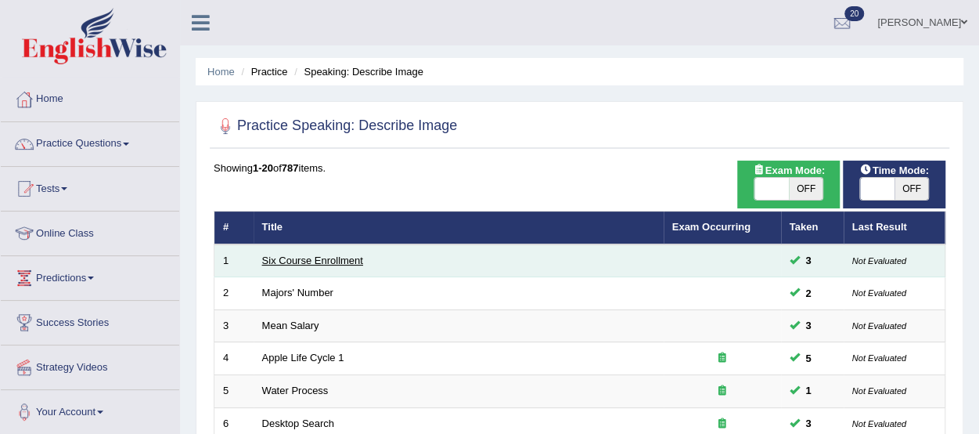
click at [346, 260] on link "Six Course Enrollment" at bounding box center [312, 260] width 101 height 12
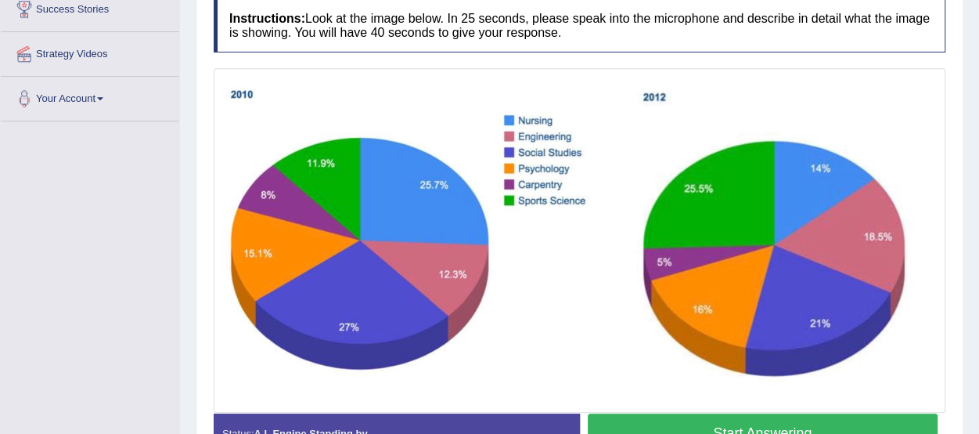
scroll to position [355, 0]
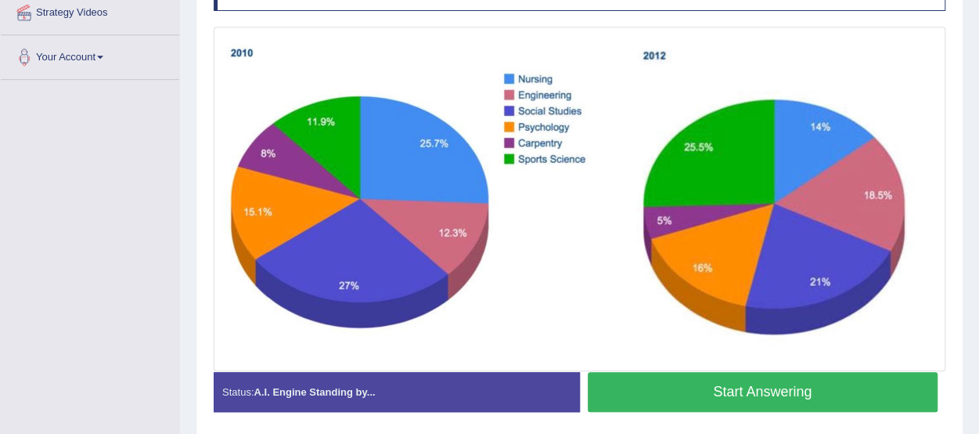
click at [791, 386] on button "Start Answering" at bounding box center [763, 392] width 351 height 40
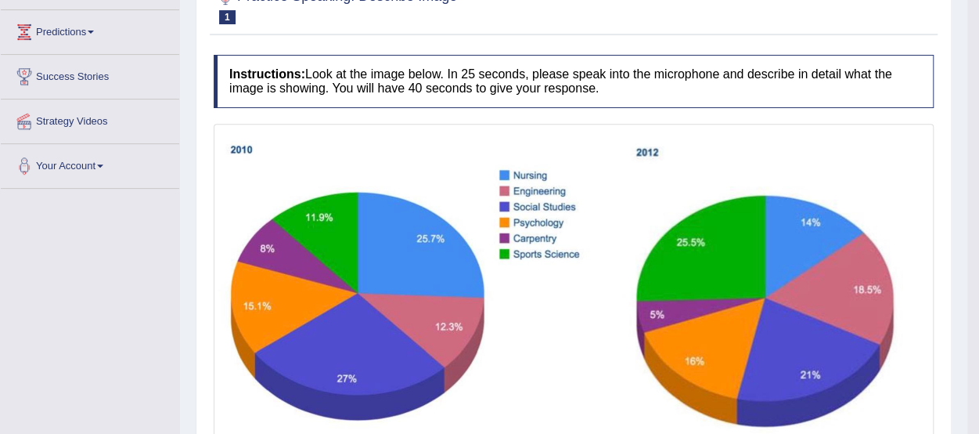
scroll to position [0, 0]
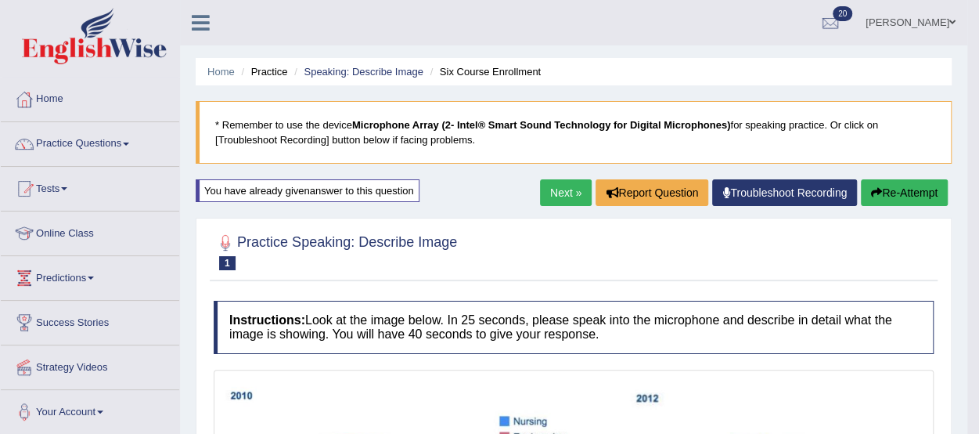
click at [899, 183] on button "Re-Attempt" at bounding box center [904, 192] width 87 height 27
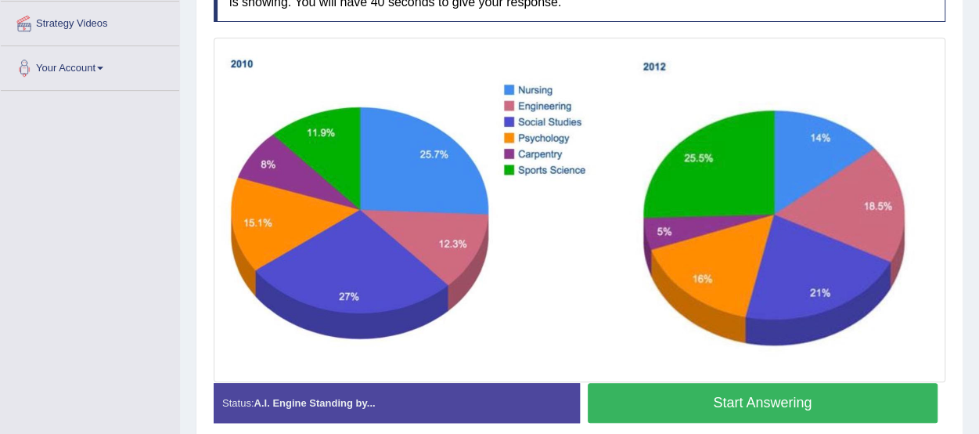
scroll to position [315, 0]
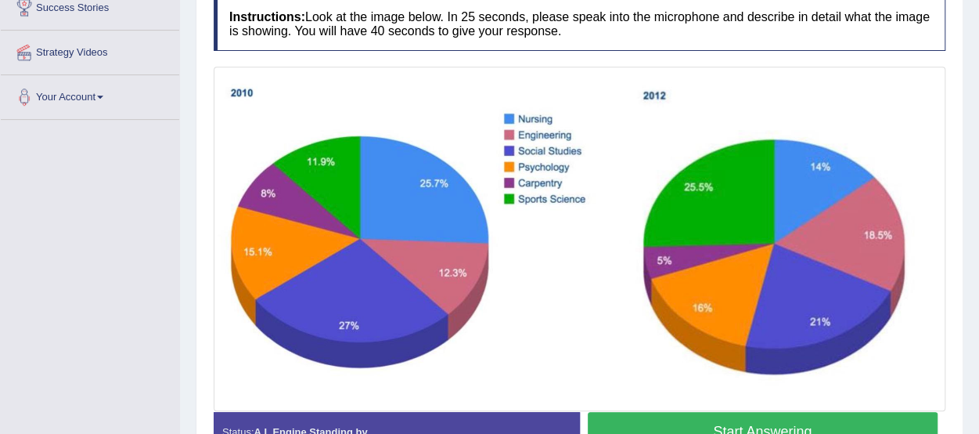
click at [794, 420] on button "Start Answering" at bounding box center [763, 432] width 351 height 40
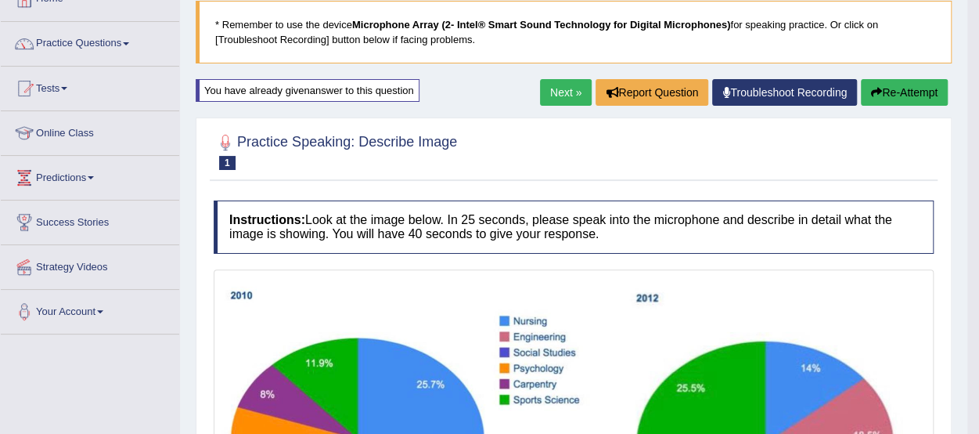
scroll to position [55, 0]
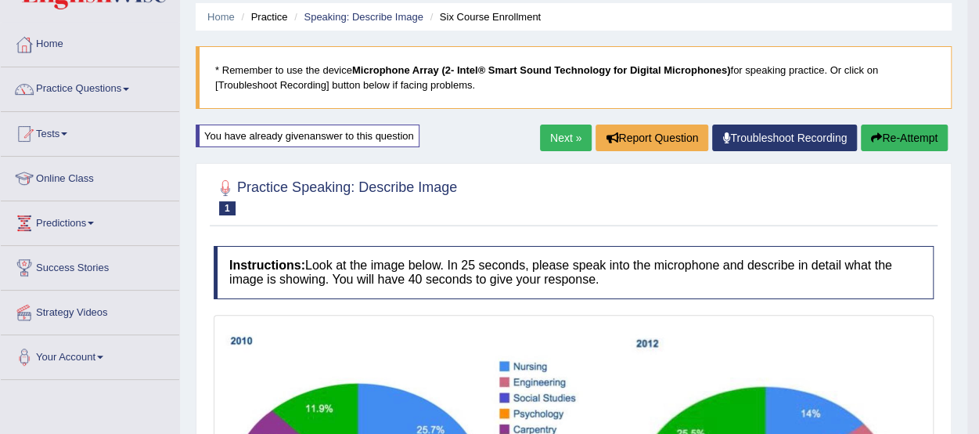
click at [900, 132] on button "Re-Attempt" at bounding box center [904, 137] width 87 height 27
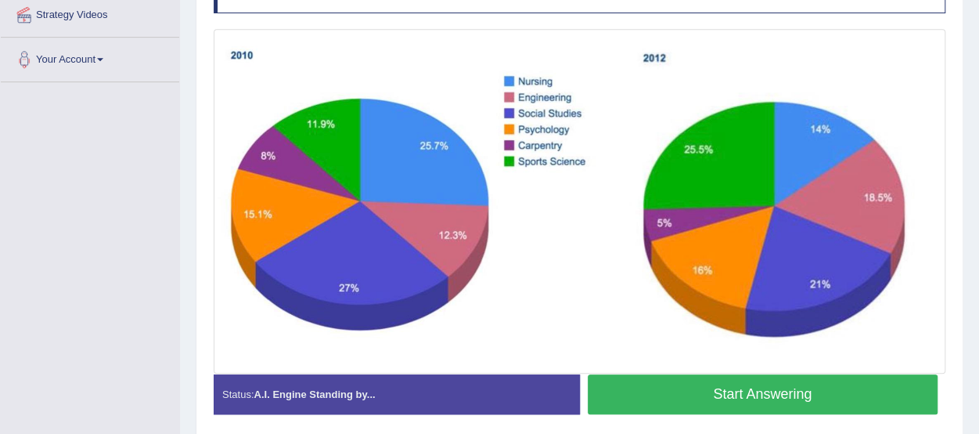
scroll to position [346, 0]
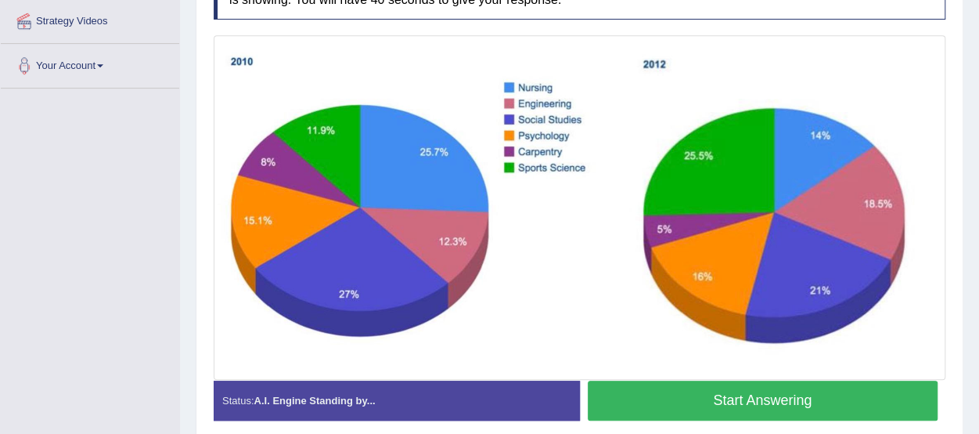
click at [838, 400] on button "Start Answering" at bounding box center [763, 400] width 351 height 40
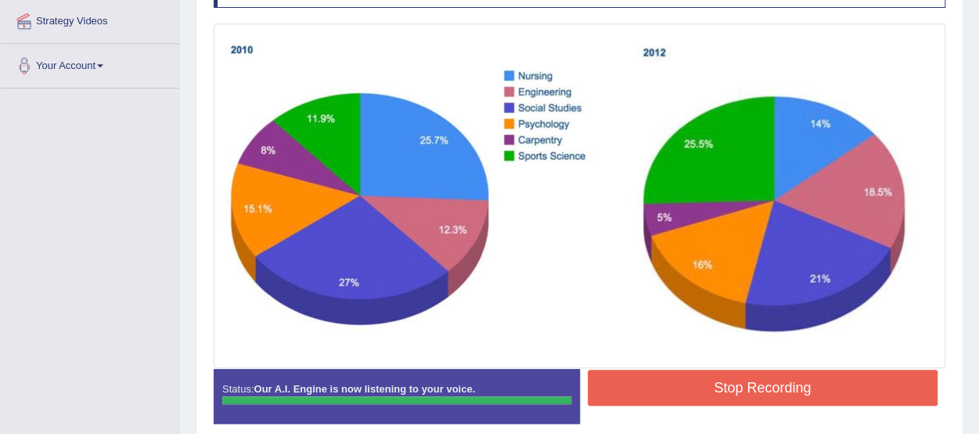
click at [827, 392] on button "Stop Recording" at bounding box center [763, 387] width 351 height 36
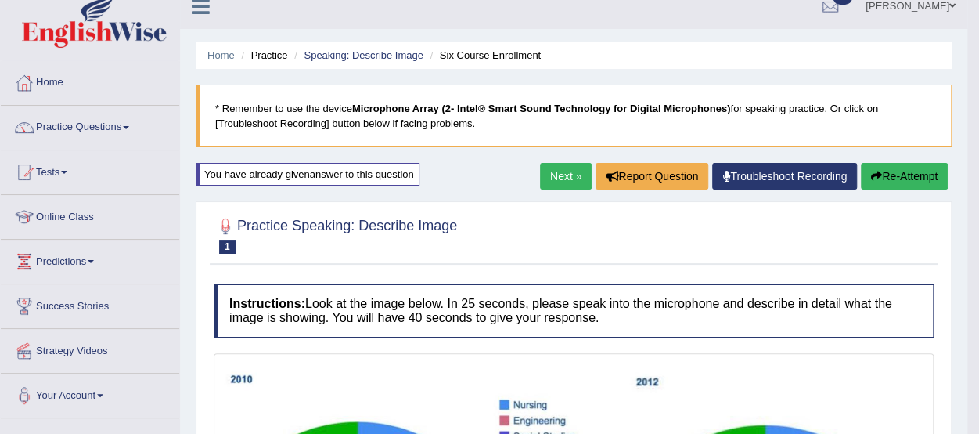
scroll to position [0, 0]
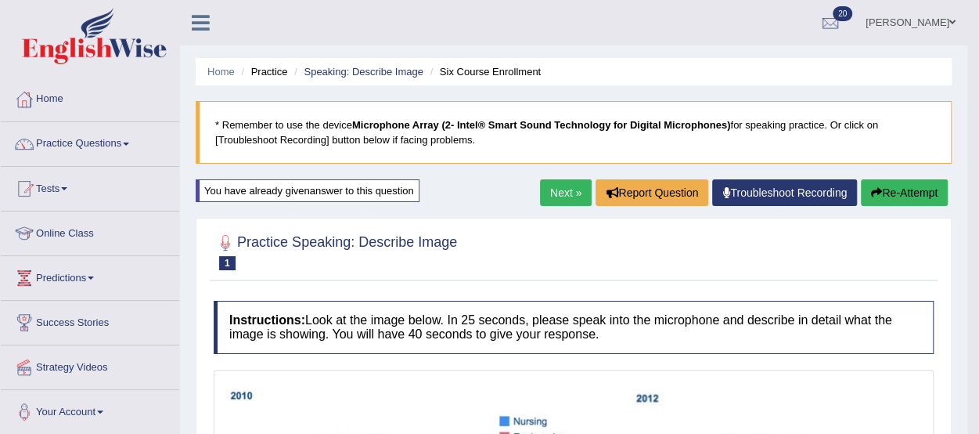
click at [570, 192] on link "Next »" at bounding box center [566, 192] width 52 height 27
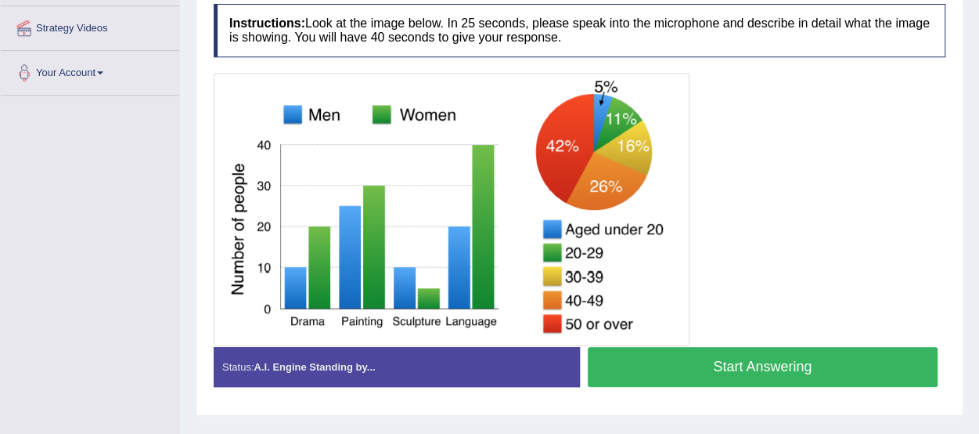
scroll to position [338, 0]
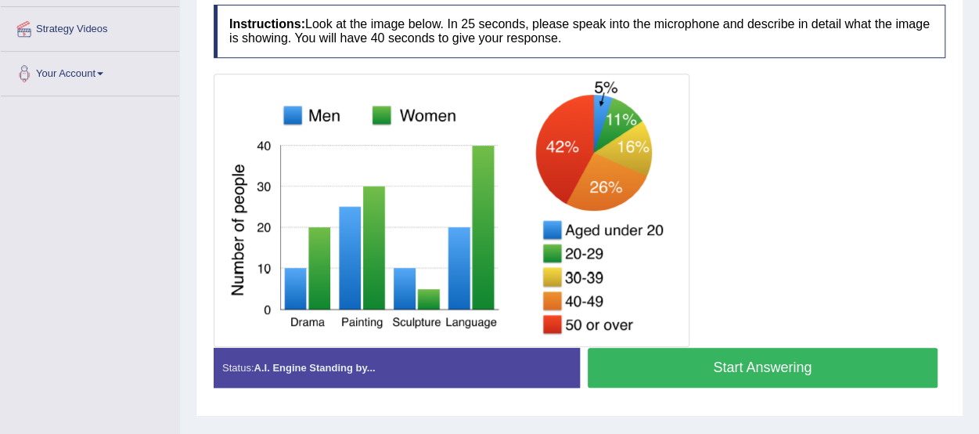
click at [798, 369] on button "Start Answering" at bounding box center [763, 368] width 351 height 40
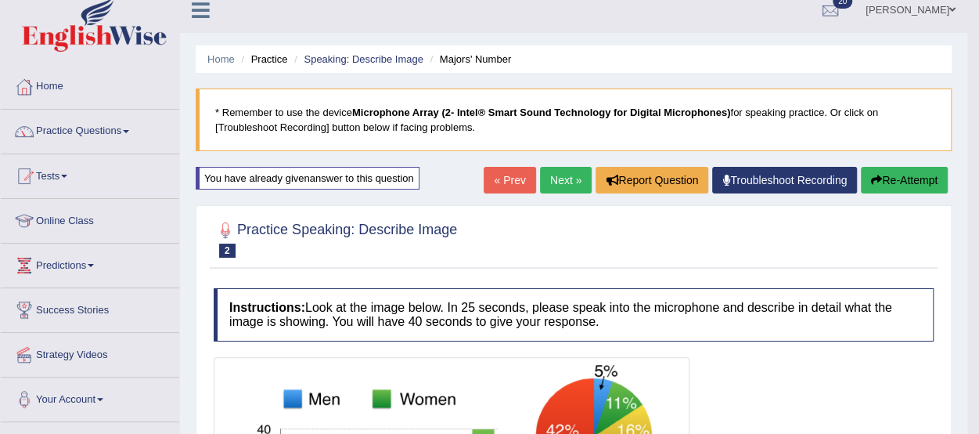
scroll to position [8, 0]
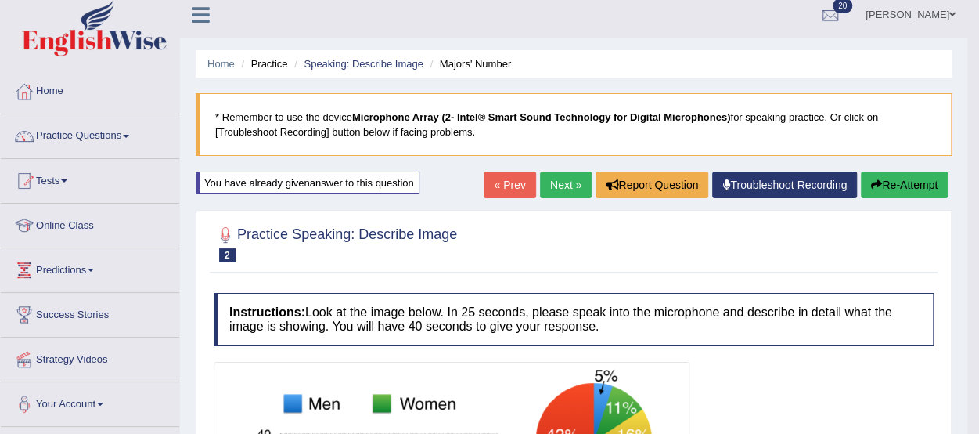
click at [904, 182] on button "Re-Attempt" at bounding box center [904, 184] width 87 height 27
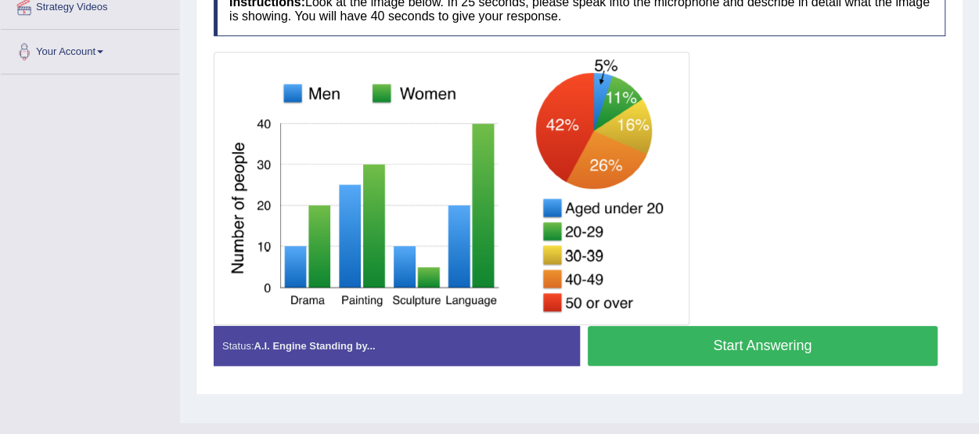
scroll to position [358, 0]
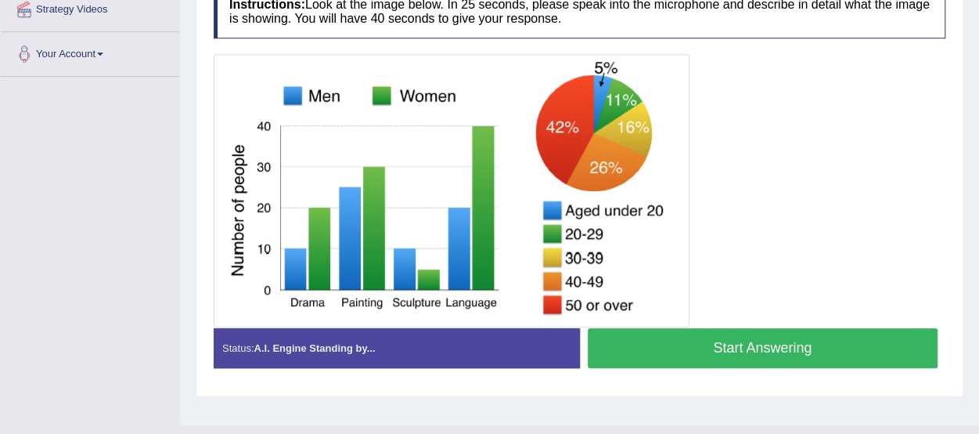
click at [827, 340] on button "Start Answering" at bounding box center [763, 348] width 351 height 40
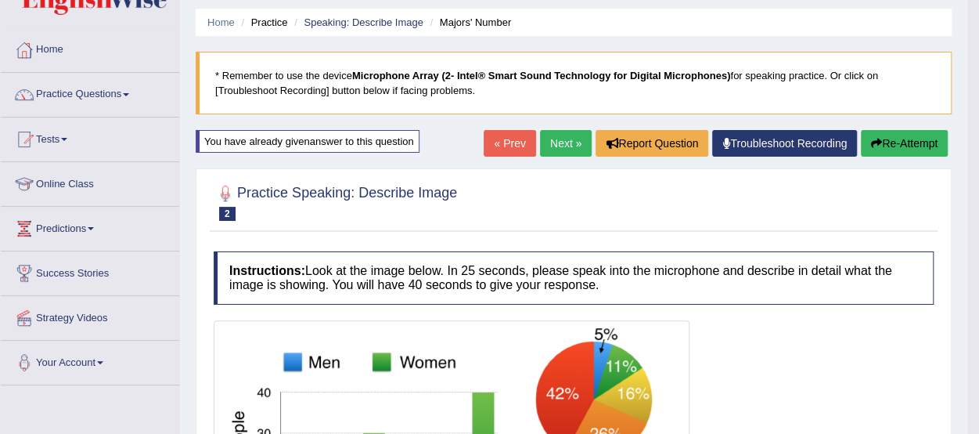
scroll to position [0, 0]
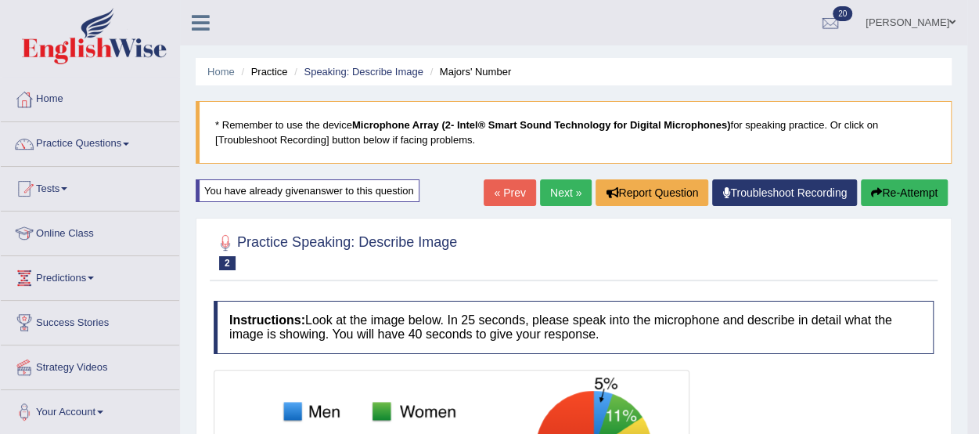
click at [909, 184] on button "Re-Attempt" at bounding box center [904, 192] width 87 height 27
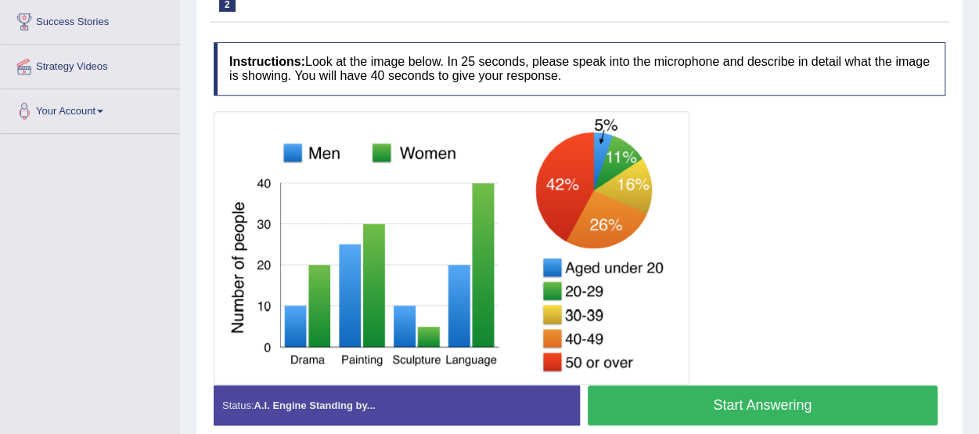
scroll to position [304, 0]
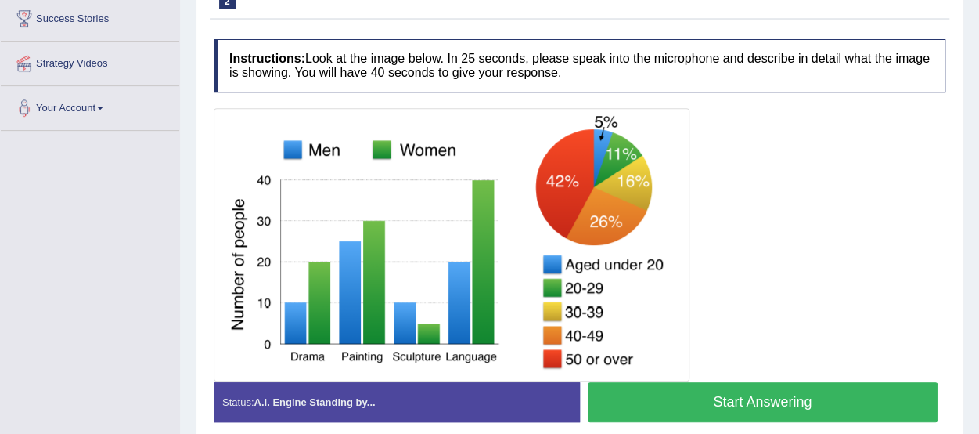
click at [850, 392] on button "Start Answering" at bounding box center [763, 402] width 351 height 40
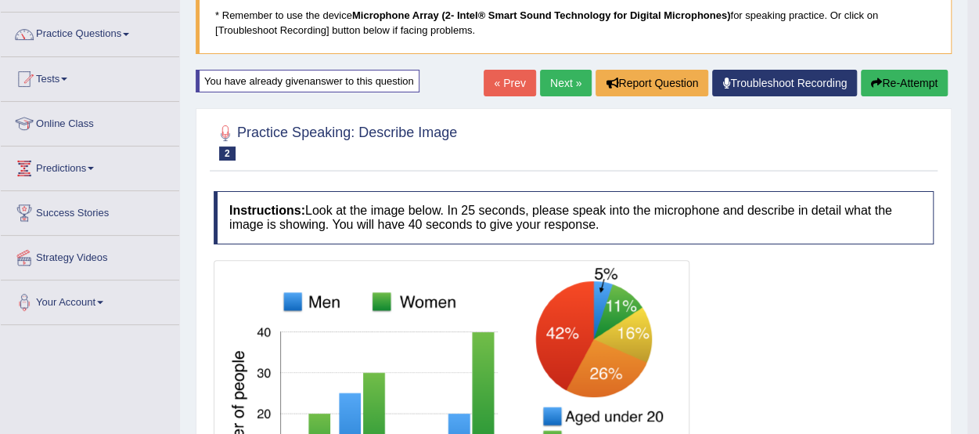
scroll to position [102, 0]
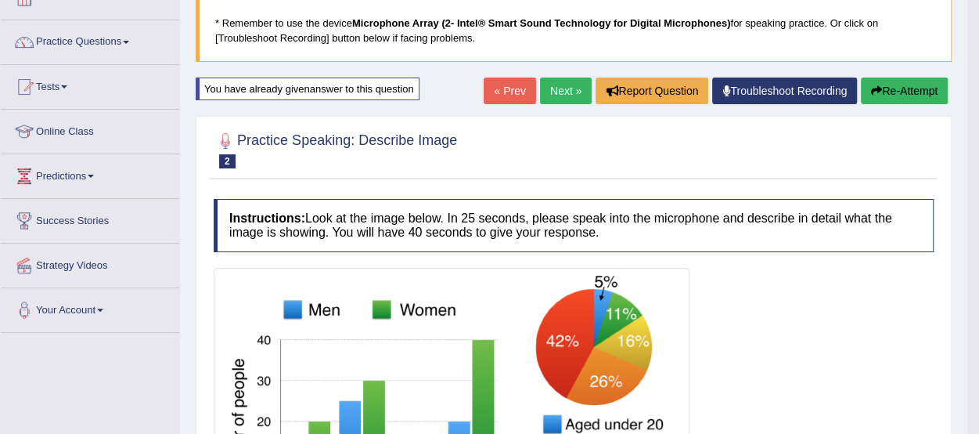
click at [891, 93] on button "Re-Attempt" at bounding box center [904, 90] width 87 height 27
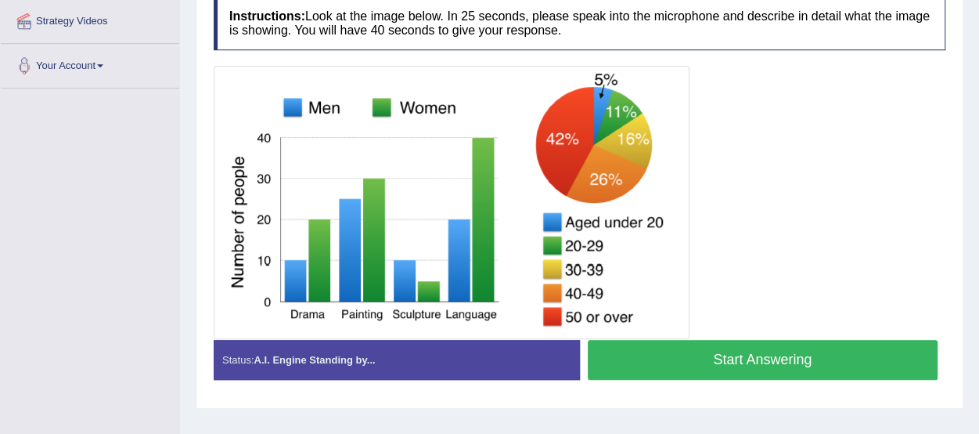
scroll to position [349, 0]
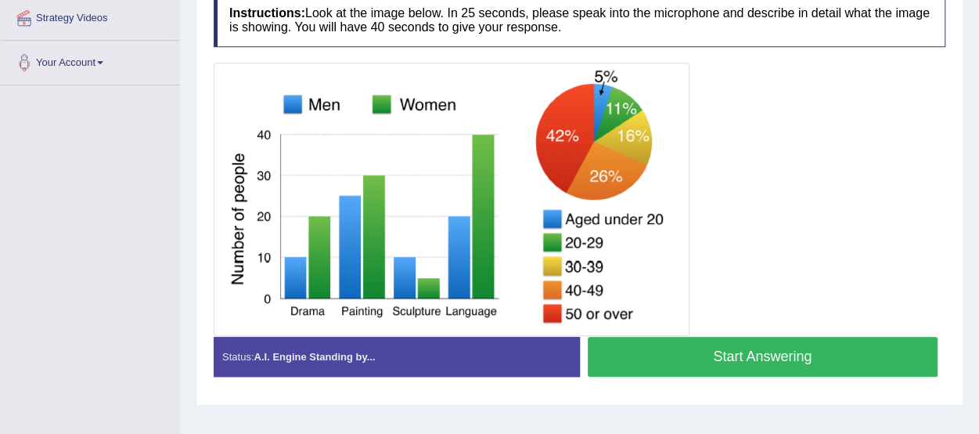
click at [798, 347] on button "Start Answering" at bounding box center [763, 357] width 351 height 40
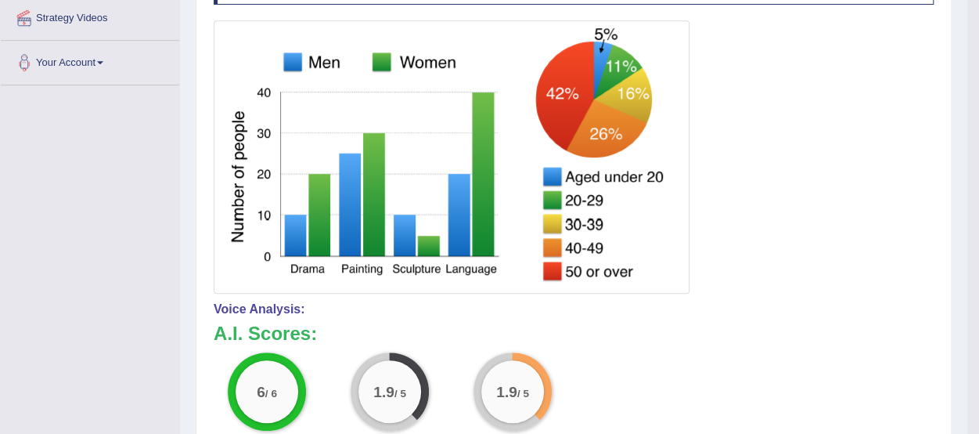
scroll to position [0, 0]
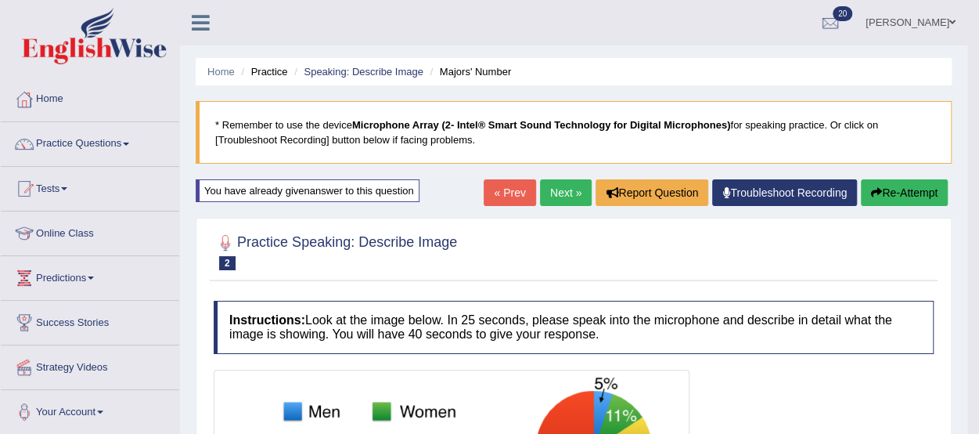
click at [554, 197] on link "Next »" at bounding box center [566, 192] width 52 height 27
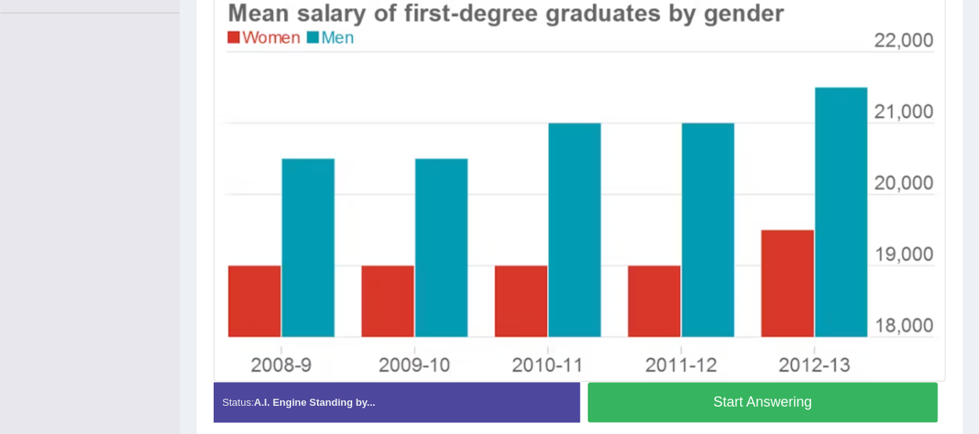
scroll to position [418, 0]
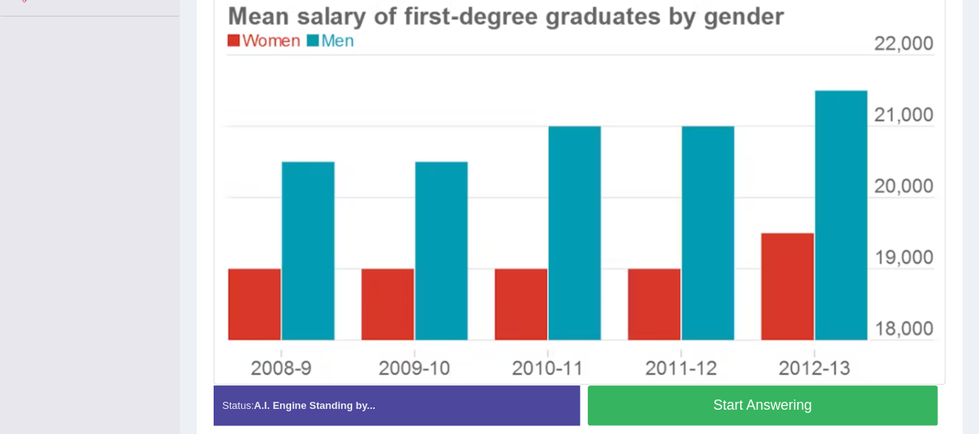
click at [831, 403] on button "Start Answering" at bounding box center [763, 405] width 351 height 40
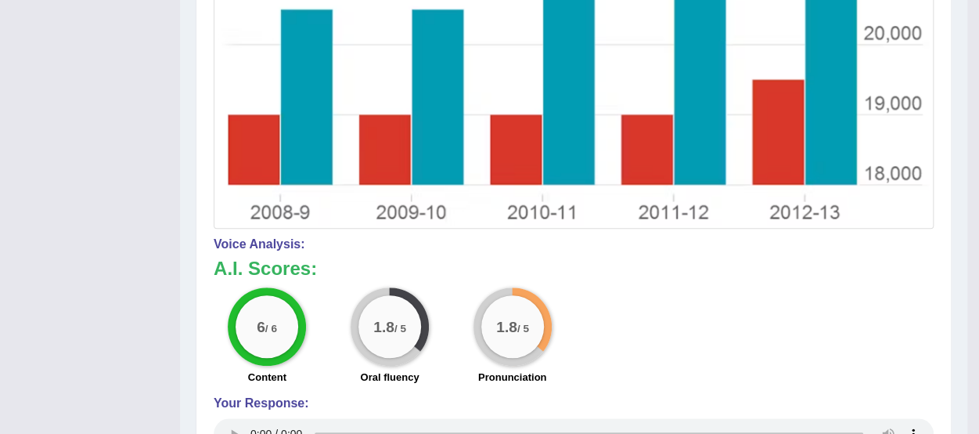
scroll to position [531, 0]
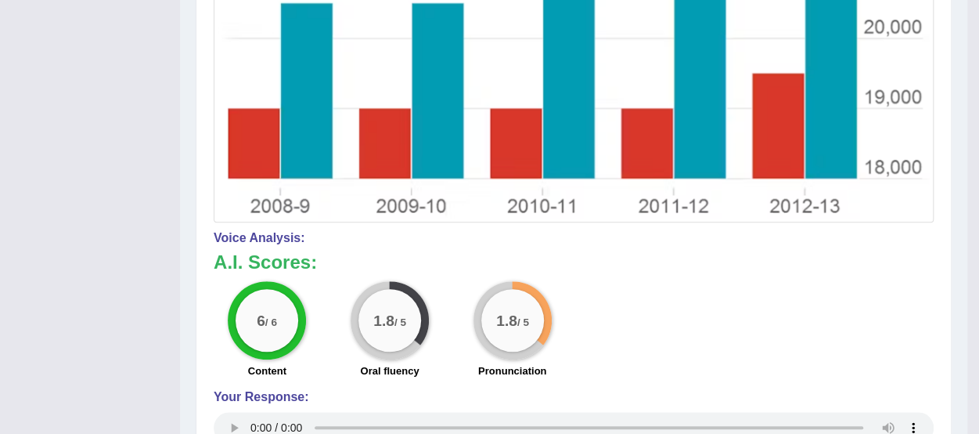
drag, startPoint x: 981, startPoint y: 348, endPoint x: 970, endPoint y: 369, distance: 23.5
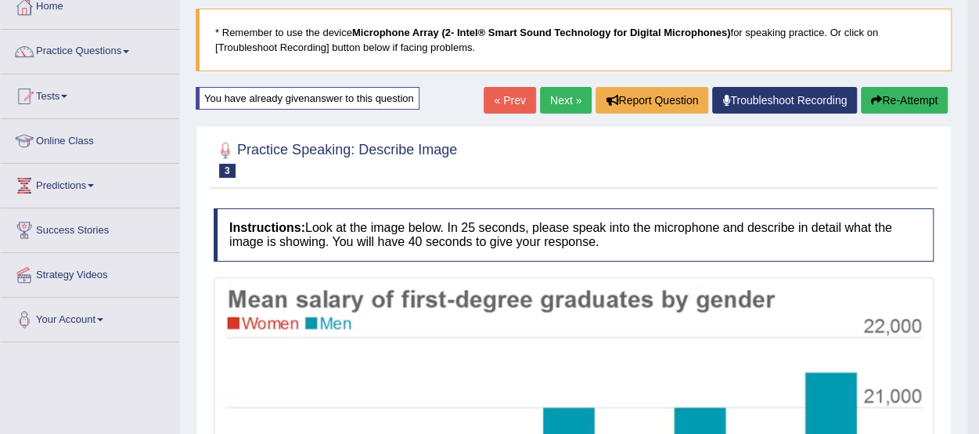
scroll to position [91, 0]
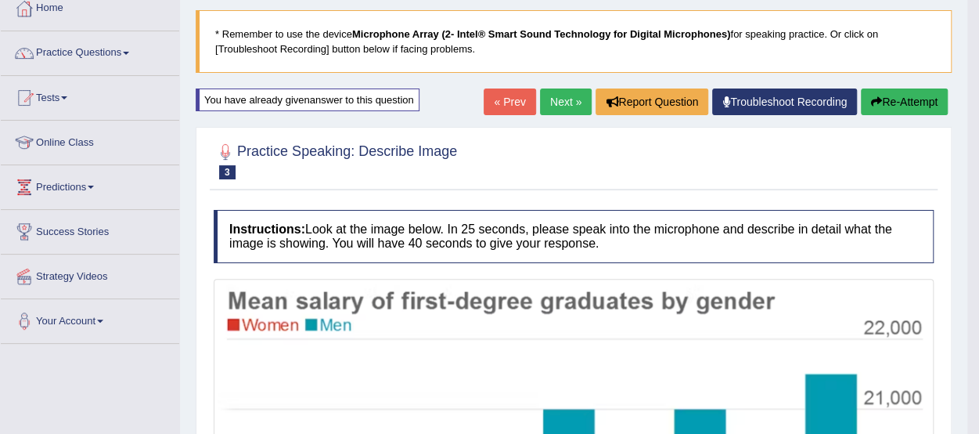
click at [895, 101] on button "Re-Attempt" at bounding box center [904, 101] width 87 height 27
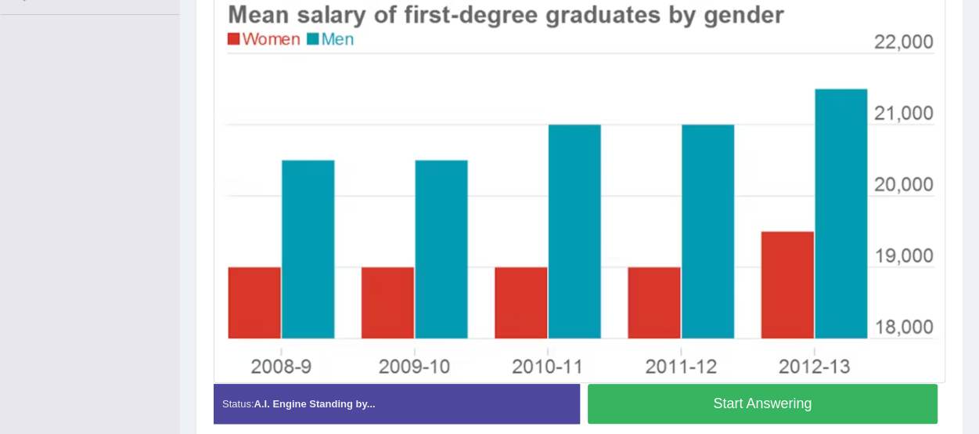
scroll to position [418, 0]
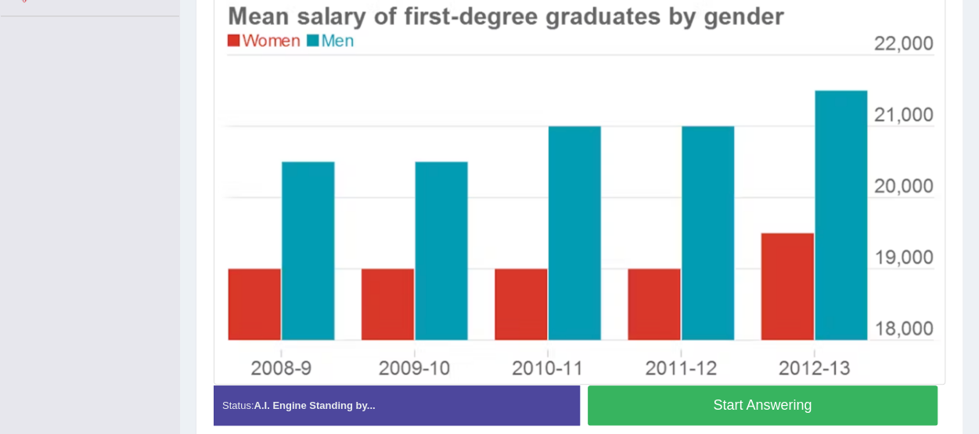
click at [843, 409] on button "Start Answering" at bounding box center [763, 405] width 351 height 40
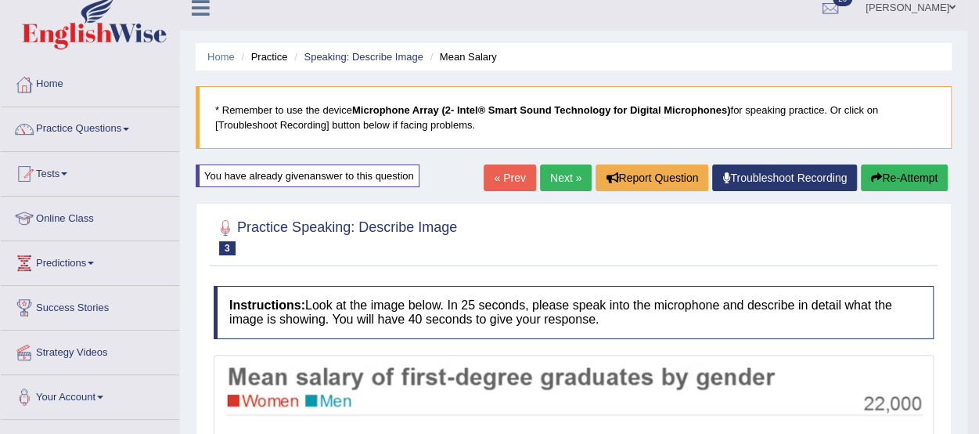
scroll to position [1, 0]
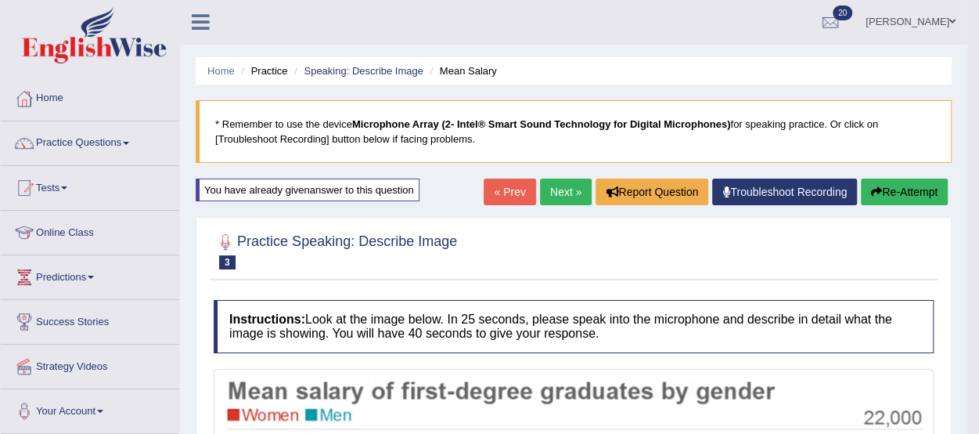
drag, startPoint x: 981, startPoint y: 320, endPoint x: 967, endPoint y: 178, distance: 142.4
click at [967, 178] on html "Toggle navigation Home Practice Questions Speaking Practice Read Aloud Repeat S…" at bounding box center [489, 216] width 979 height 434
click at [560, 183] on link "Next »" at bounding box center [566, 192] width 52 height 27
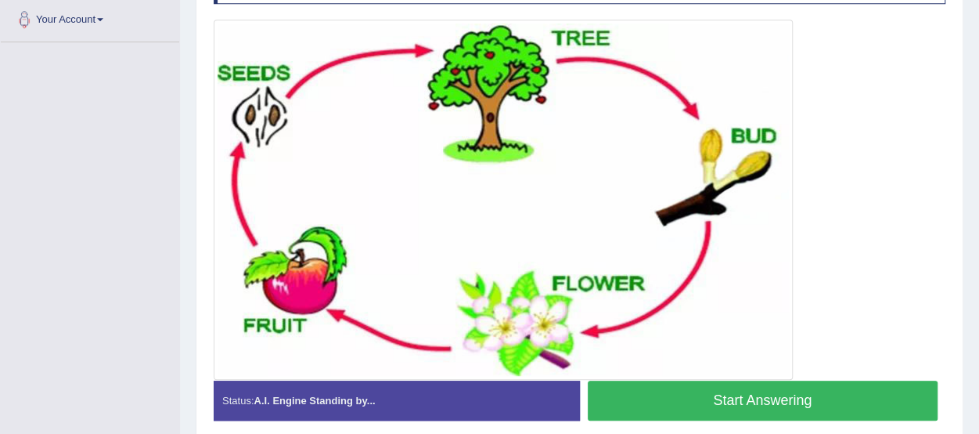
scroll to position [395, 0]
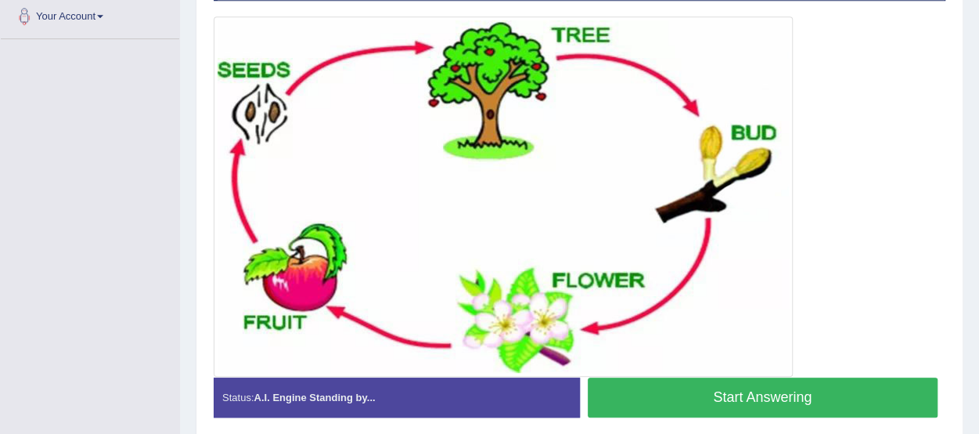
click at [827, 398] on button "Start Answering" at bounding box center [763, 397] width 351 height 40
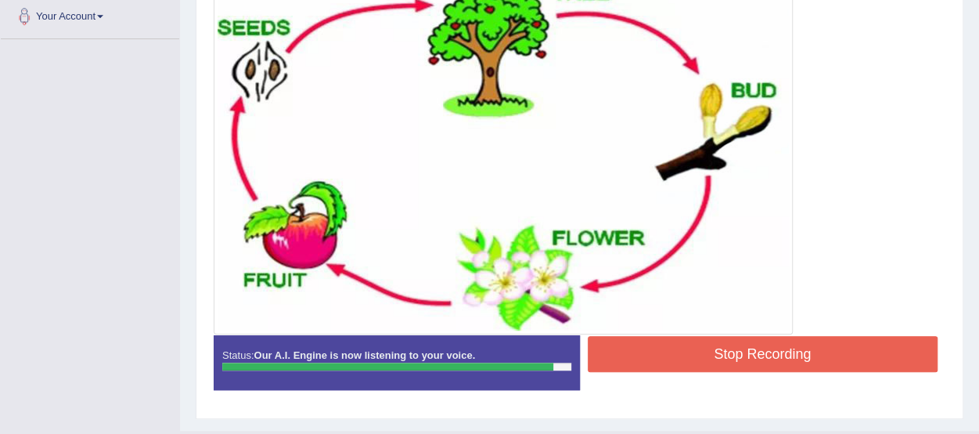
click at [717, 355] on button "Stop Recording" at bounding box center [763, 354] width 351 height 36
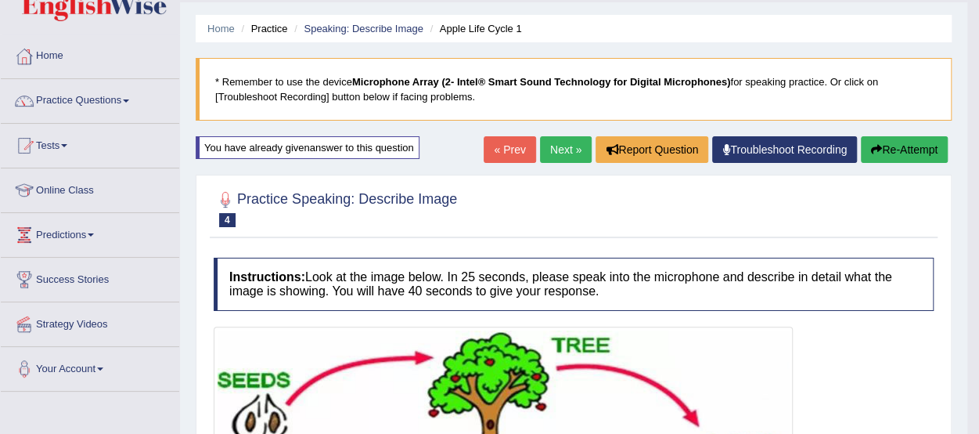
scroll to position [31, 0]
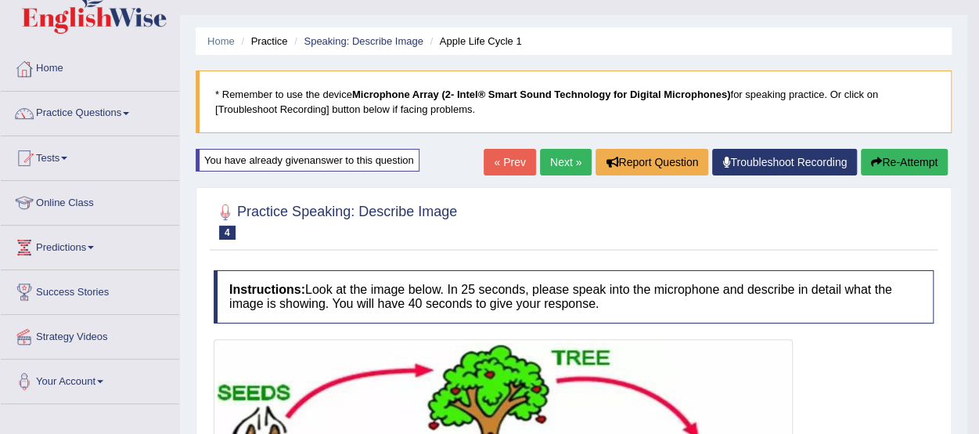
click at [560, 162] on link "Next »" at bounding box center [566, 162] width 52 height 27
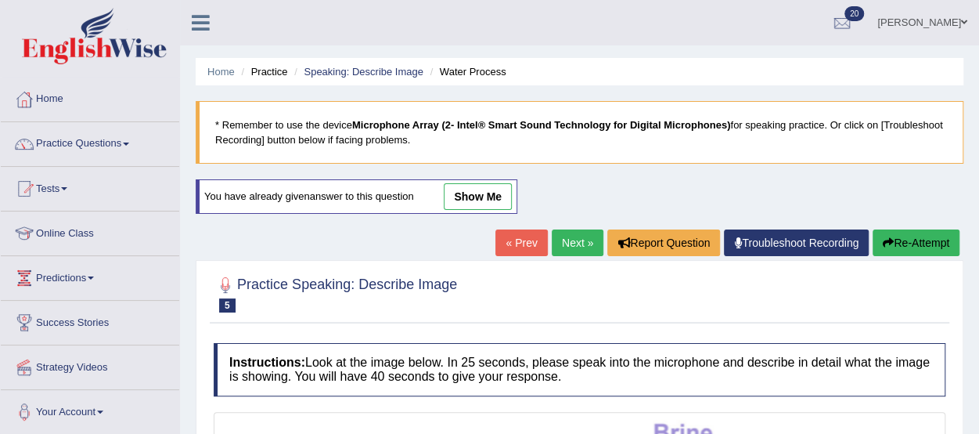
click at [568, 236] on link "Next »" at bounding box center [578, 242] width 52 height 27
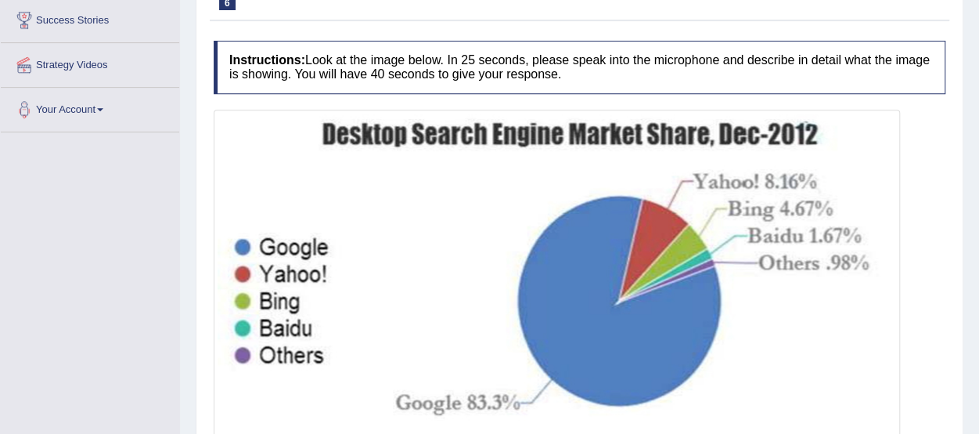
scroll to position [362, 0]
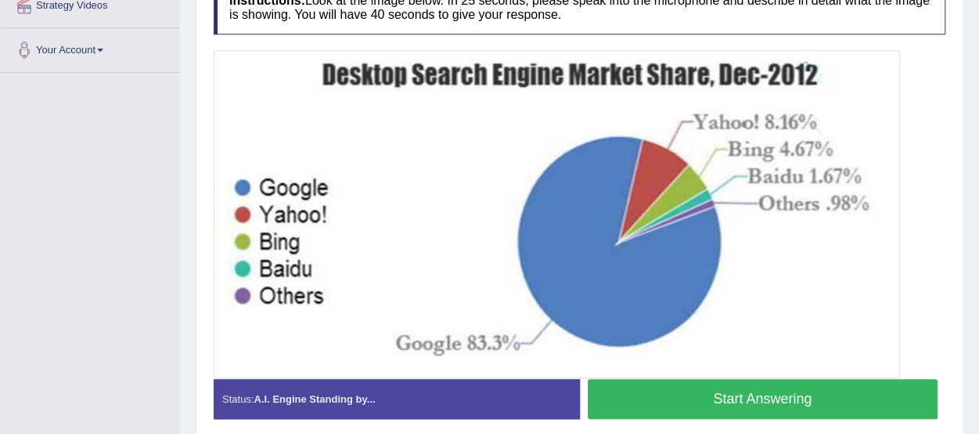
click at [884, 394] on button "Start Answering" at bounding box center [763, 399] width 351 height 40
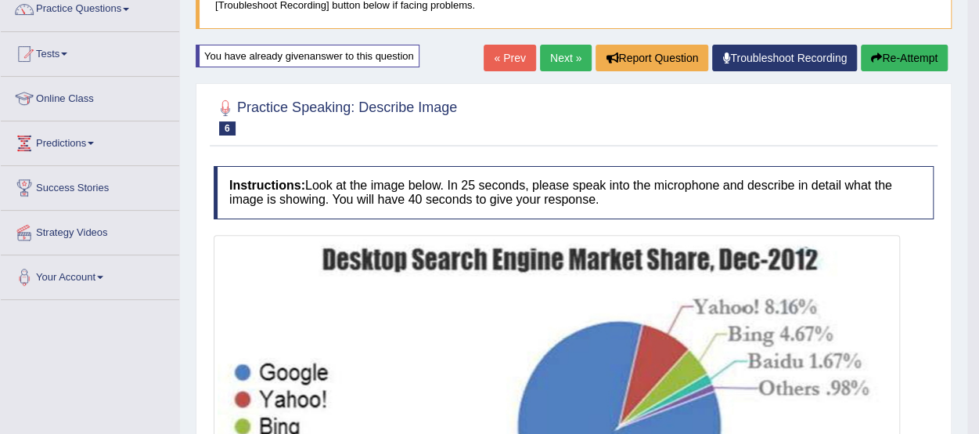
scroll to position [104, 0]
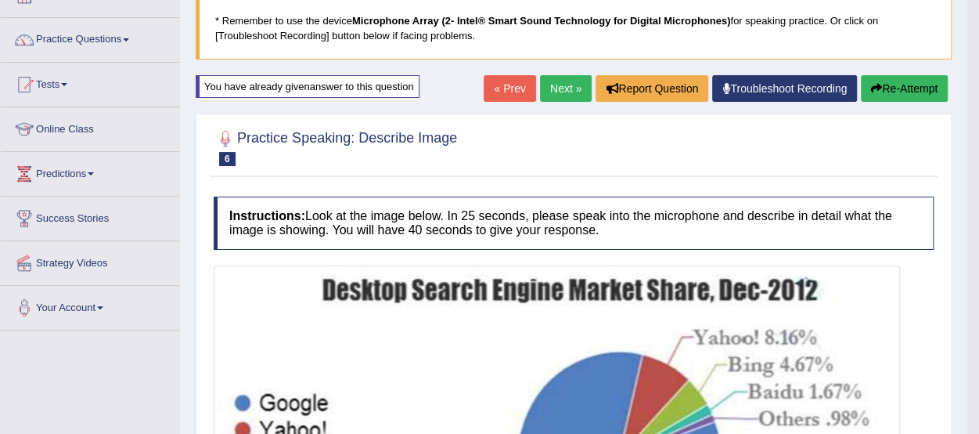
click at [565, 85] on link "Next »" at bounding box center [566, 88] width 52 height 27
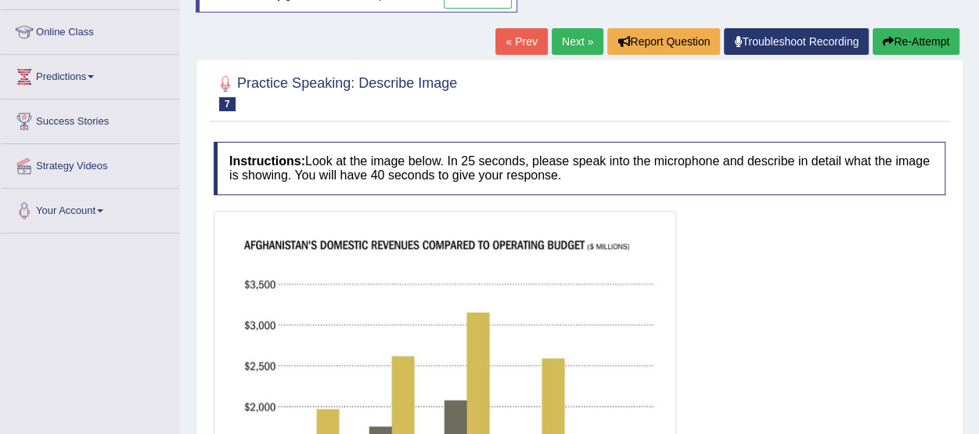
scroll to position [175, 0]
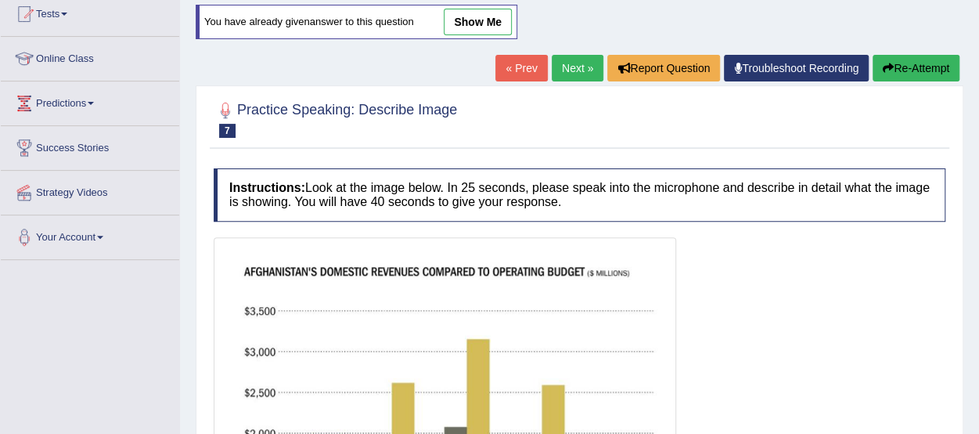
click at [574, 55] on link "Next »" at bounding box center [578, 68] width 52 height 27
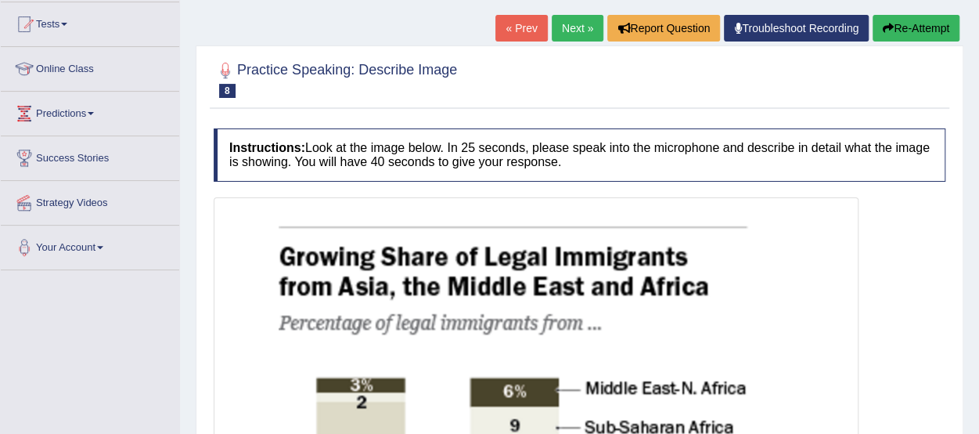
scroll to position [63, 0]
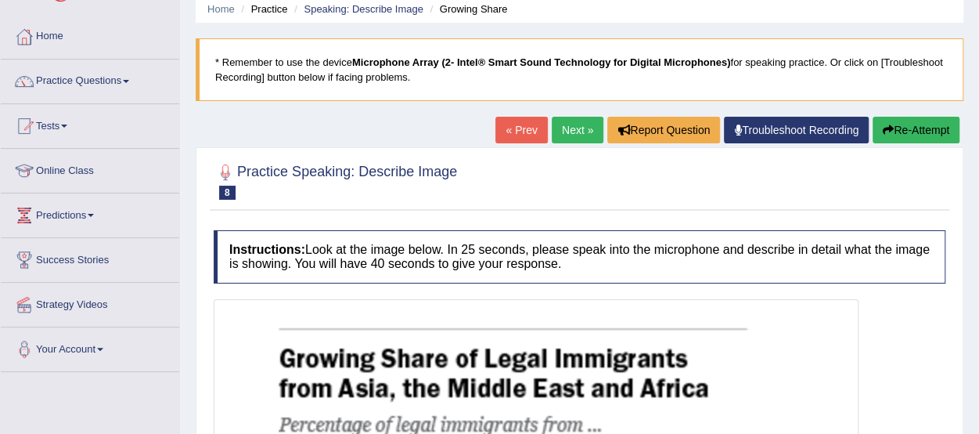
click at [564, 119] on link "Next »" at bounding box center [578, 130] width 52 height 27
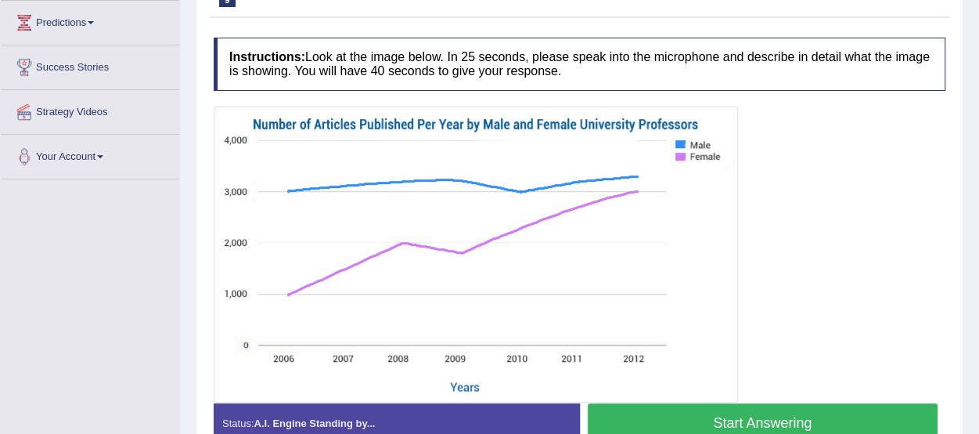
scroll to position [254, 0]
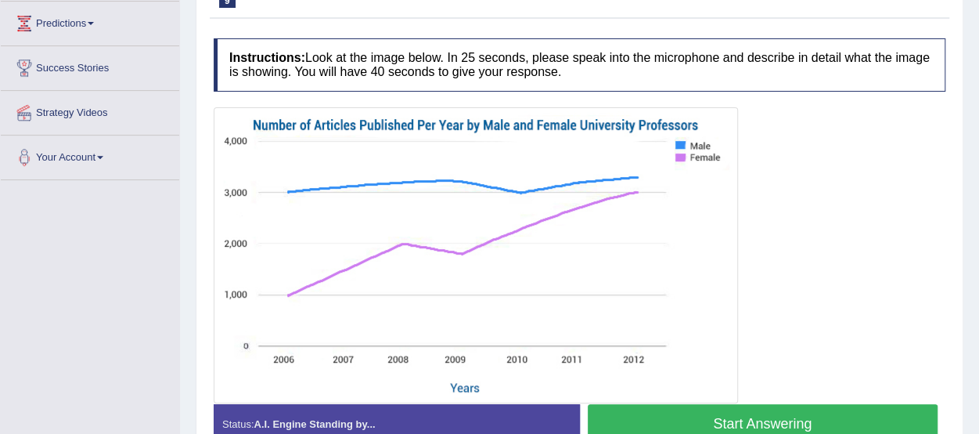
click at [840, 407] on button "Start Answering" at bounding box center [763, 424] width 351 height 40
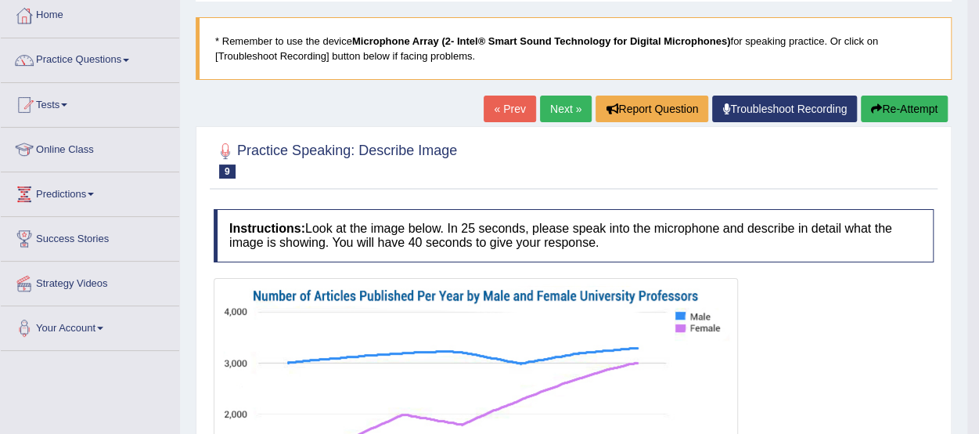
scroll to position [0, 0]
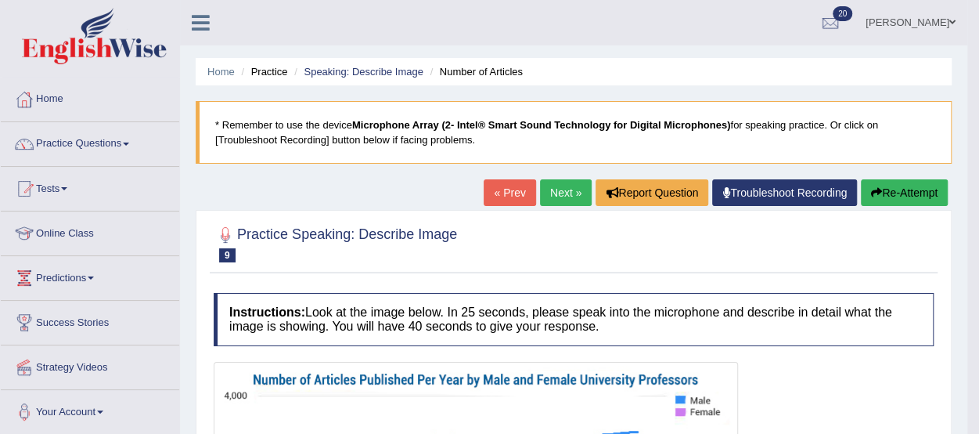
click at [564, 185] on link "Next »" at bounding box center [566, 192] width 52 height 27
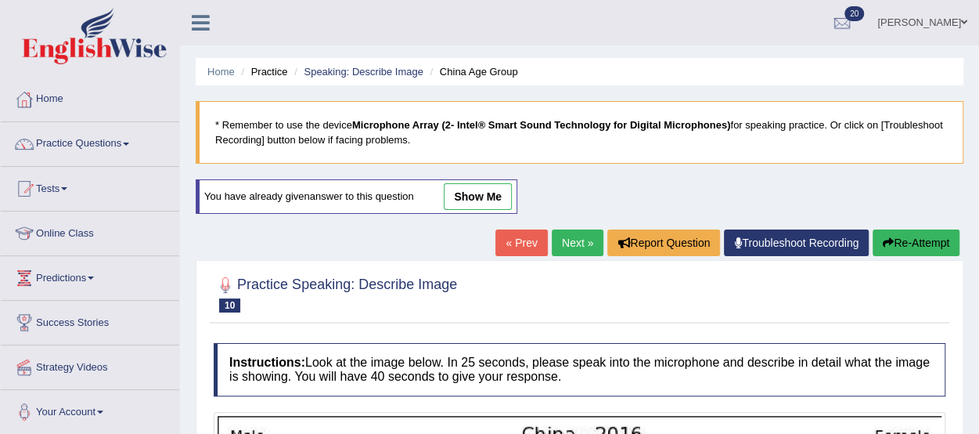
click at [519, 239] on link "« Prev" at bounding box center [521, 242] width 52 height 27
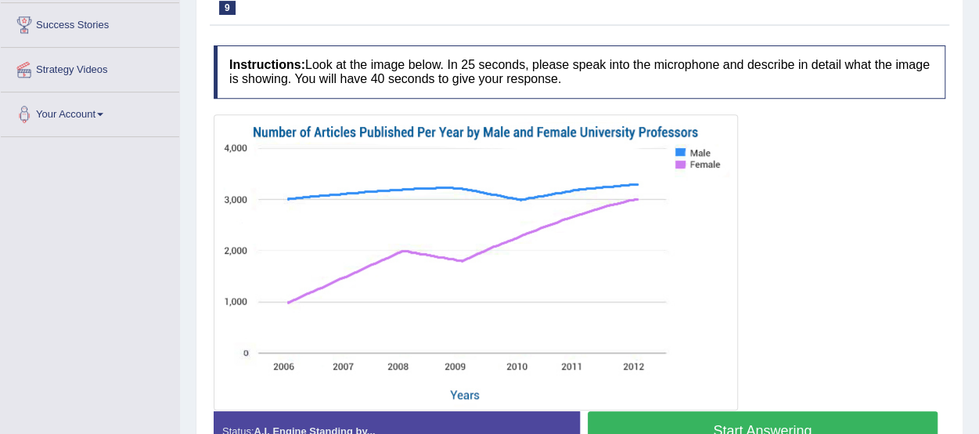
scroll to position [298, 0]
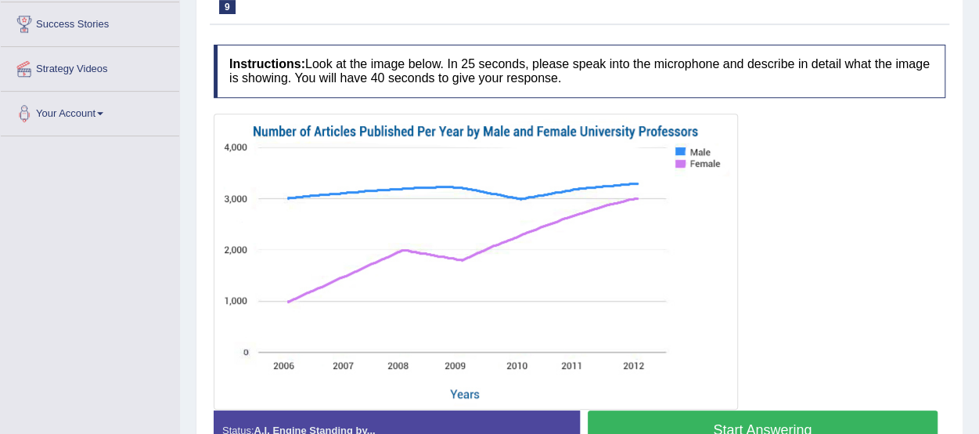
click at [887, 416] on button "Start Answering" at bounding box center [763, 430] width 351 height 40
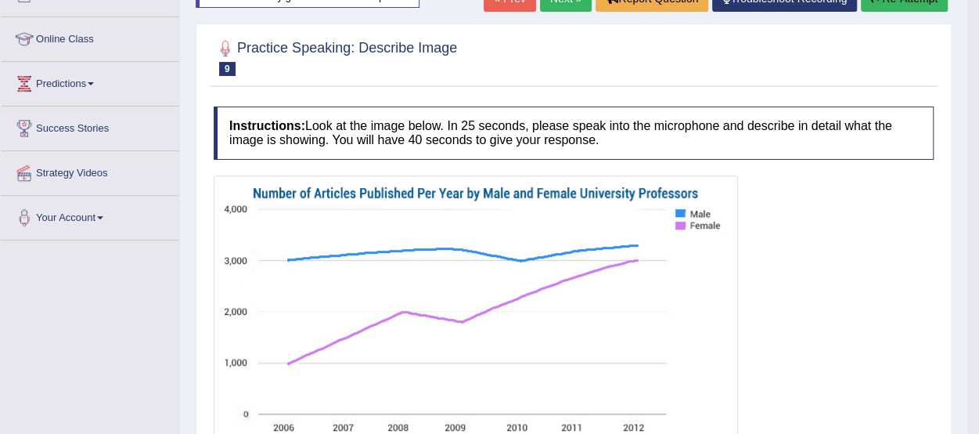
scroll to position [27, 0]
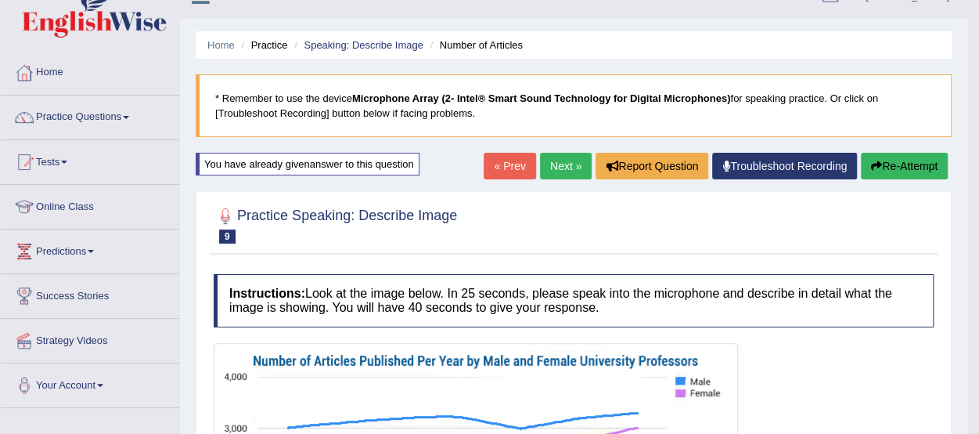
click at [551, 170] on link "Next »" at bounding box center [566, 166] width 52 height 27
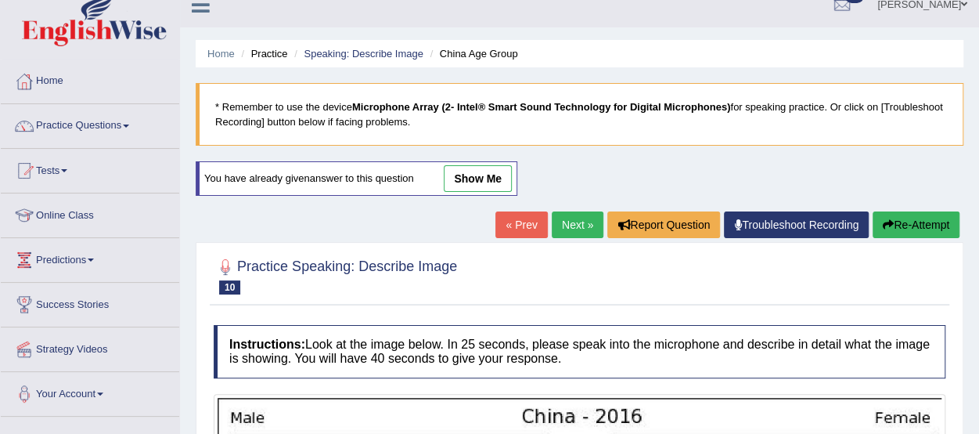
scroll to position [14, 0]
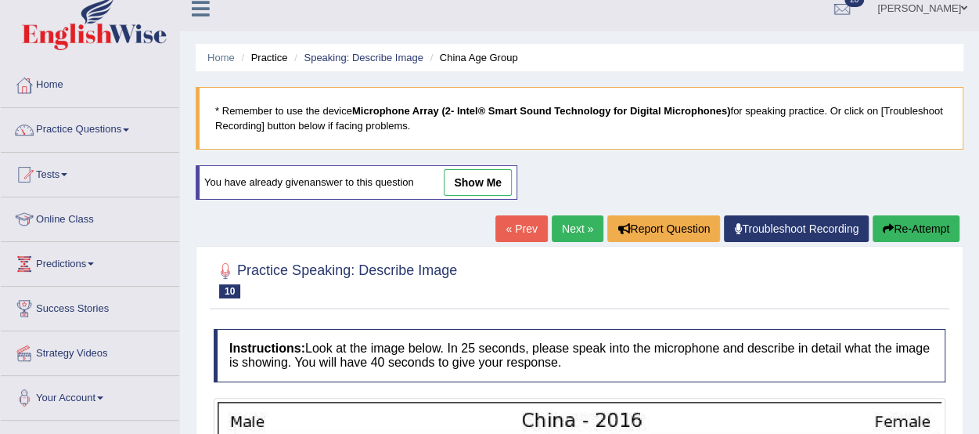
click at [564, 225] on link "Next »" at bounding box center [578, 228] width 52 height 27
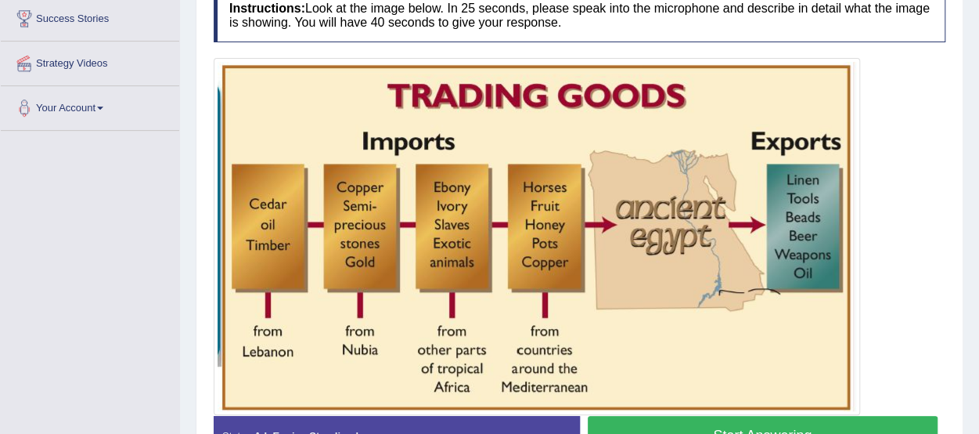
scroll to position [301, 0]
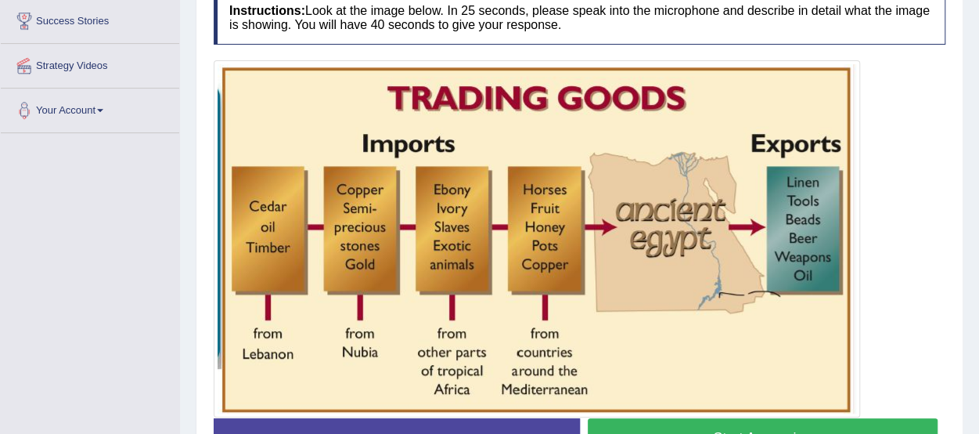
click at [871, 420] on button "Start Answering" at bounding box center [763, 438] width 351 height 40
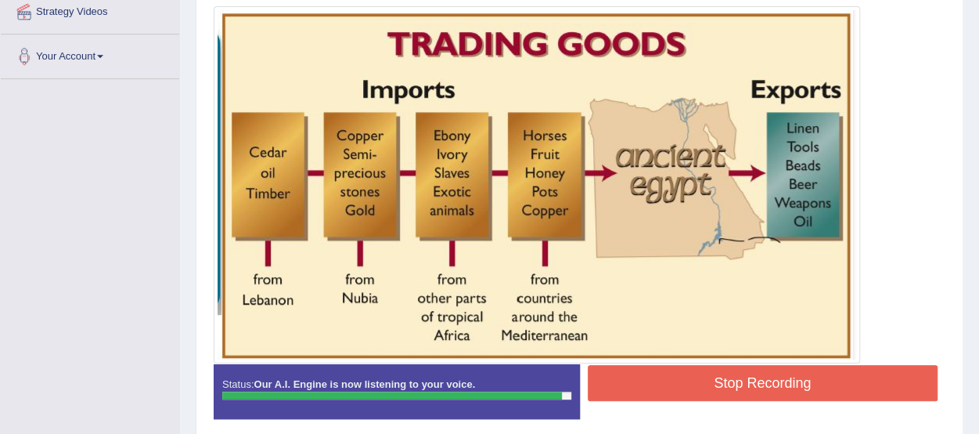
scroll to position [417, 0]
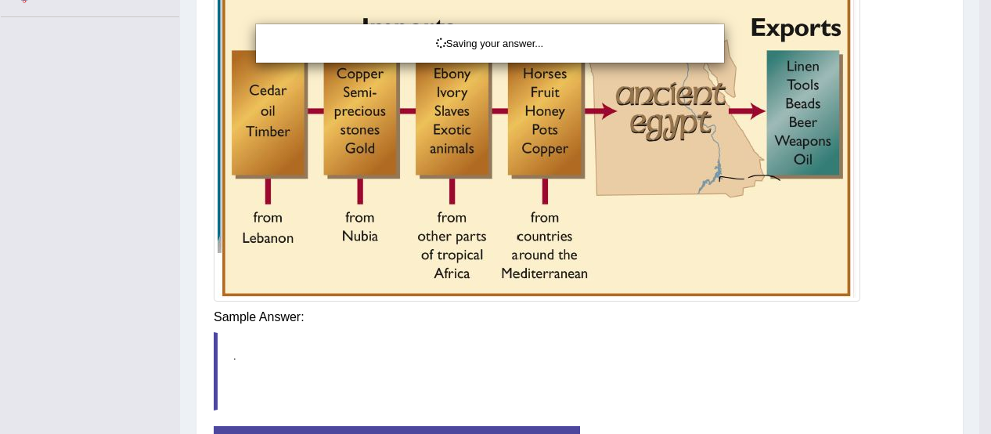
click at [898, 304] on div "Saving your answer..." at bounding box center [495, 217] width 991 height 434
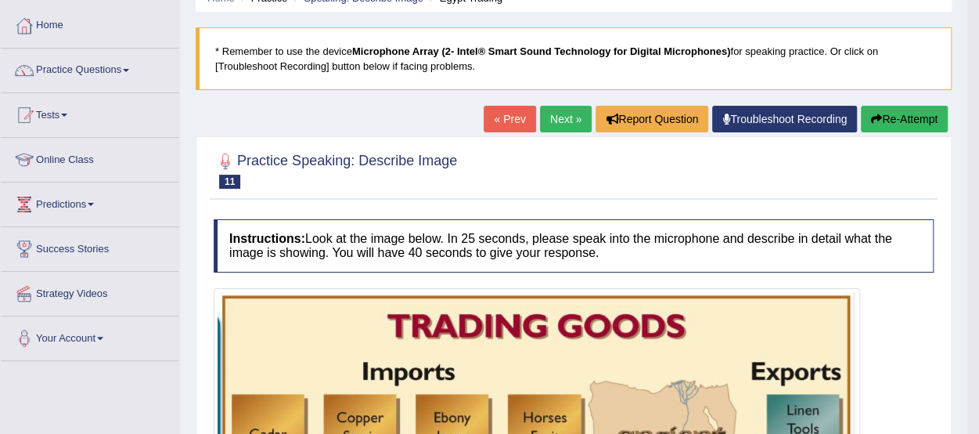
scroll to position [70, 0]
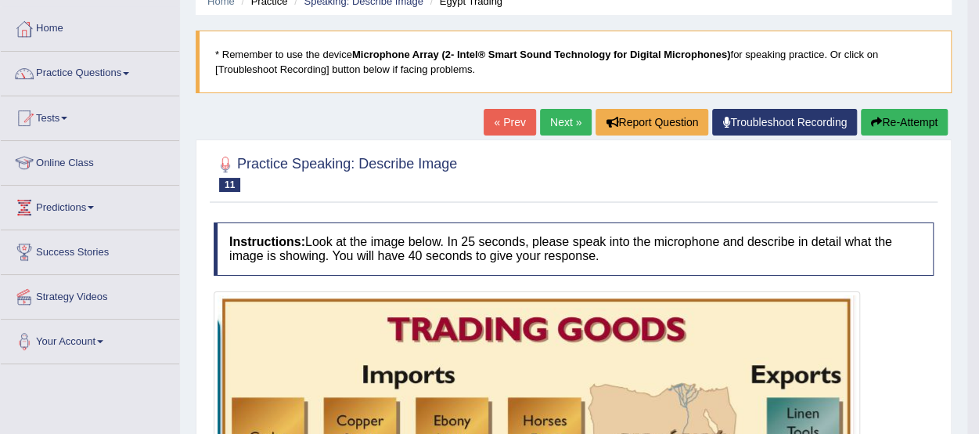
click at [901, 115] on button "Re-Attempt" at bounding box center [904, 122] width 87 height 27
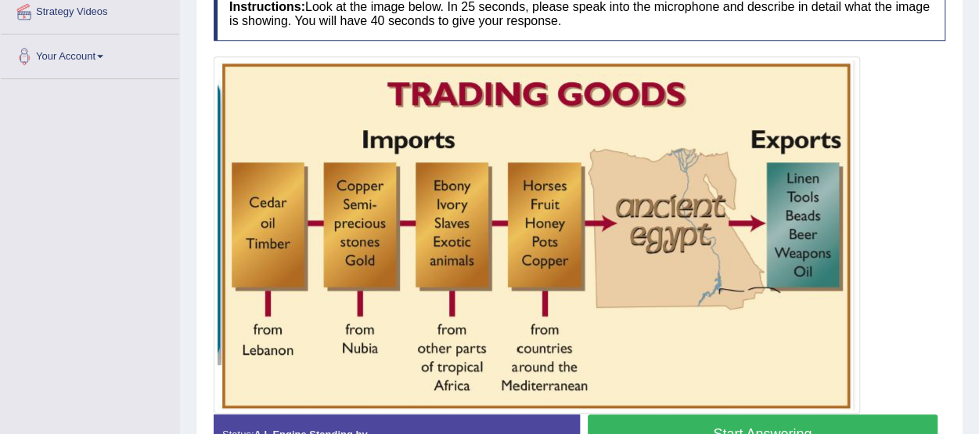
scroll to position [340, 0]
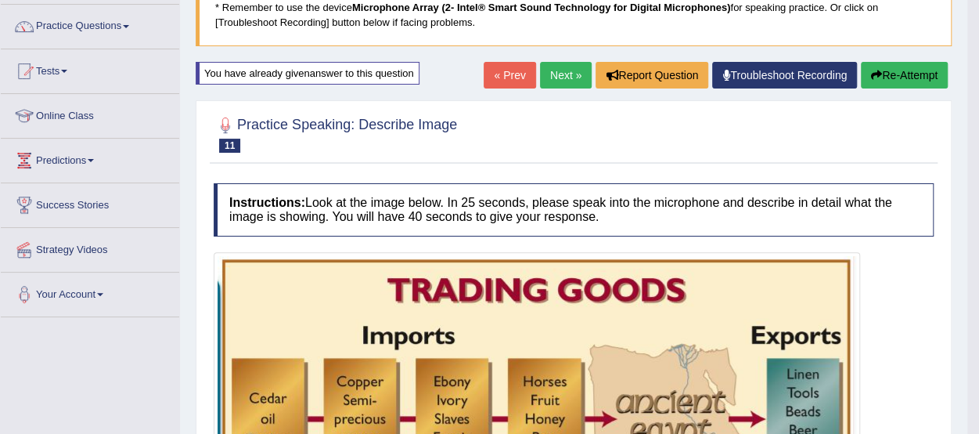
scroll to position [0, 0]
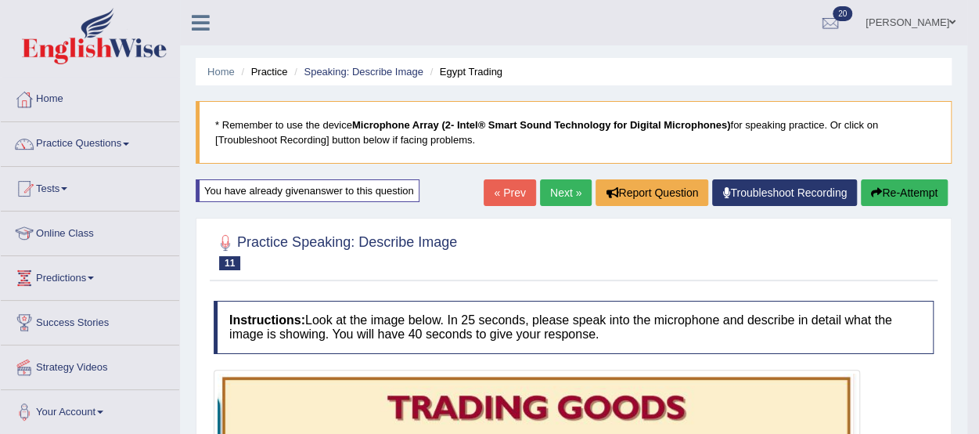
drag, startPoint x: 986, startPoint y: 351, endPoint x: 973, endPoint y: 138, distance: 214.1
click at [973, 138] on html "Toggle navigation Home Practice Questions Speaking Practice Read Aloud Repeat S…" at bounding box center [489, 217] width 979 height 434
